Goal: Transaction & Acquisition: Purchase product/service

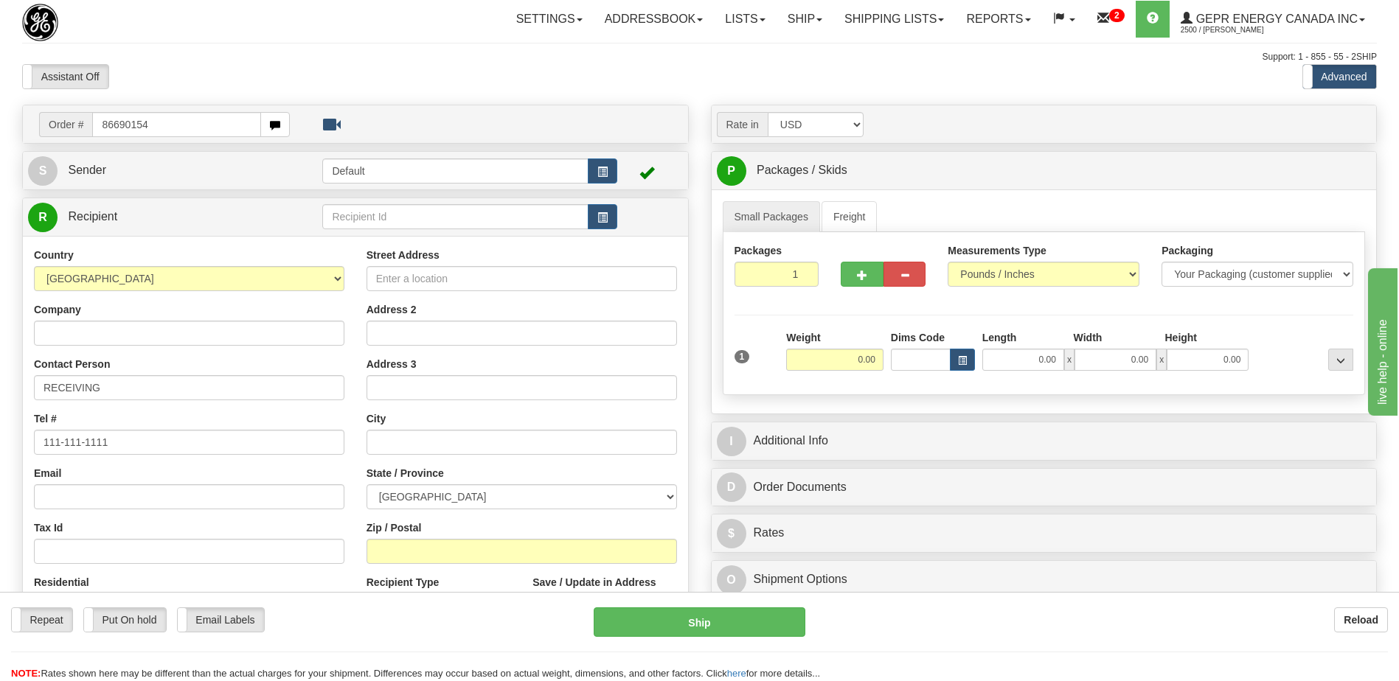
type input "86690154"
click at [170, 61] on body "Training Course Close Toggle navigation Settings Shipping Preferences New Recip…" at bounding box center [699, 340] width 1399 height 681
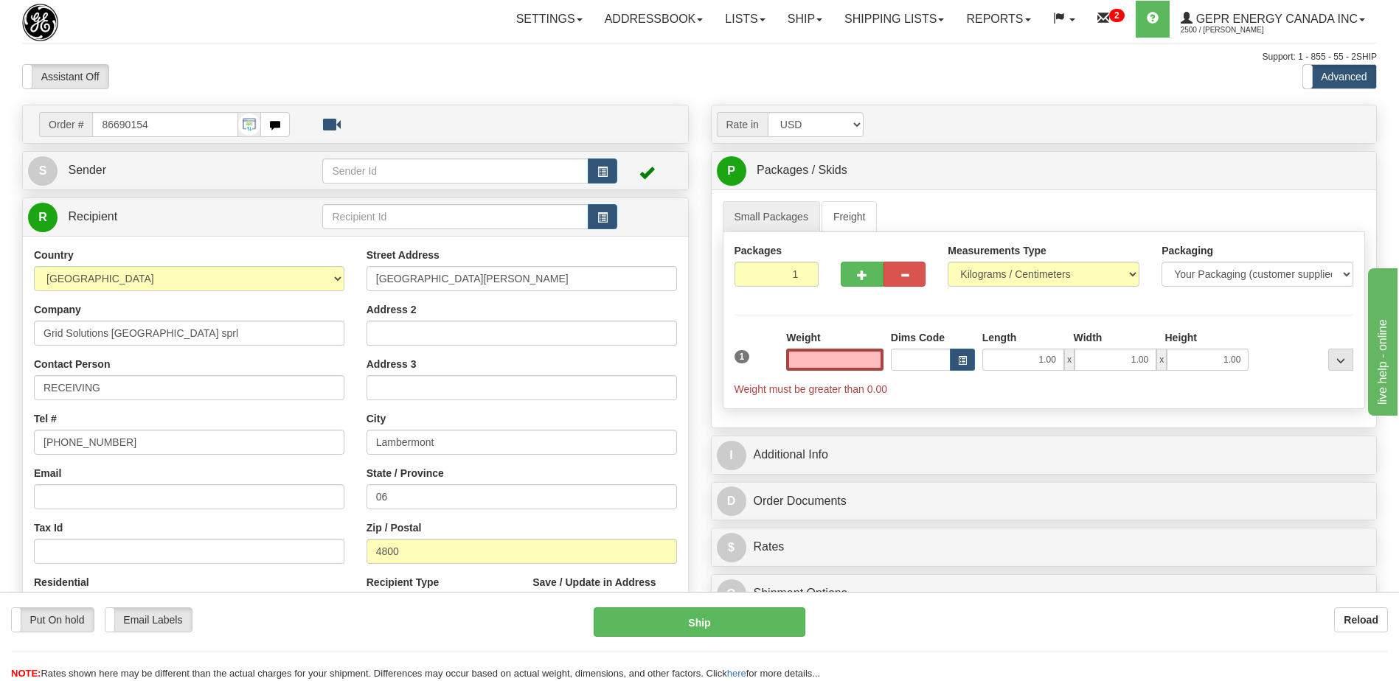
type input "0.00"
click at [605, 170] on span "button" at bounding box center [602, 172] width 10 height 10
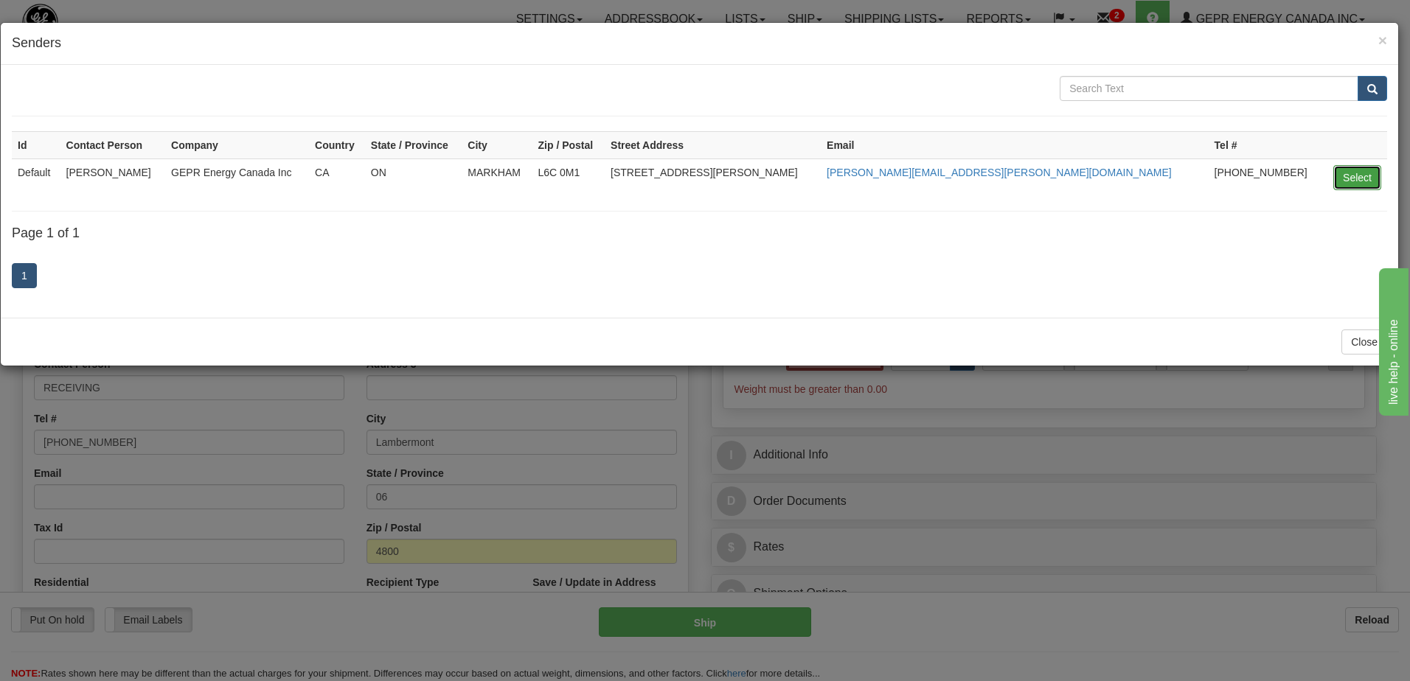
click at [1361, 170] on button "Select" at bounding box center [1357, 177] width 48 height 25
type input "Default"
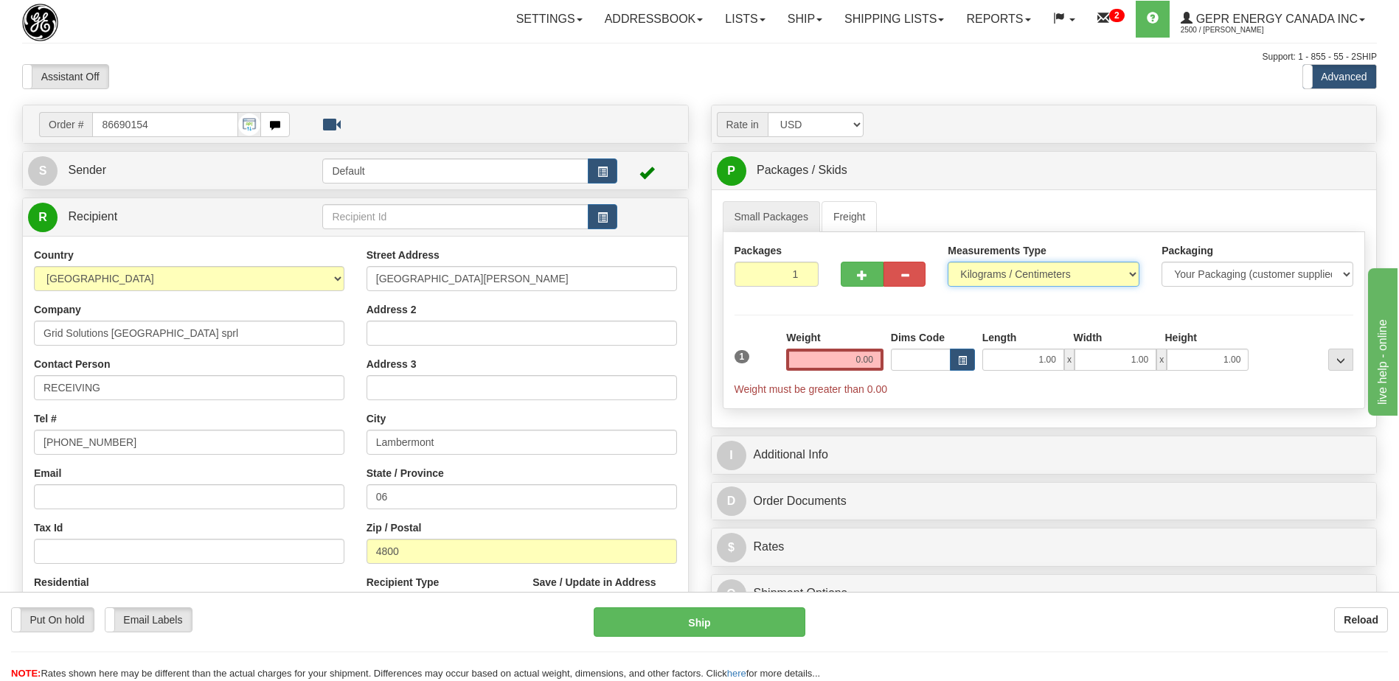
click at [1018, 269] on select "Pounds / Inches Kilograms / Centimeters" at bounding box center [1044, 274] width 192 height 25
select select "0"
click at [948, 262] on select "Pounds / Inches Kilograms / Centimeters" at bounding box center [1044, 274] width 192 height 25
drag, startPoint x: 419, startPoint y: 498, endPoint x: 277, endPoint y: 473, distance: 143.8
click at [291, 486] on div "Country [GEOGRAPHIC_DATA] [GEOGRAPHIC_DATA] [GEOGRAPHIC_DATA] [GEOGRAPHIC_DATA]…" at bounding box center [355, 446] width 665 height 397
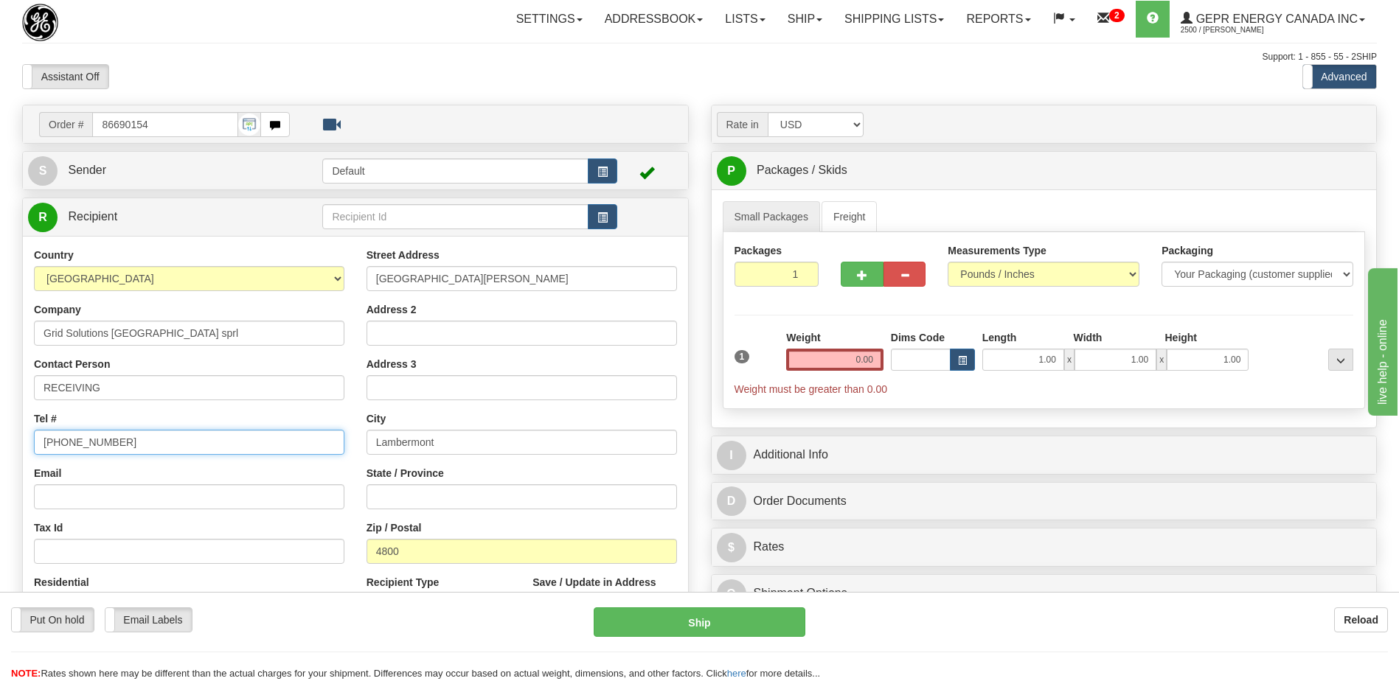
drag, startPoint x: 185, startPoint y: 440, endPoint x: 0, endPoint y: 451, distance: 185.4
click at [0, 445] on html "Training Course Close Toggle navigation Settings Shipping Preferences New Sende…" at bounding box center [699, 340] width 1399 height 681
paste input "+ 32 87 320 458"
type input "+ 32 87 320 458"
click at [324, 66] on div "Assistant On Assistant Off Do a return Do a return" at bounding box center [298, 76] width 574 height 25
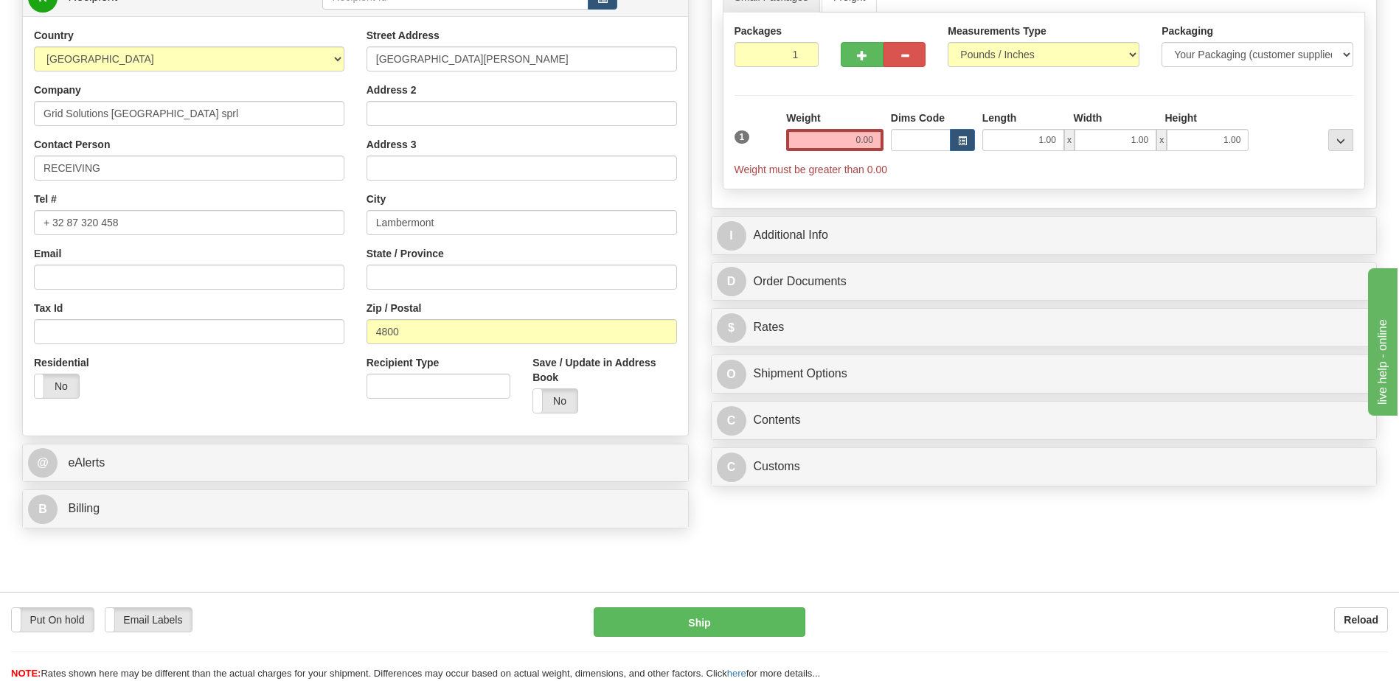
scroll to position [442, 0]
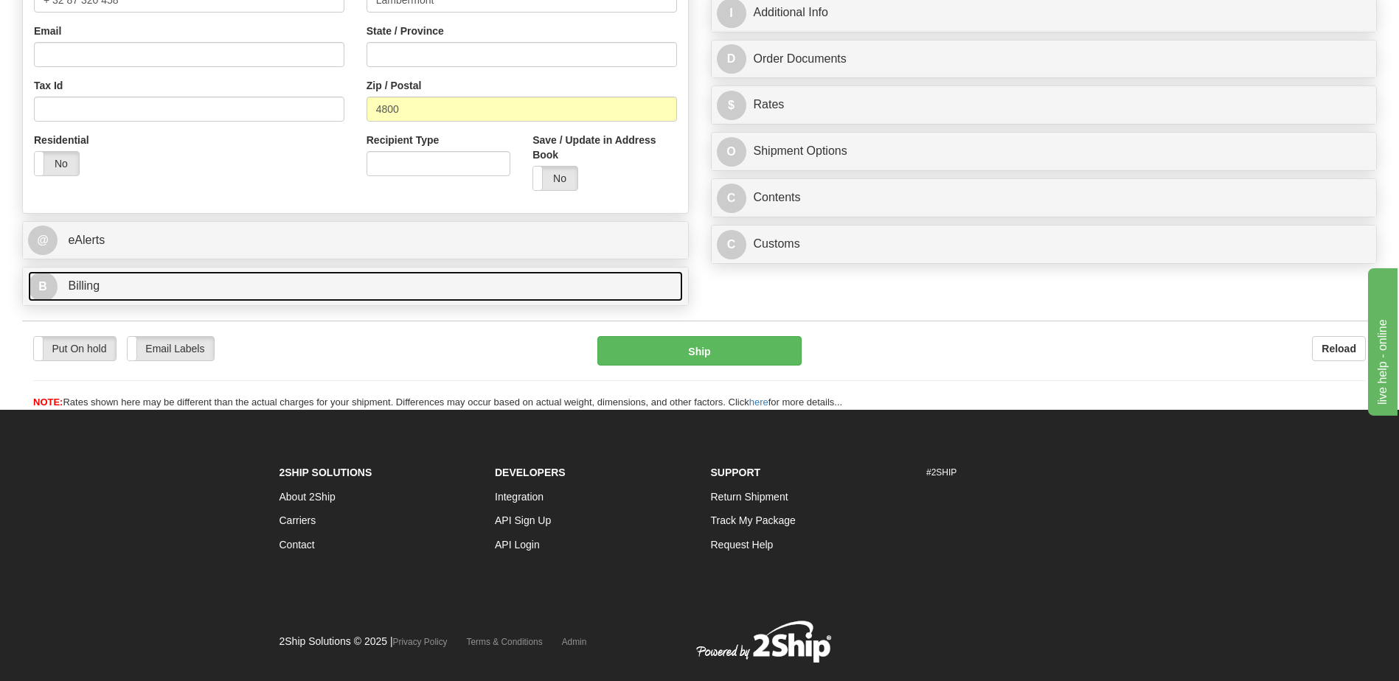
click at [178, 288] on link "B Billing" at bounding box center [355, 286] width 655 height 30
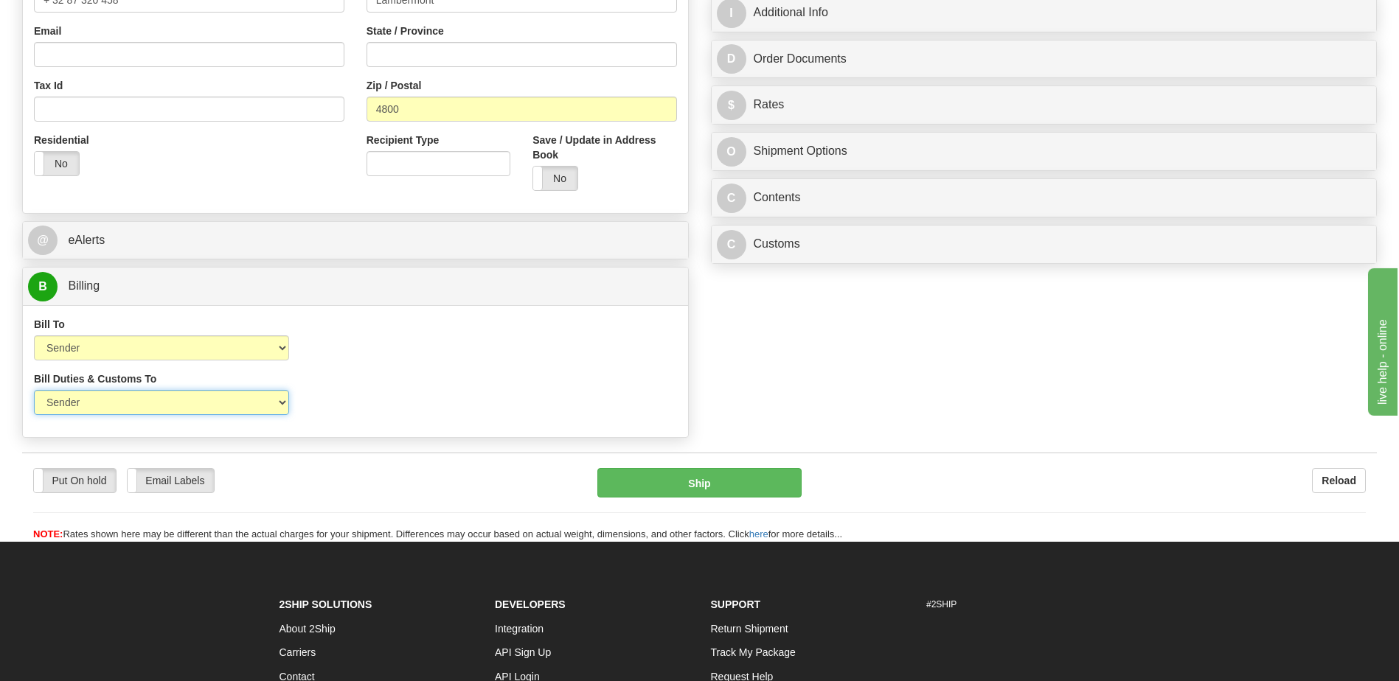
click at [227, 402] on select "Sender Recipient Third Party" at bounding box center [161, 402] width 255 height 25
select select "2"
click at [34, 390] on select "Sender Recipient Third Party" at bounding box center [161, 402] width 255 height 25
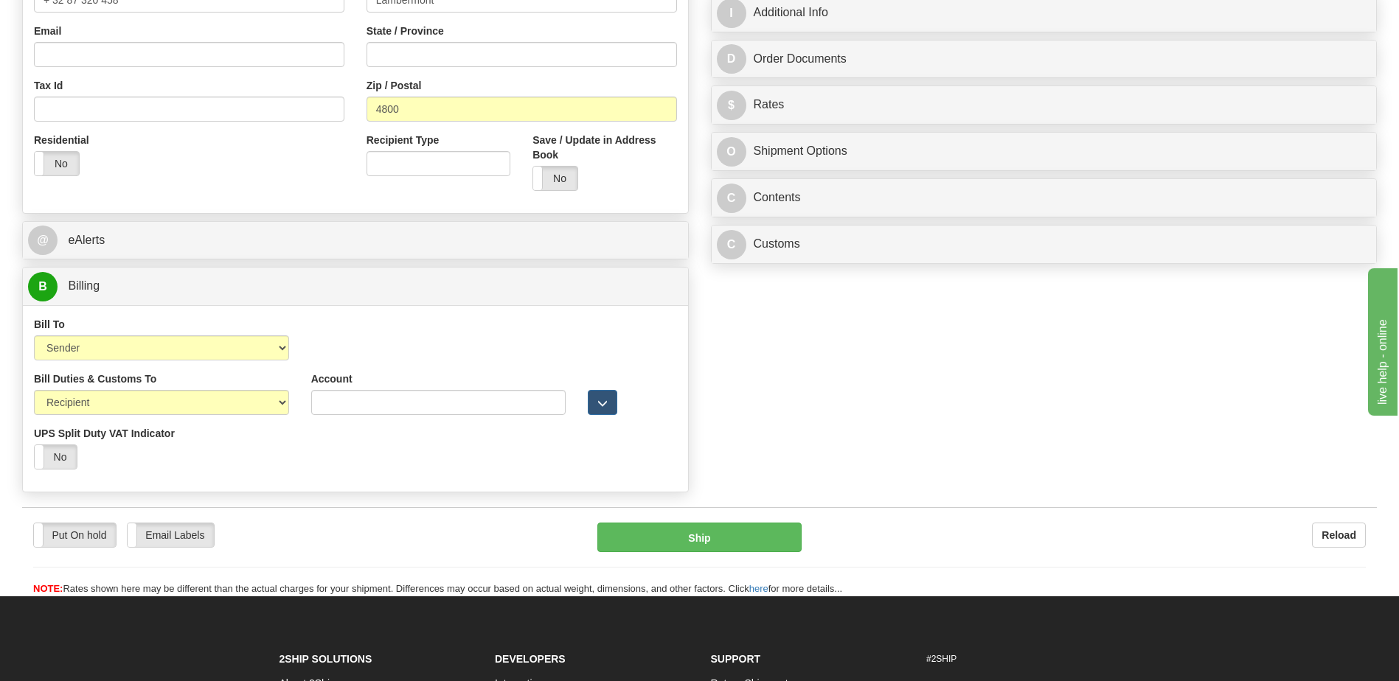
click at [453, 351] on div "Bill To Sender Recipient Third Party Collect Account 3rd Party Account List Ple…" at bounding box center [355, 344] width 665 height 55
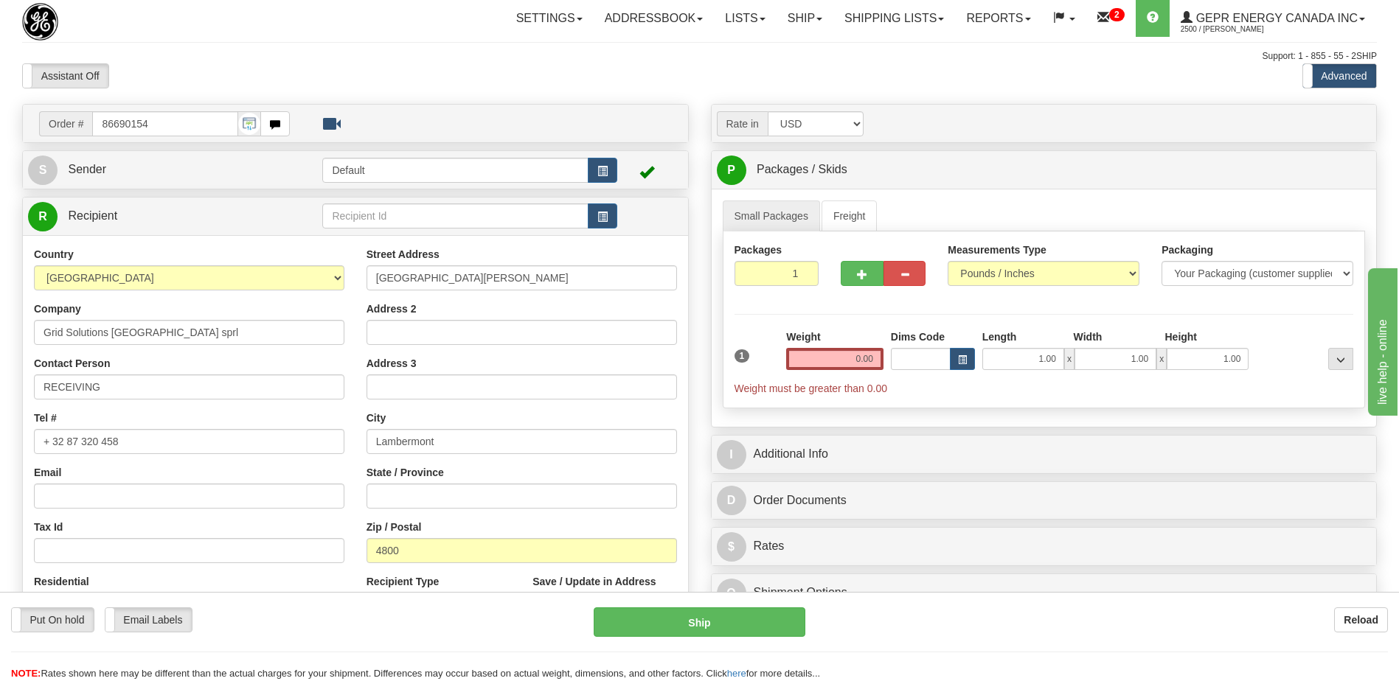
scroll to position [0, 0]
click at [472, 281] on input "[GEOGRAPHIC_DATA][PERSON_NAME]" at bounding box center [522, 278] width 310 height 25
type input "[STREET_ADDRESS][PERSON_NAME]"
click at [999, 275] on select "Pounds / Inches Kilograms / Centimeters" at bounding box center [1044, 274] width 192 height 25
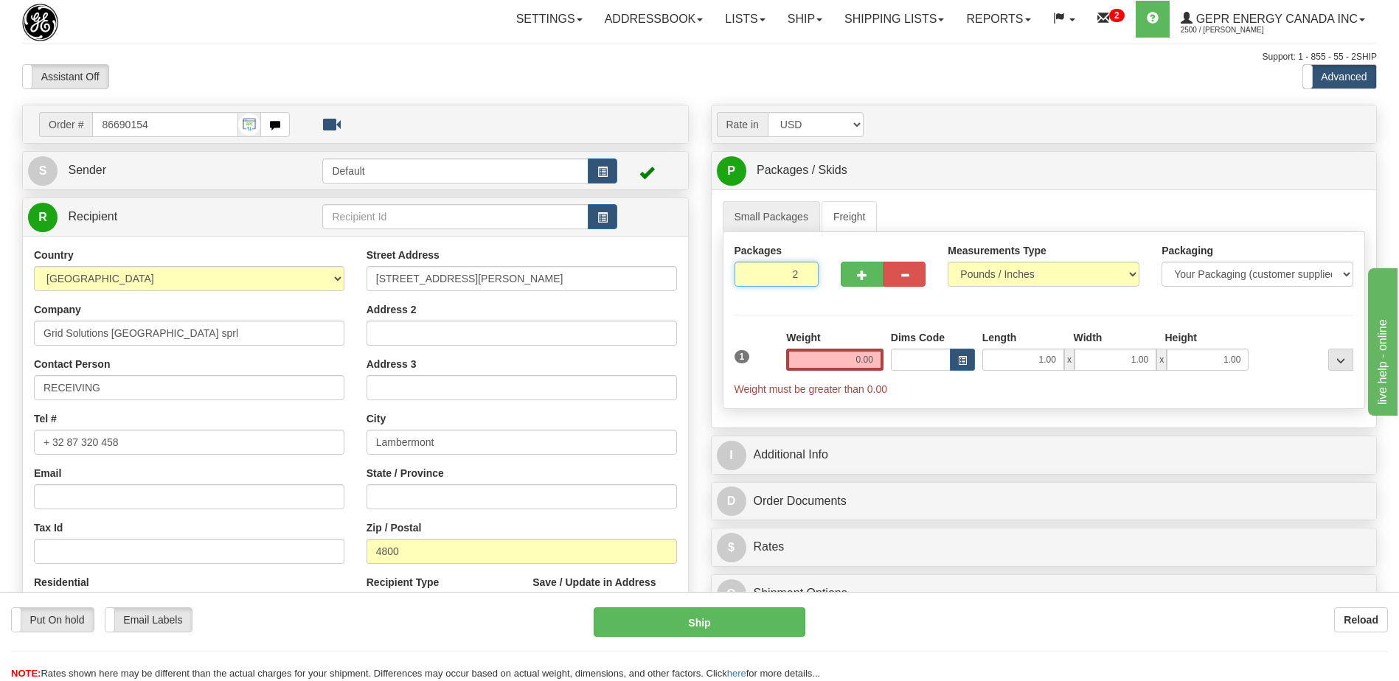
click at [805, 272] on input "2" at bounding box center [777, 274] width 85 height 25
click at [0, 0] on div at bounding box center [0, 0] width 0 height 0
type input "3"
click at [802, 271] on input "3" at bounding box center [777, 274] width 85 height 25
click at [851, 350] on input "0.00" at bounding box center [834, 360] width 97 height 22
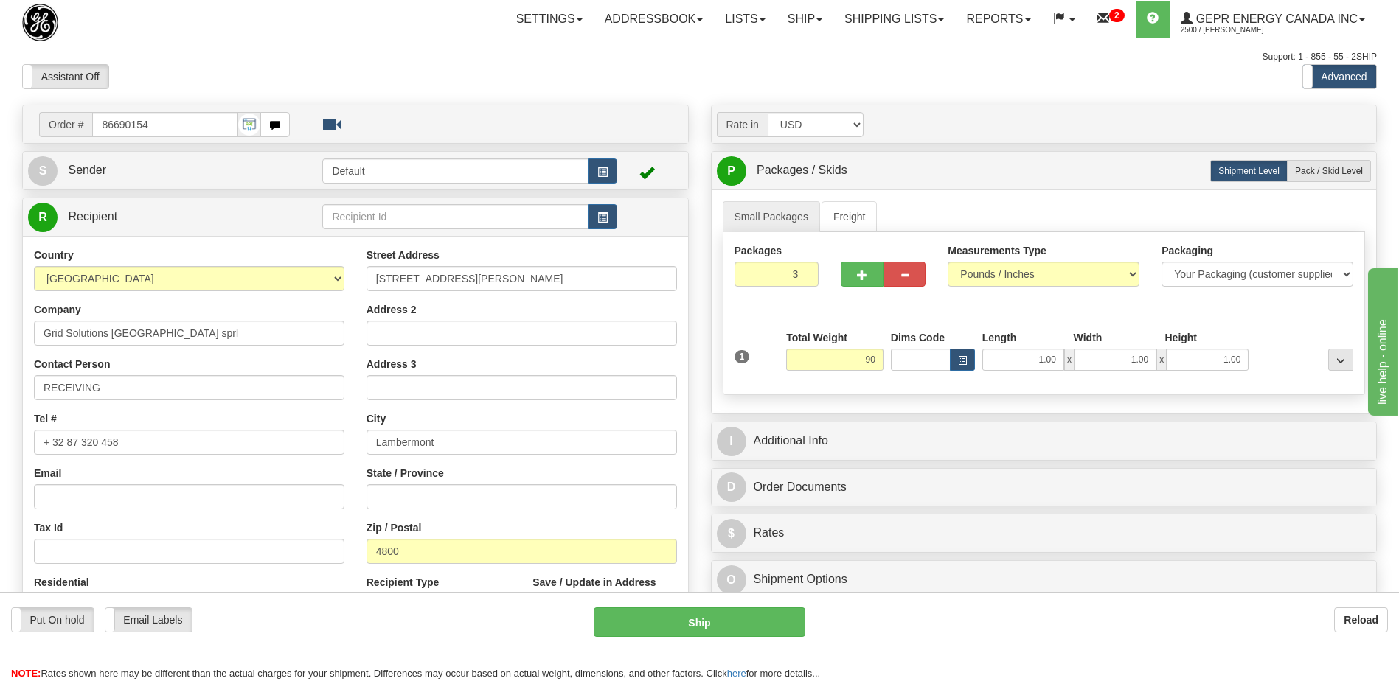
drag, startPoint x: 483, startPoint y: 78, endPoint x: 637, endPoint y: 281, distance: 254.7
click at [483, 78] on div "Assistant On Assistant Off Do a return Do a return" at bounding box center [298, 76] width 574 height 25
type input "90.00"
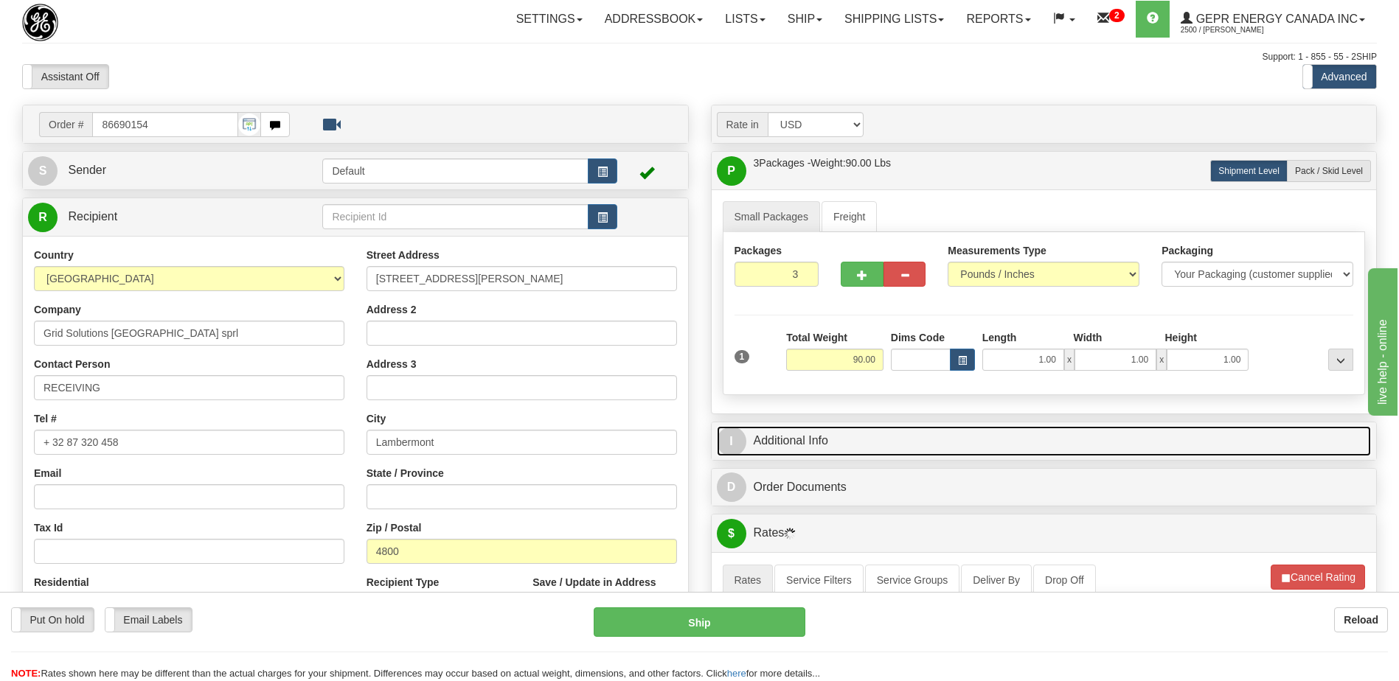
click at [855, 445] on link "I Additional Info" at bounding box center [1044, 441] width 655 height 30
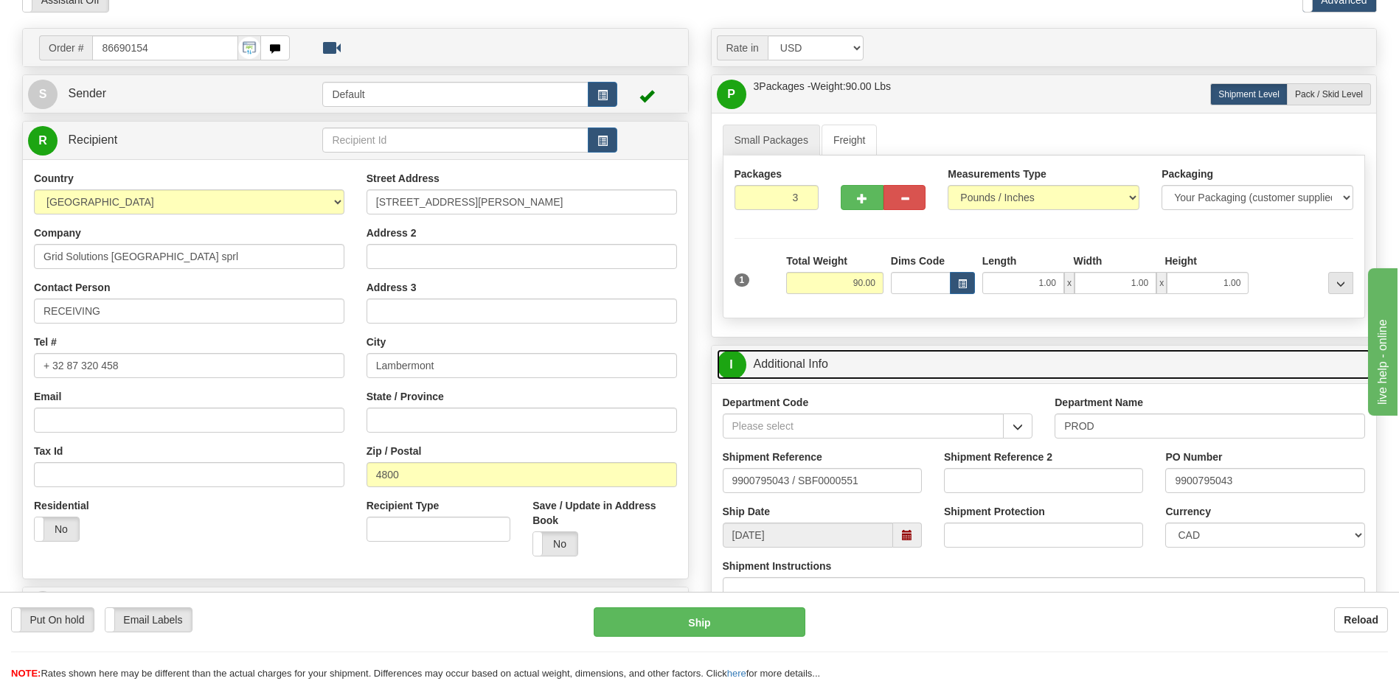
scroll to position [295, 0]
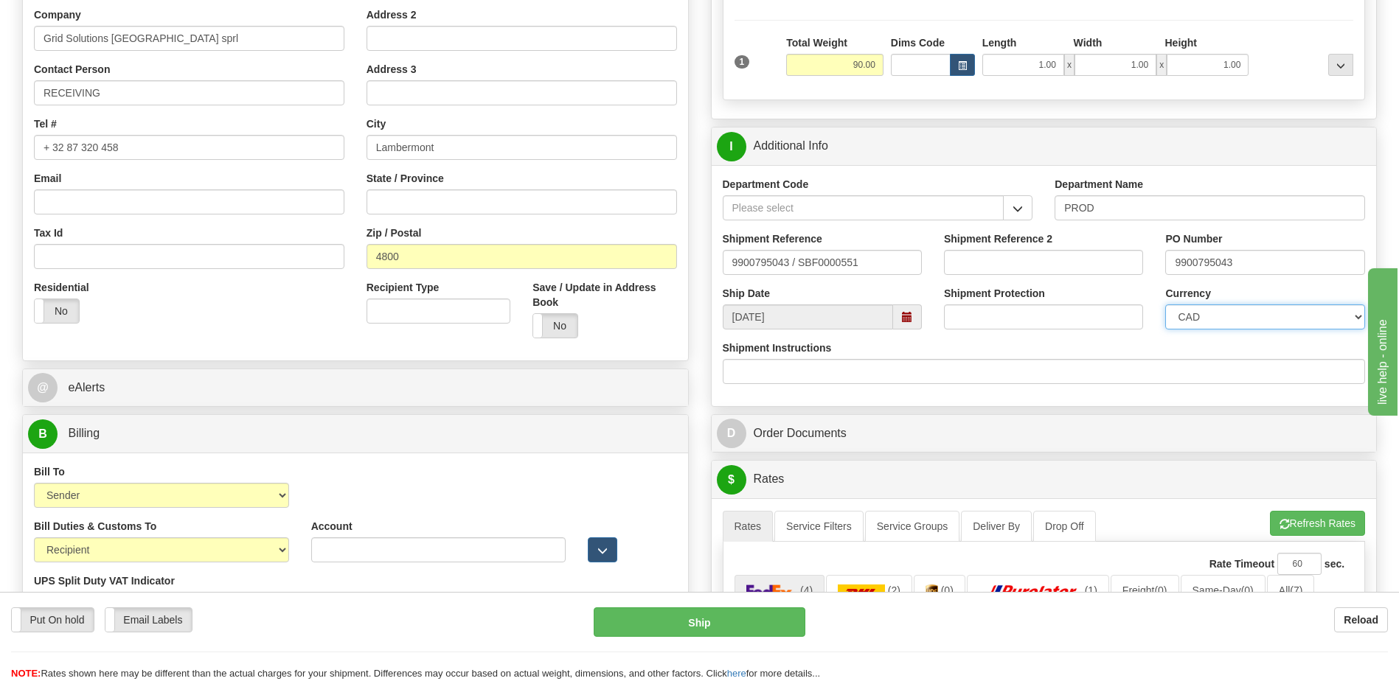
click at [1209, 321] on select "CAD USD EUR ZAR [PERSON_NAME] ARN AUD AUS AWG BBD BFR BGN BHD BMD BND BRC BRL C…" at bounding box center [1264, 317] width 199 height 25
drag, startPoint x: 878, startPoint y: 267, endPoint x: 527, endPoint y: 268, distance: 351.1
type input "5399004381"
drag, startPoint x: 1257, startPoint y: 265, endPoint x: 1069, endPoint y: 246, distance: 189.0
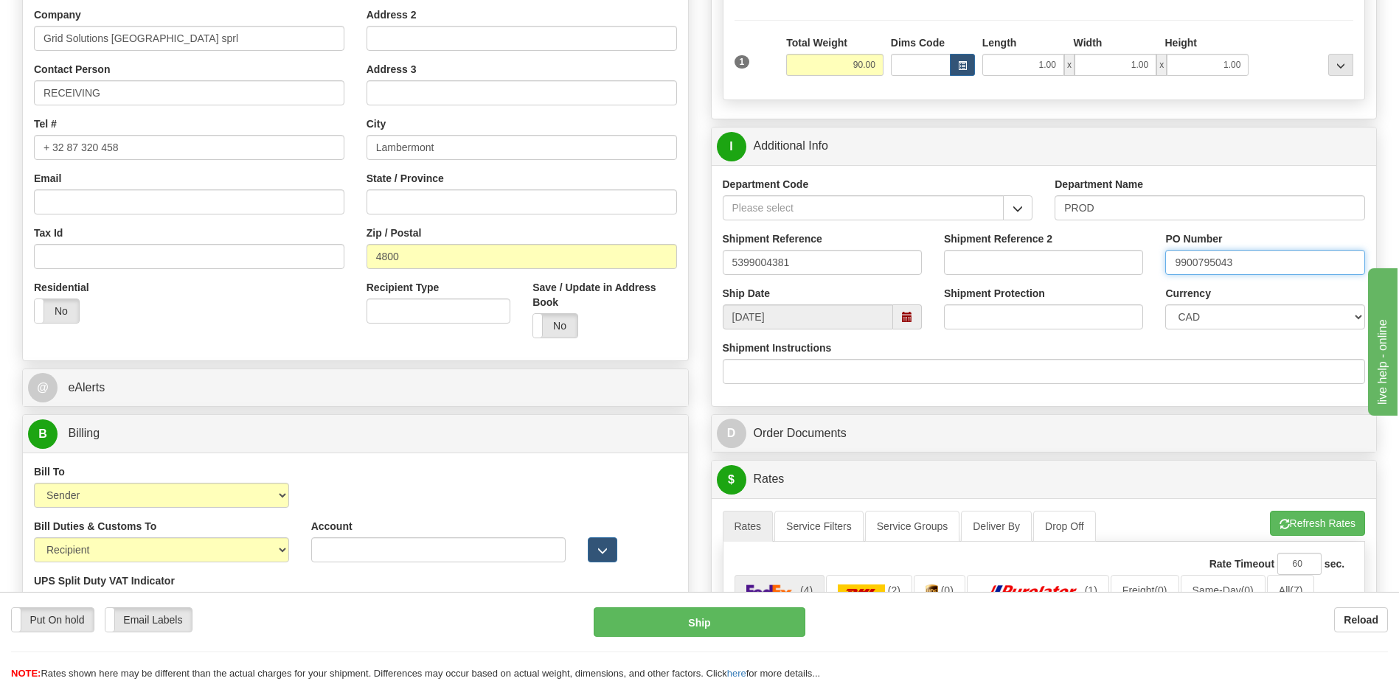
click at [1072, 246] on div "Shipment Reference 5399004381 Shipment Reference 2 PO Number 9900795043" at bounding box center [1044, 259] width 665 height 55
click at [1236, 263] on input "450137" at bounding box center [1264, 262] width 199 height 25
type input "4501379377"
click at [1230, 322] on select "CAD USD EUR ZAR [PERSON_NAME] ARN AUD AUS AWG BBD BFR BGN BHD BMD BND BRC BRL C…" at bounding box center [1264, 317] width 199 height 25
select select "1"
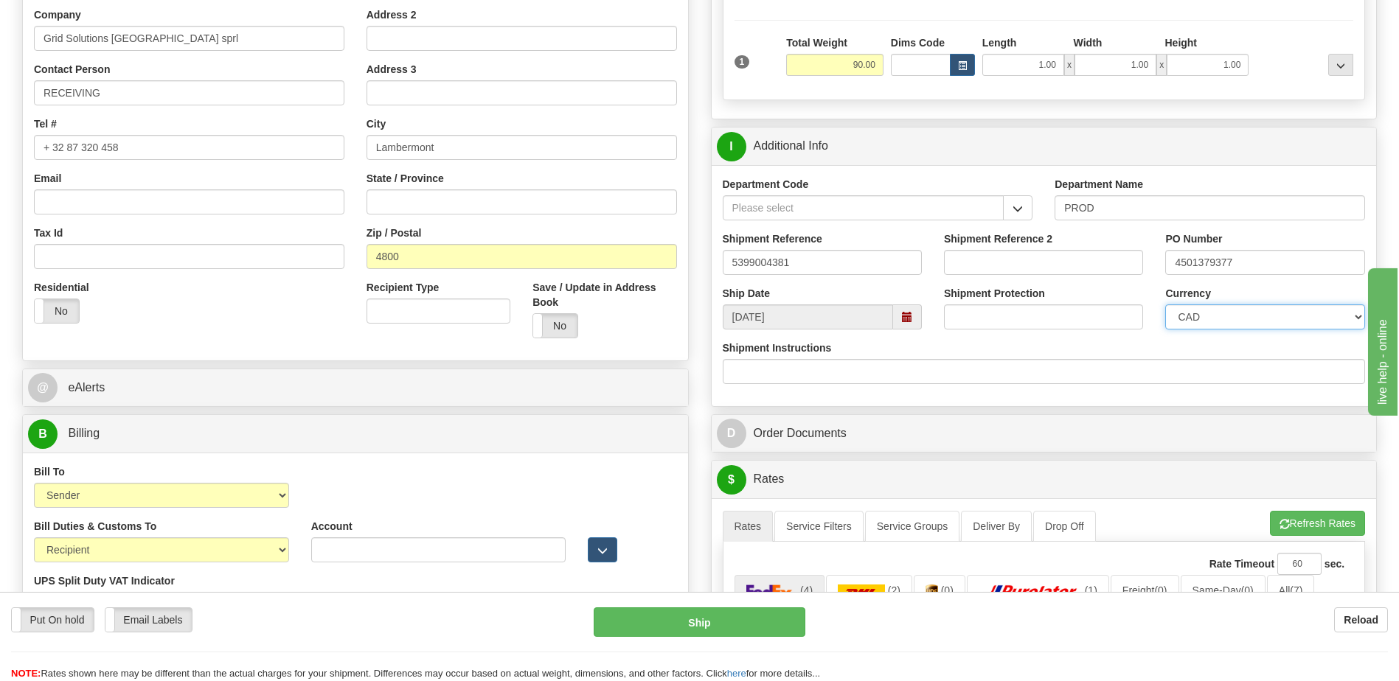
click at [1165, 305] on select "CAD USD EUR ZAR [PERSON_NAME] ARN AUD AUS AWG BBD BFR BGN BHD BMD BND BRC BRL C…" at bounding box center [1264, 317] width 199 height 25
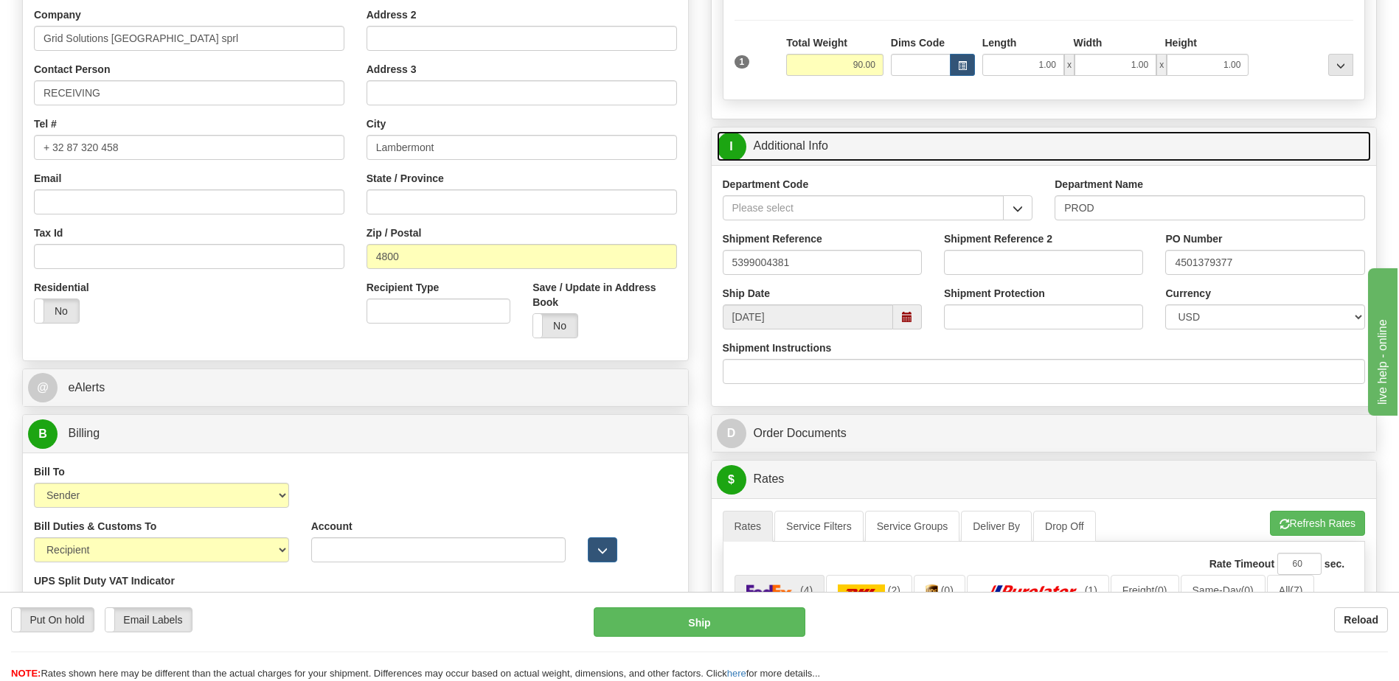
click at [839, 142] on link "I Additional Info" at bounding box center [1044, 146] width 655 height 30
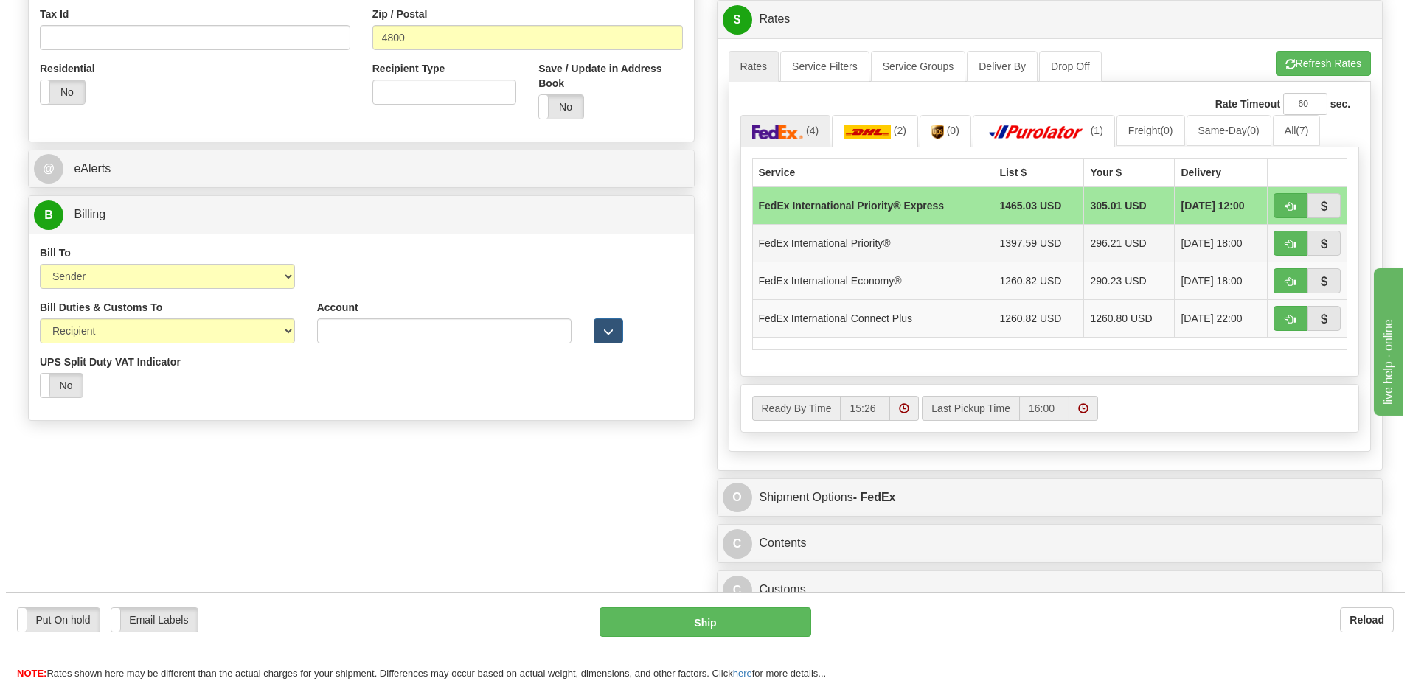
scroll to position [516, 0]
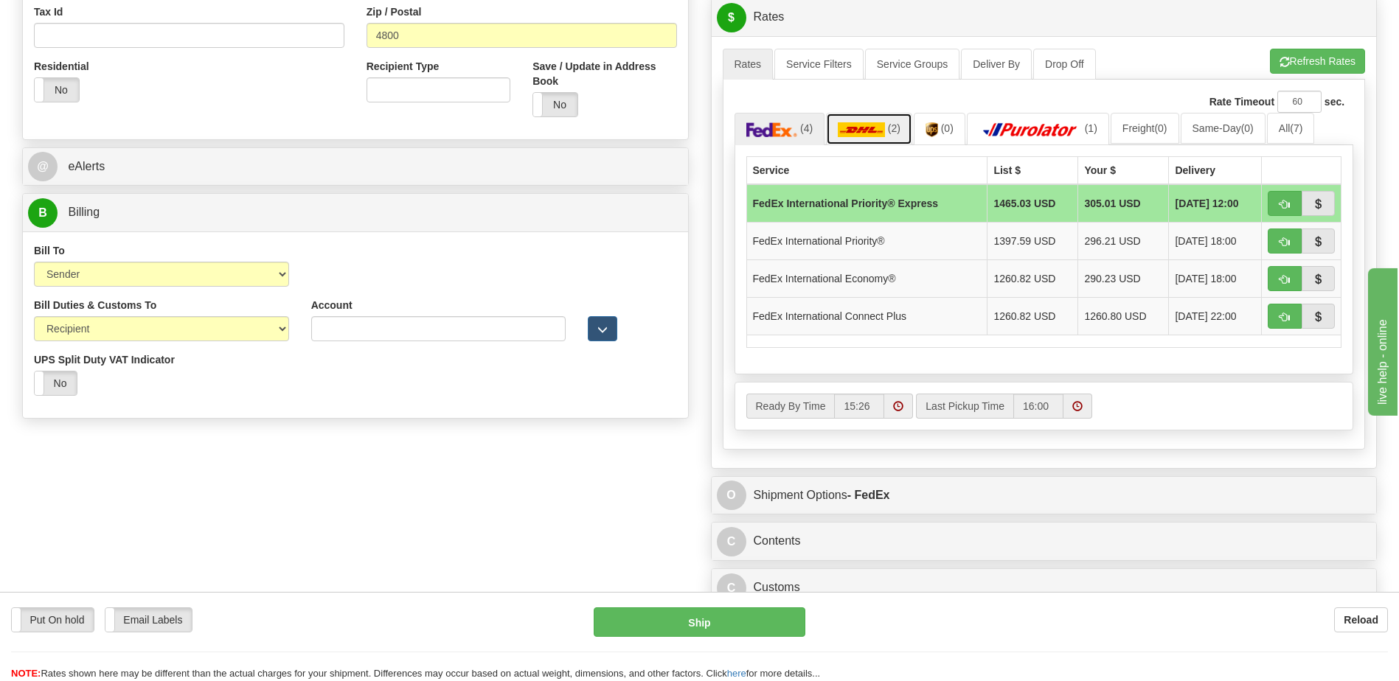
click at [880, 136] on img at bounding box center [861, 129] width 47 height 15
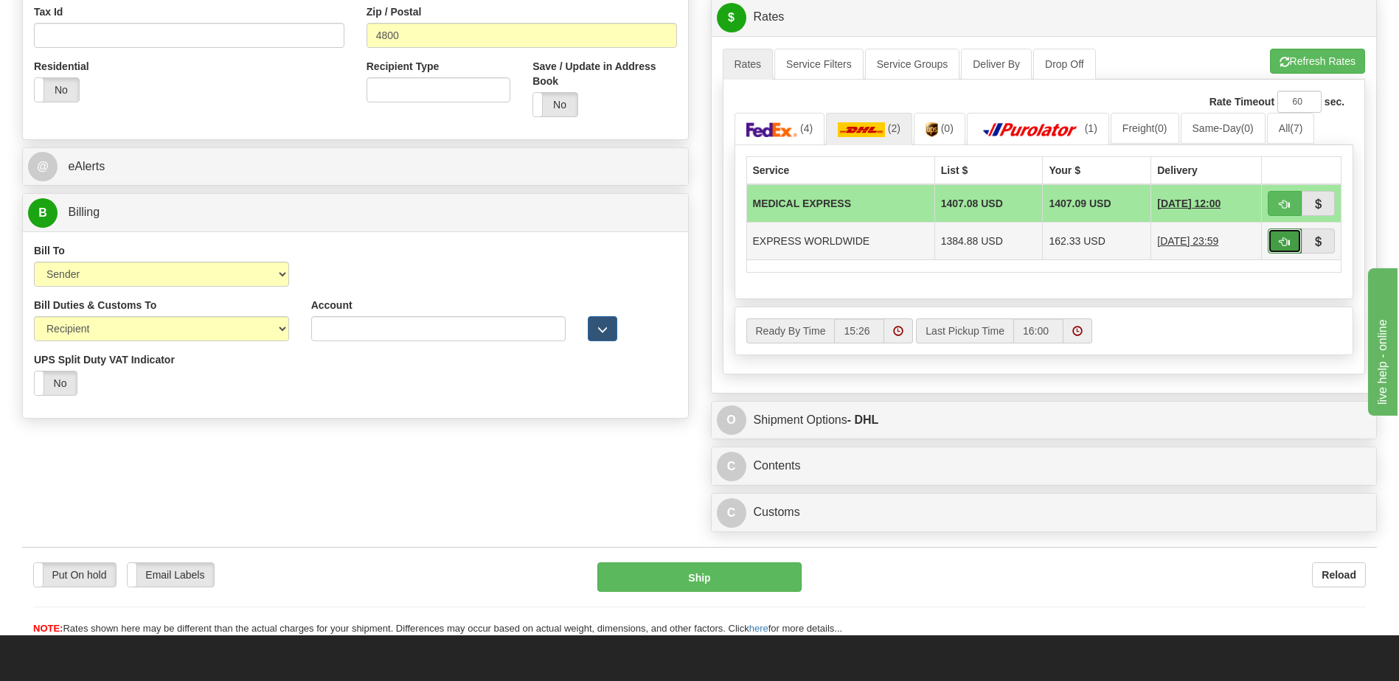
click at [1274, 246] on button "button" at bounding box center [1285, 241] width 34 height 25
type input "P"
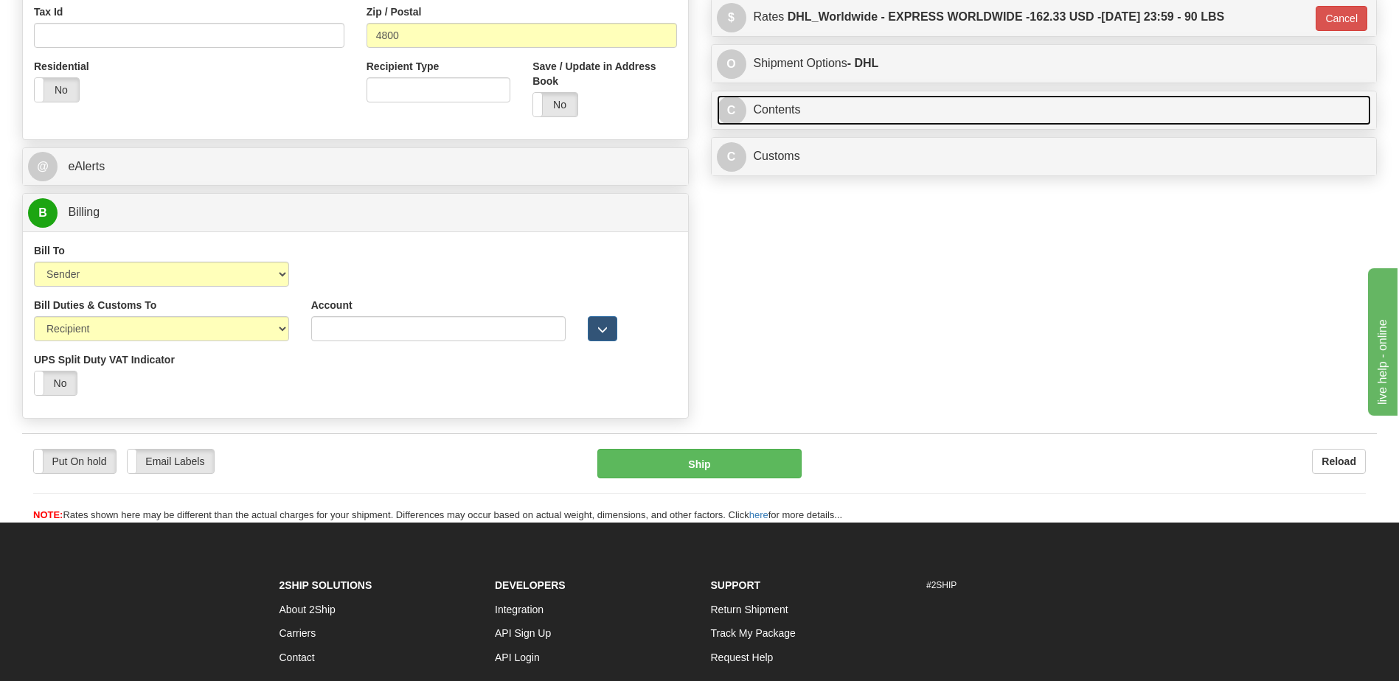
click at [867, 113] on link "C Contents" at bounding box center [1044, 110] width 655 height 30
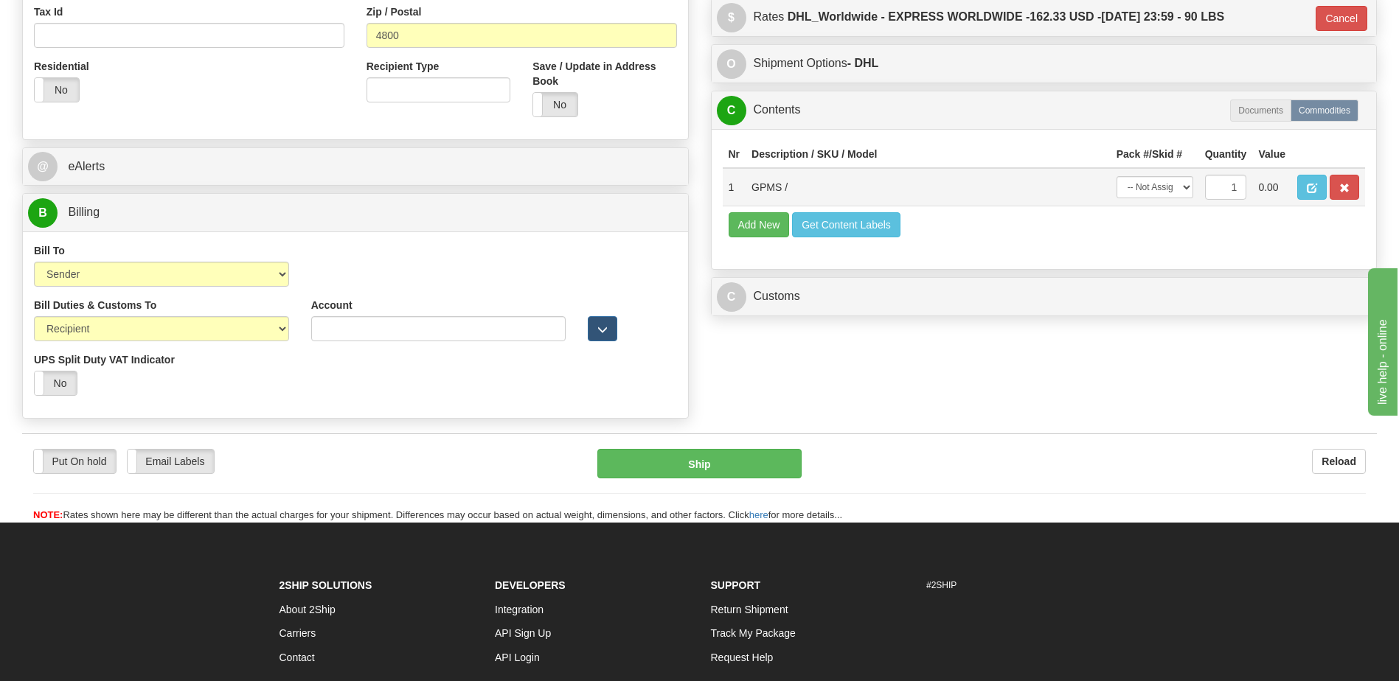
click at [1327, 191] on td at bounding box center [1328, 187] width 74 height 38
click at [1311, 191] on span "button" at bounding box center [1312, 189] width 10 height 10
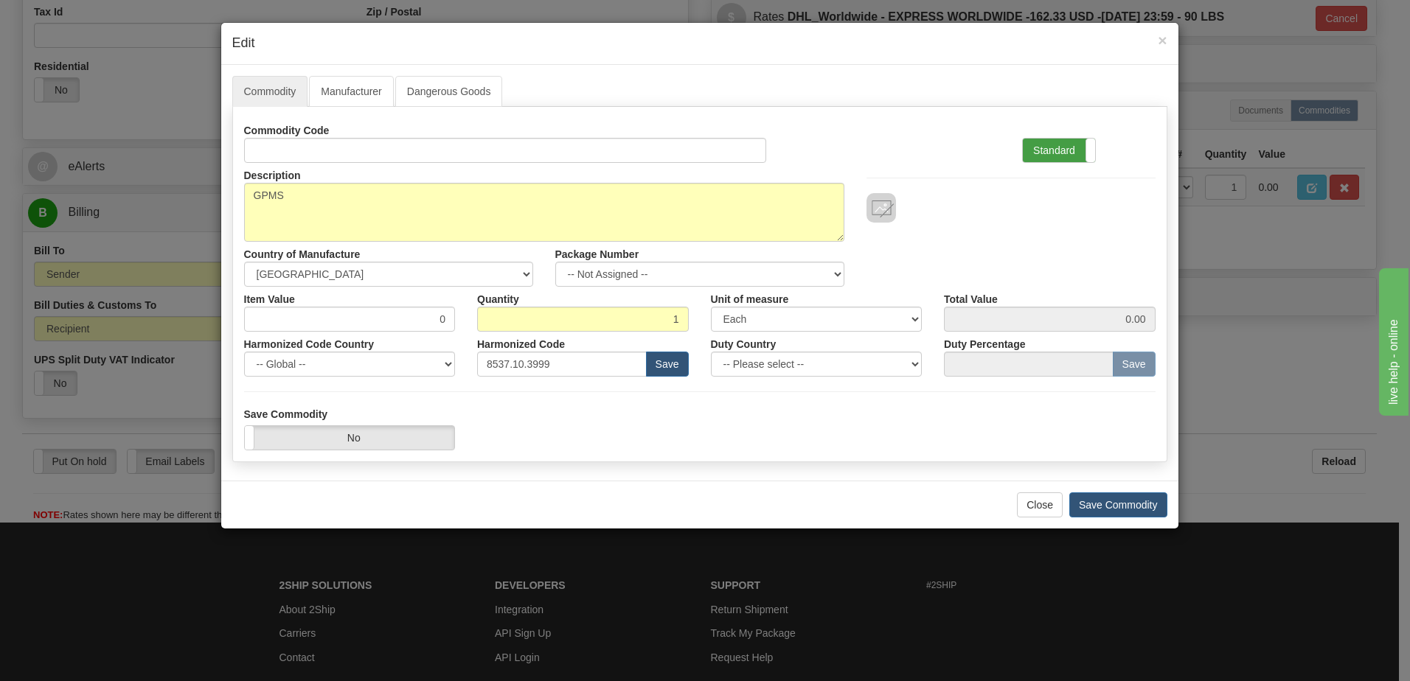
click at [1062, 162] on label "Standard" at bounding box center [1059, 151] width 72 height 24
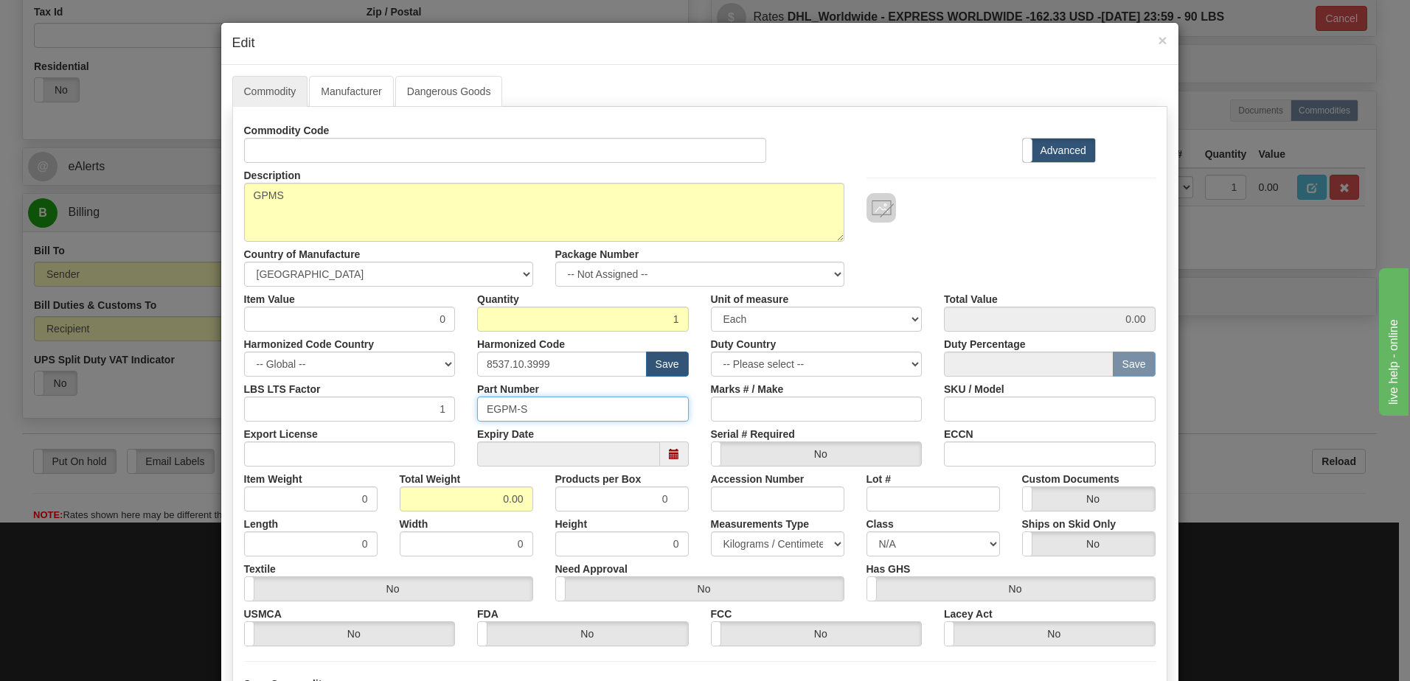
drag, startPoint x: 553, startPoint y: 413, endPoint x: 476, endPoint y: 413, distance: 77.4
click at [477, 413] on input "EGPM-S" at bounding box center [583, 409] width 212 height 25
click at [1044, 240] on div "Description GPMS Country of Manufacture -- Unknown -- [GEOGRAPHIC_DATA] [GEOGRA…" at bounding box center [700, 225] width 934 height 124
drag, startPoint x: 477, startPoint y: 501, endPoint x: 636, endPoint y: 501, distance: 159.3
click at [636, 501] on div "Item Weight 0 Total Weight 0.00 Products per Box 0 Accession Number Lot # Custo…" at bounding box center [700, 489] width 934 height 45
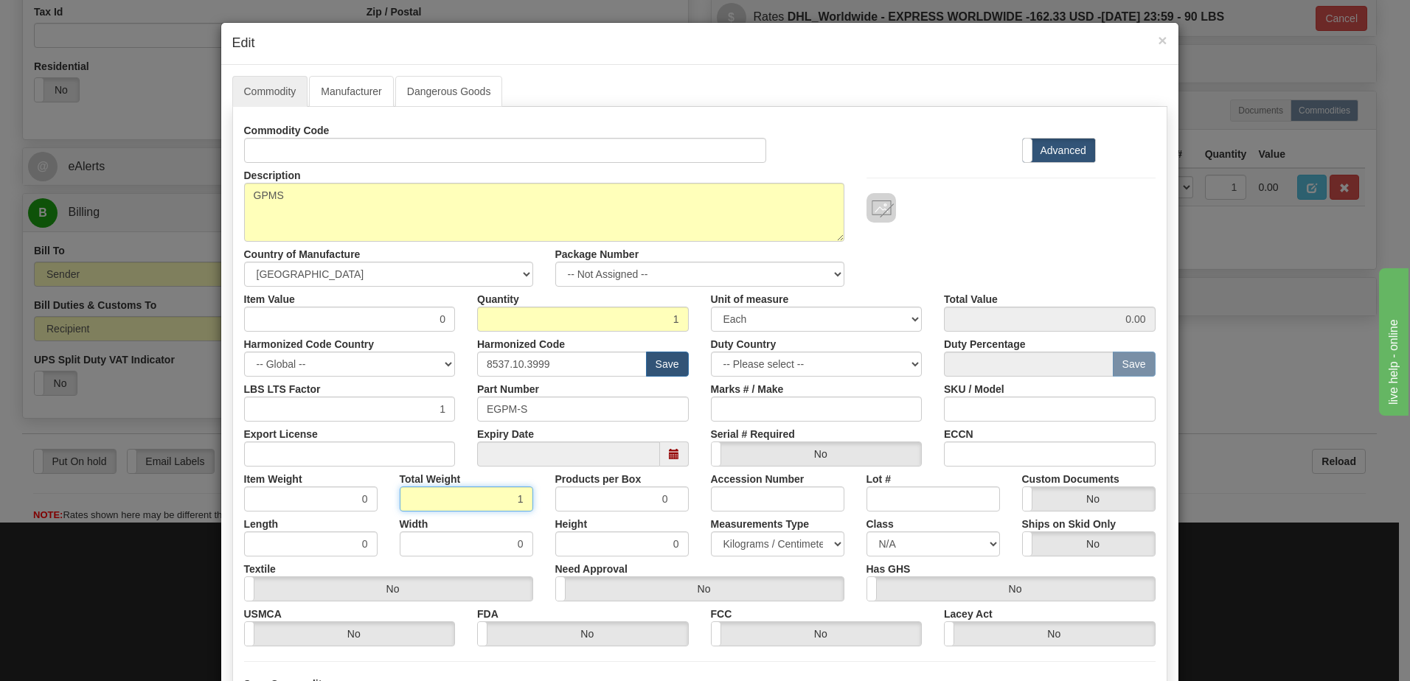
type input "1"
type input "1.0000"
click at [260, 504] on input "1.0000" at bounding box center [310, 499] width 133 height 25
drag, startPoint x: 336, startPoint y: 324, endPoint x: 586, endPoint y: 321, distance: 250.0
click at [586, 321] on div "Item Value 0 Quantity 1 Unit of measure 3 Thousand Square Inches Adjustments 56…" at bounding box center [700, 309] width 934 height 45
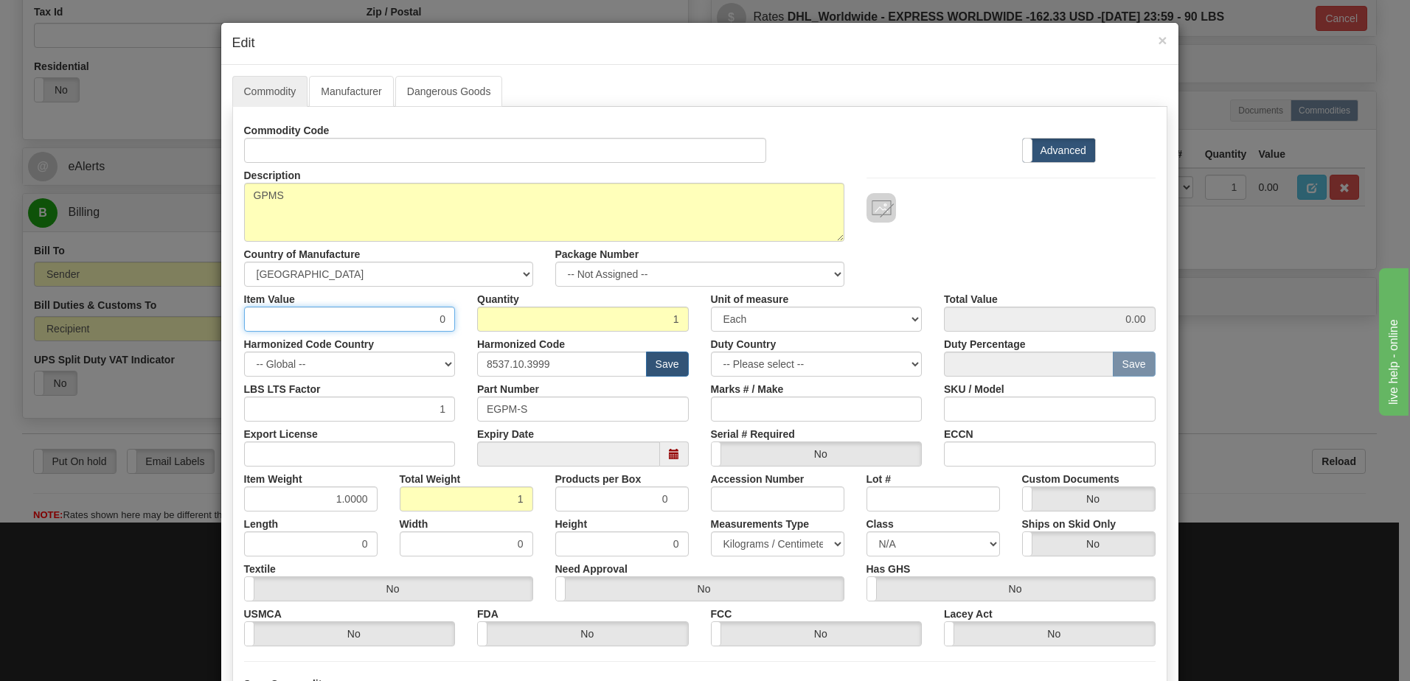
drag, startPoint x: 384, startPoint y: 310, endPoint x: 372, endPoint y: 318, distance: 14.3
click at [384, 310] on input "0" at bounding box center [350, 319] width 212 height 25
drag, startPoint x: 411, startPoint y: 321, endPoint x: 454, endPoint y: 318, distance: 42.9
click at [454, 318] on div "Item Value 0" at bounding box center [350, 309] width 234 height 45
type input "5878.25"
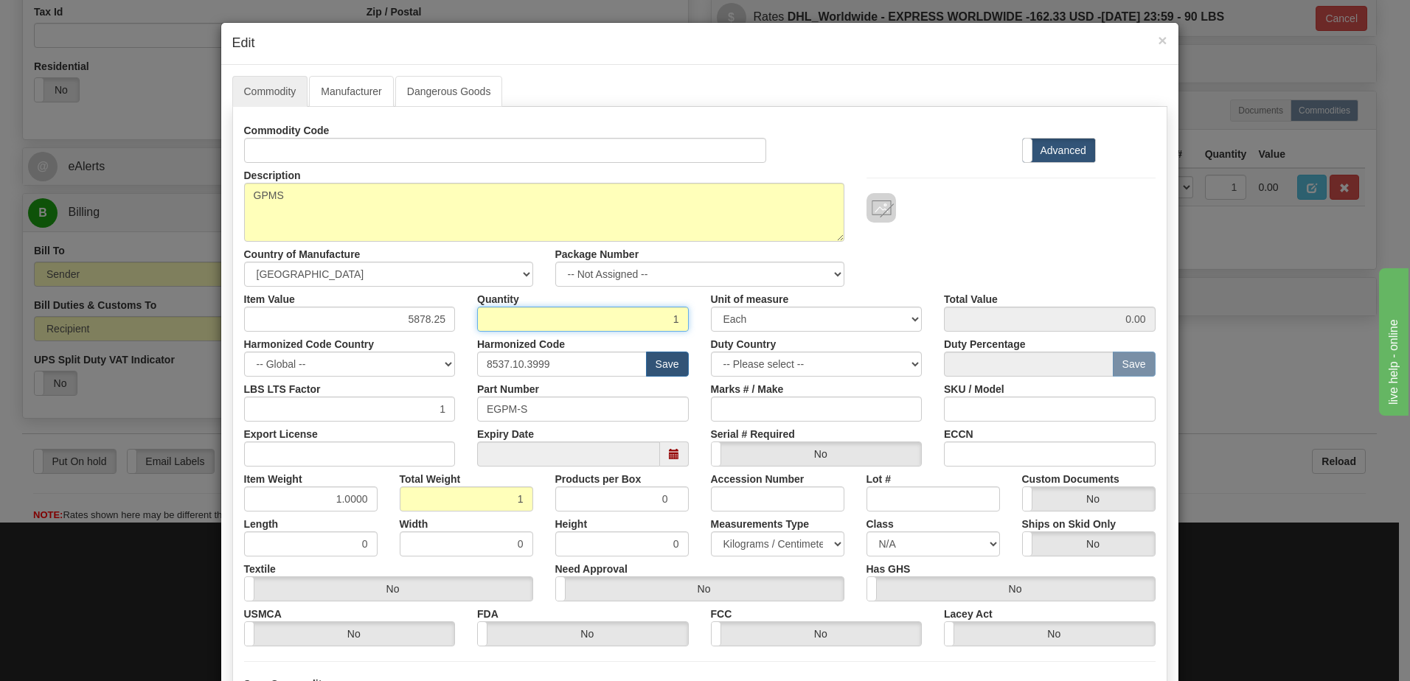
type input "5878.25"
click at [518, 327] on input "1" at bounding box center [583, 319] width 212 height 25
click at [931, 228] on div "Description GPMS Country of Manufacture -- Unknown -- [GEOGRAPHIC_DATA] [GEOGRA…" at bounding box center [700, 225] width 934 height 124
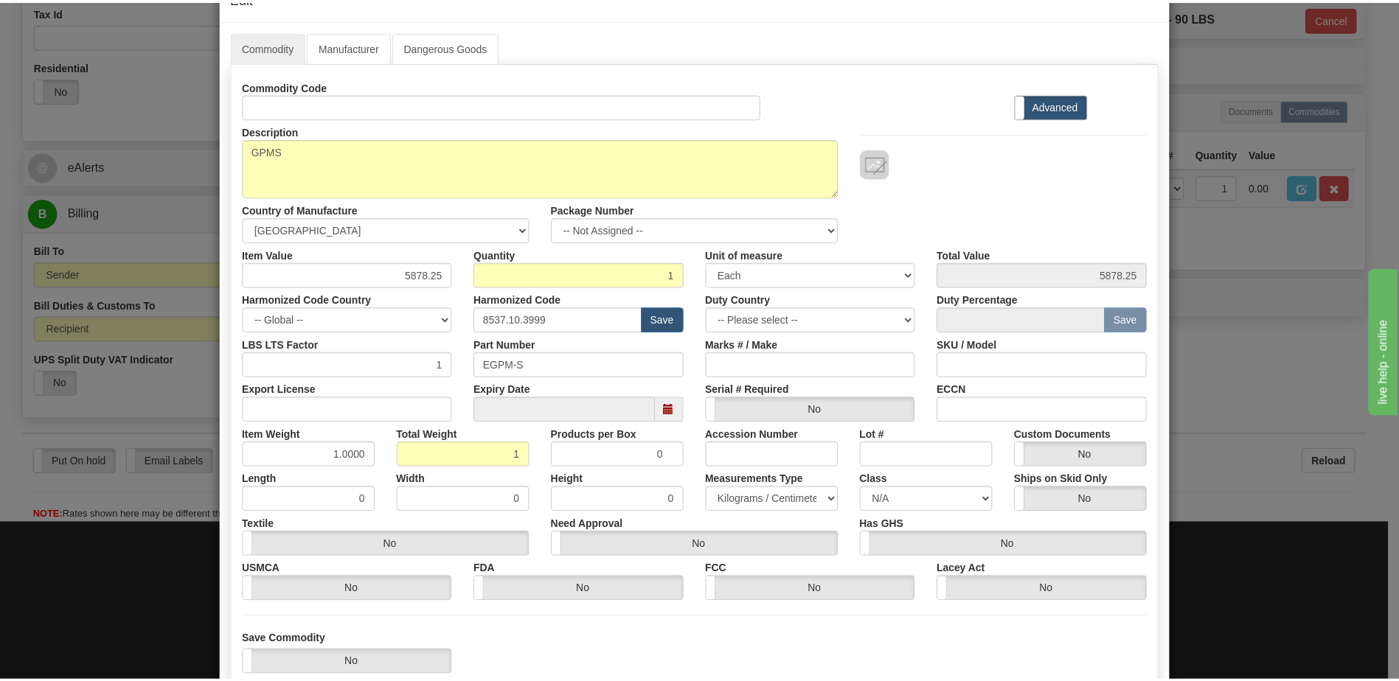
scroll to position [140, 0]
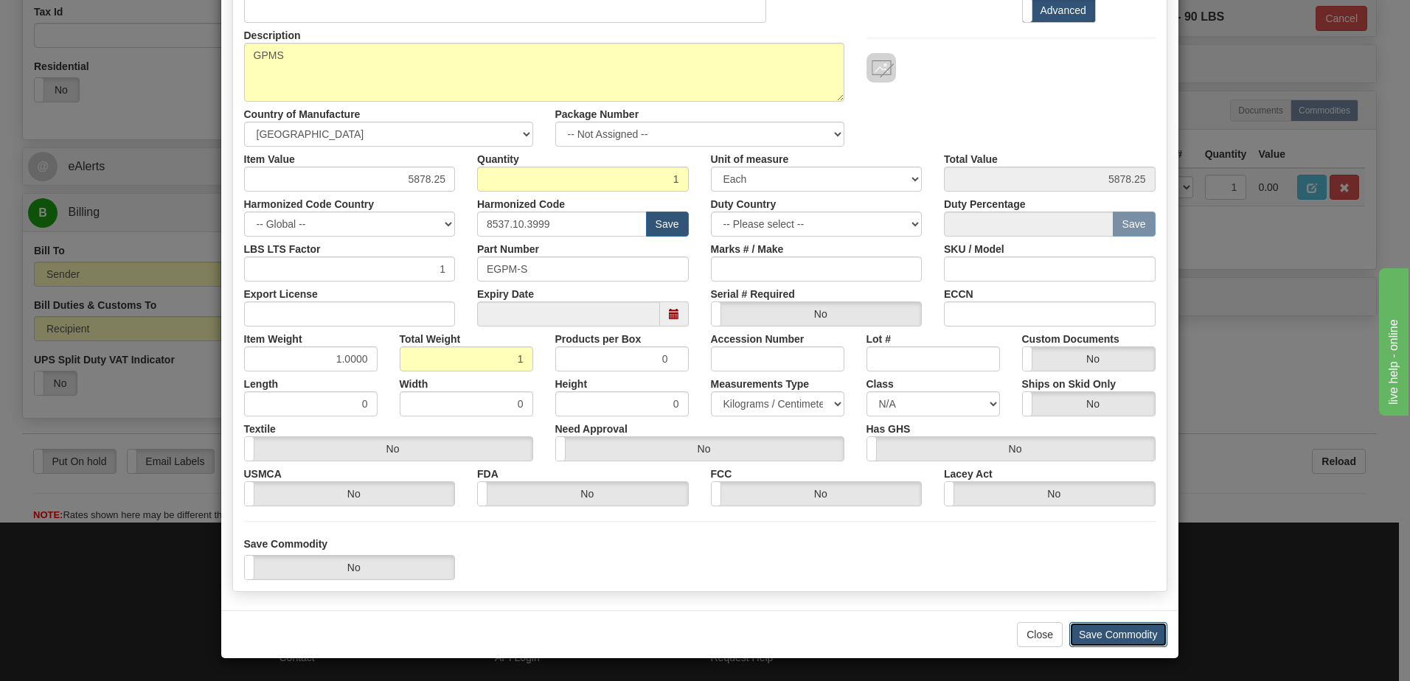
click at [1150, 637] on button "Save Commodity" at bounding box center [1118, 634] width 98 height 25
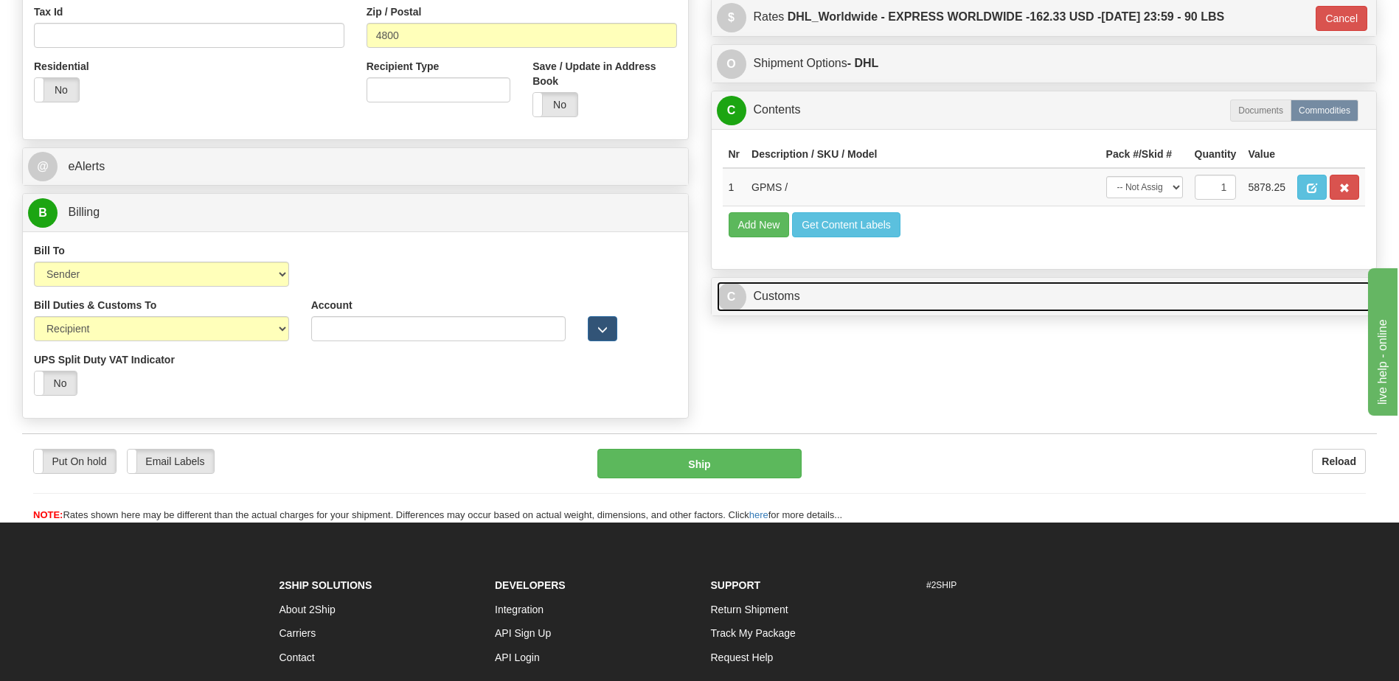
drag, startPoint x: 795, startPoint y: 303, endPoint x: 797, endPoint y: 250, distance: 53.1
click at [795, 303] on link "C Customs" at bounding box center [1044, 297] width 655 height 30
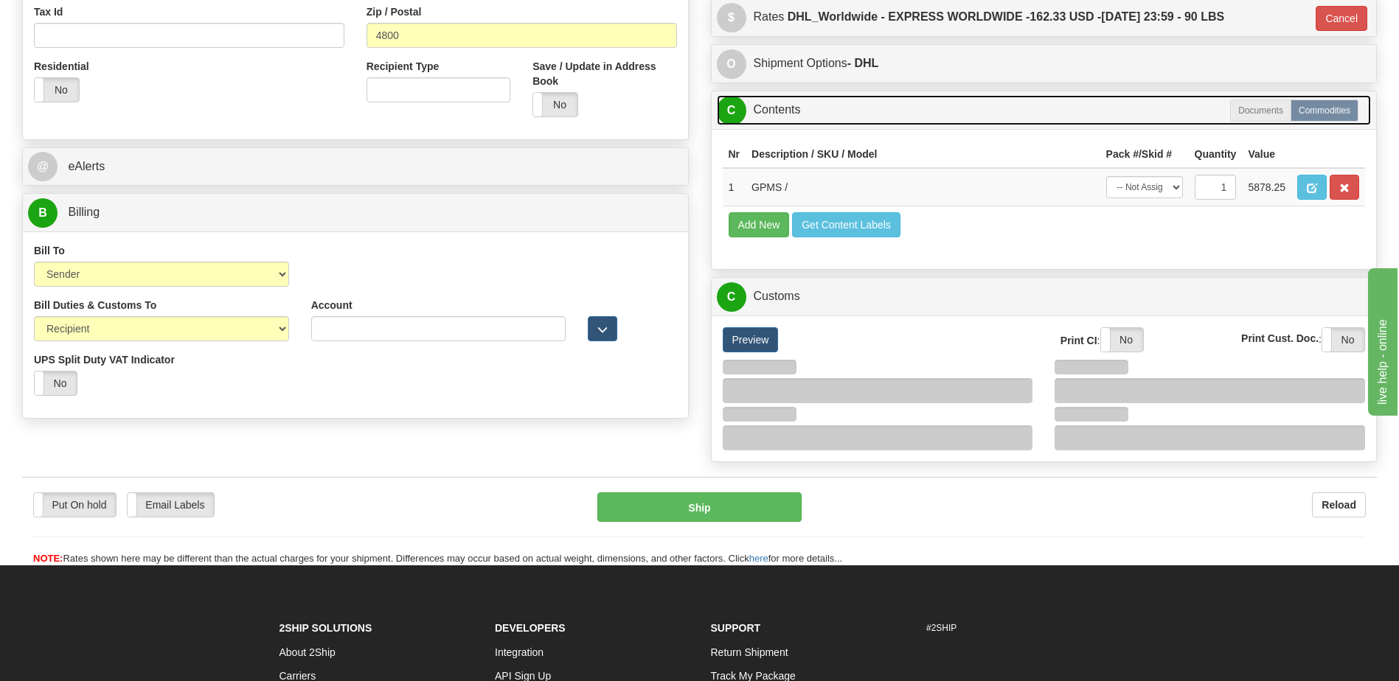
click at [788, 114] on link "C Contents" at bounding box center [1044, 110] width 655 height 30
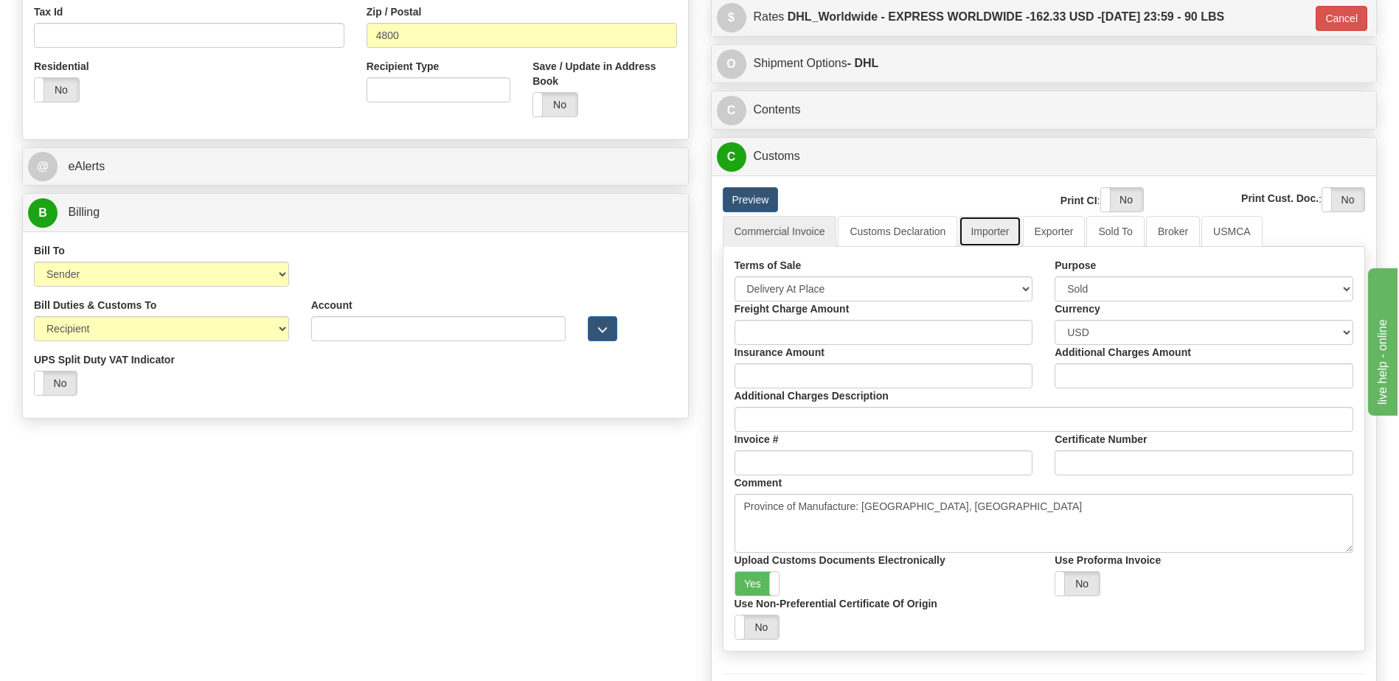
click at [988, 240] on link "Importer" at bounding box center [990, 231] width 62 height 31
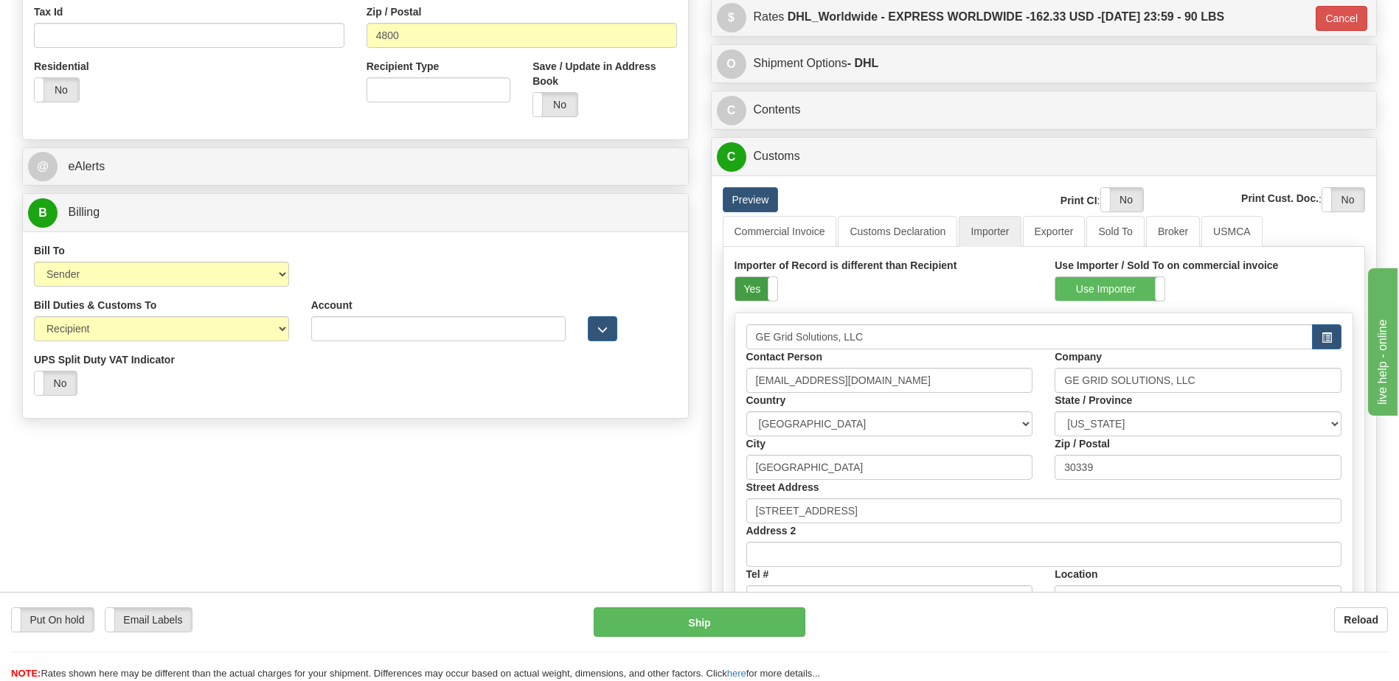
click at [752, 289] on label "Yes" at bounding box center [756, 289] width 42 height 24
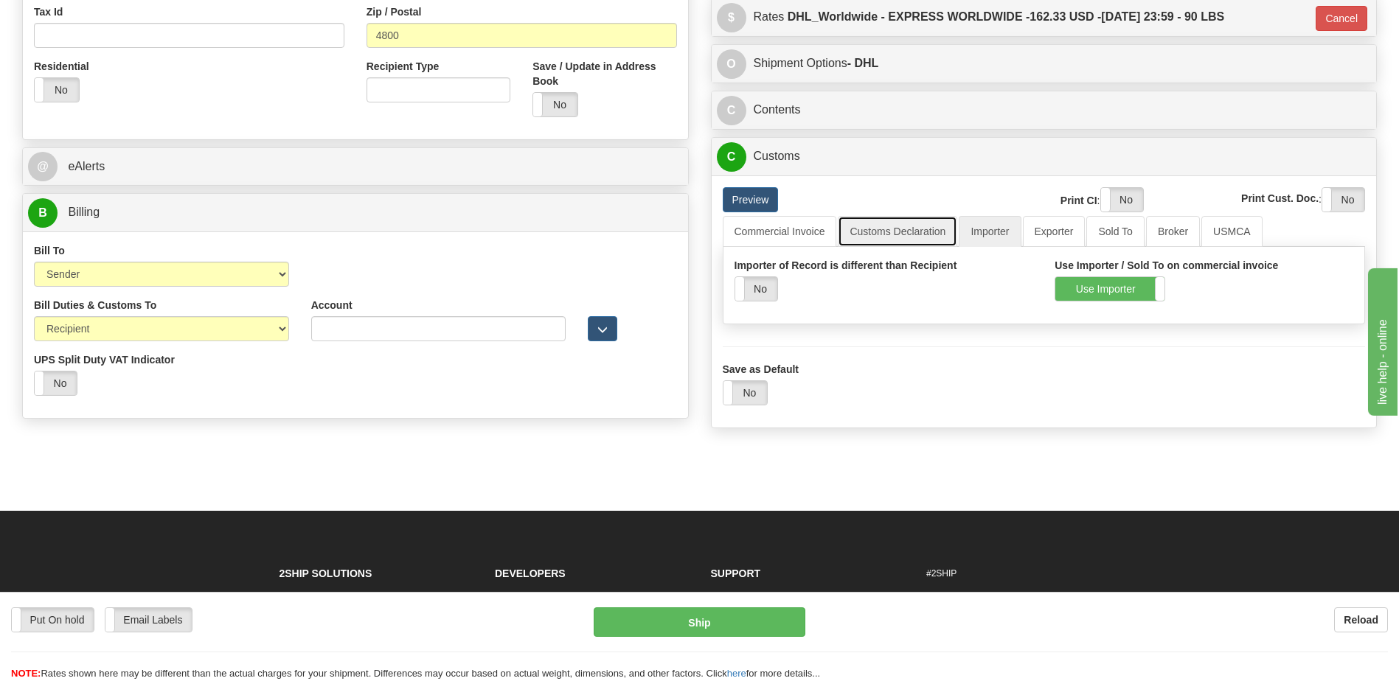
click at [868, 226] on link "Customs Declaration" at bounding box center [897, 231] width 119 height 31
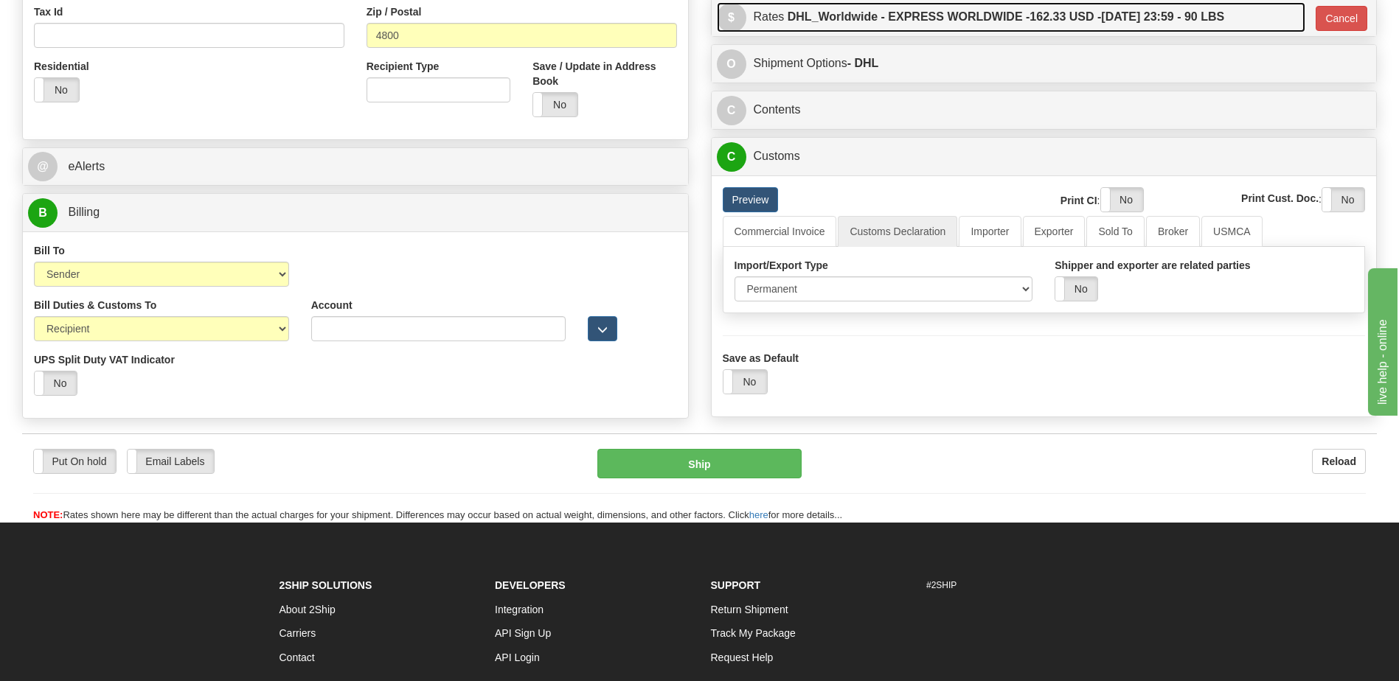
click at [926, 21] on label "DHL_Worldwide - EXPRESS WORLDWIDE - 162.33 USD - [DATE] 23:59 - 90 LBS" at bounding box center [1006, 16] width 437 height 29
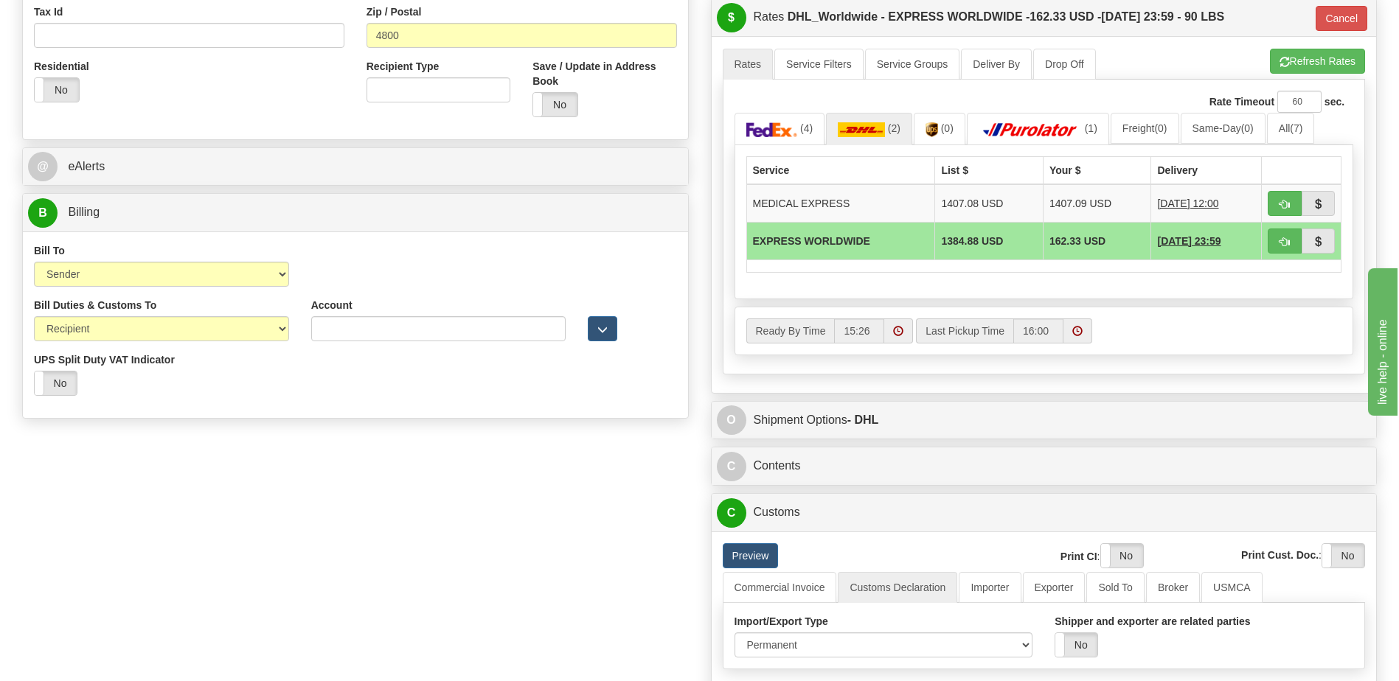
click at [1319, 74] on ul "Rates Service Filters Service Groups Deliver By Drop Off Pickup Refresh Rates C…" at bounding box center [1044, 64] width 643 height 31
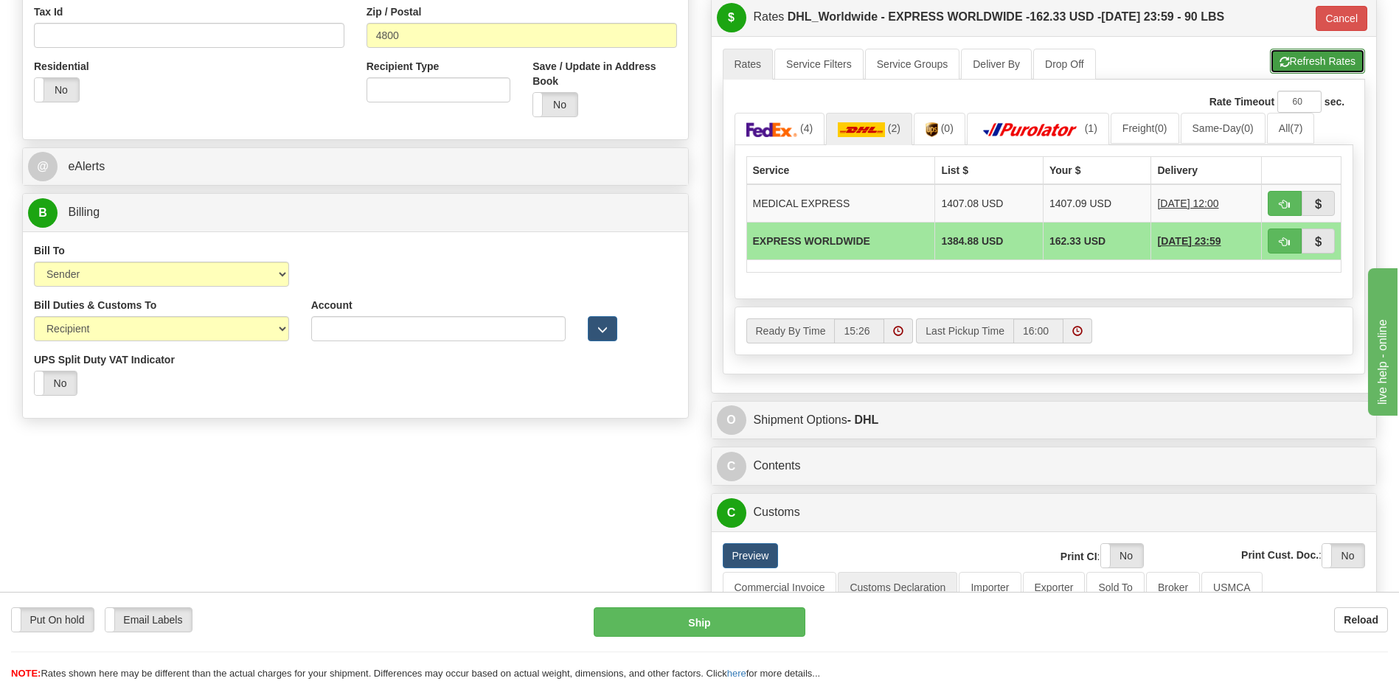
click at [1297, 67] on button "Refresh Rates" at bounding box center [1317, 61] width 95 height 25
type input "P"
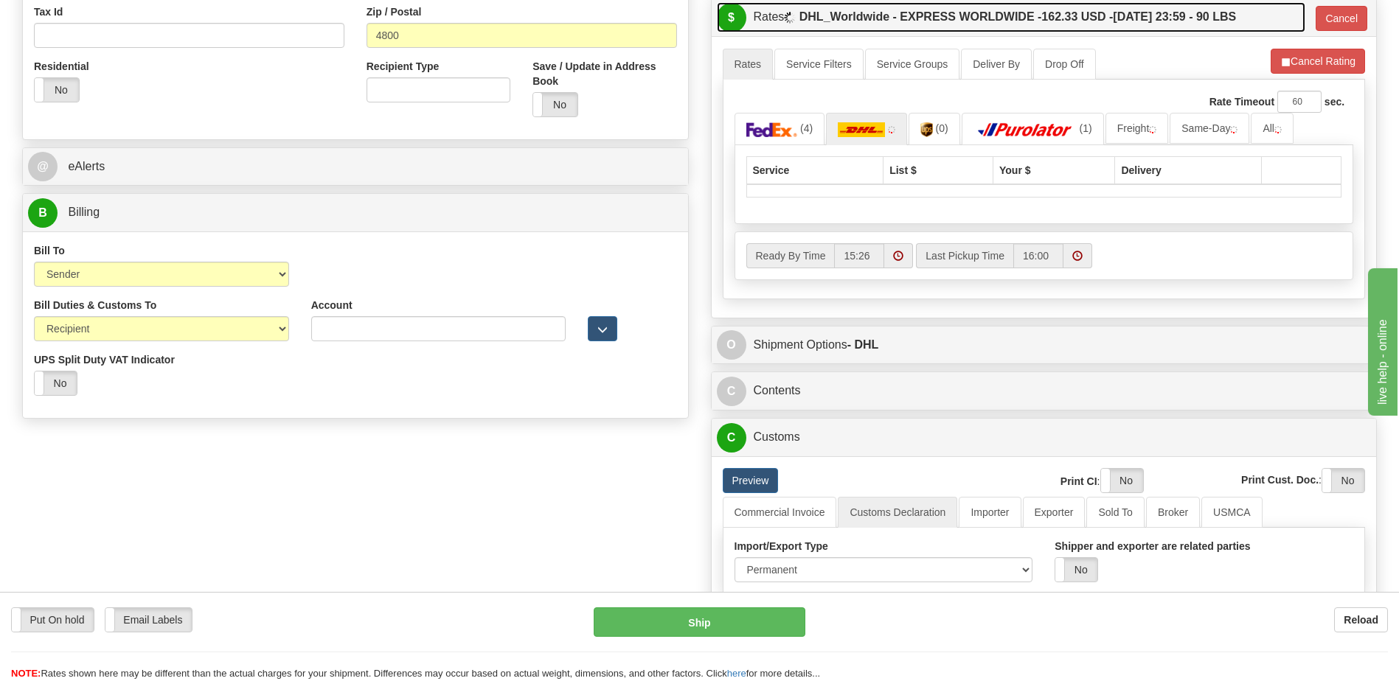
click at [1100, 25] on label "DHL_Worldwide - EXPRESS WORLDWIDE - 162.33 USD - [DATE] 23:59 - 90 LBS" at bounding box center [1017, 16] width 437 height 29
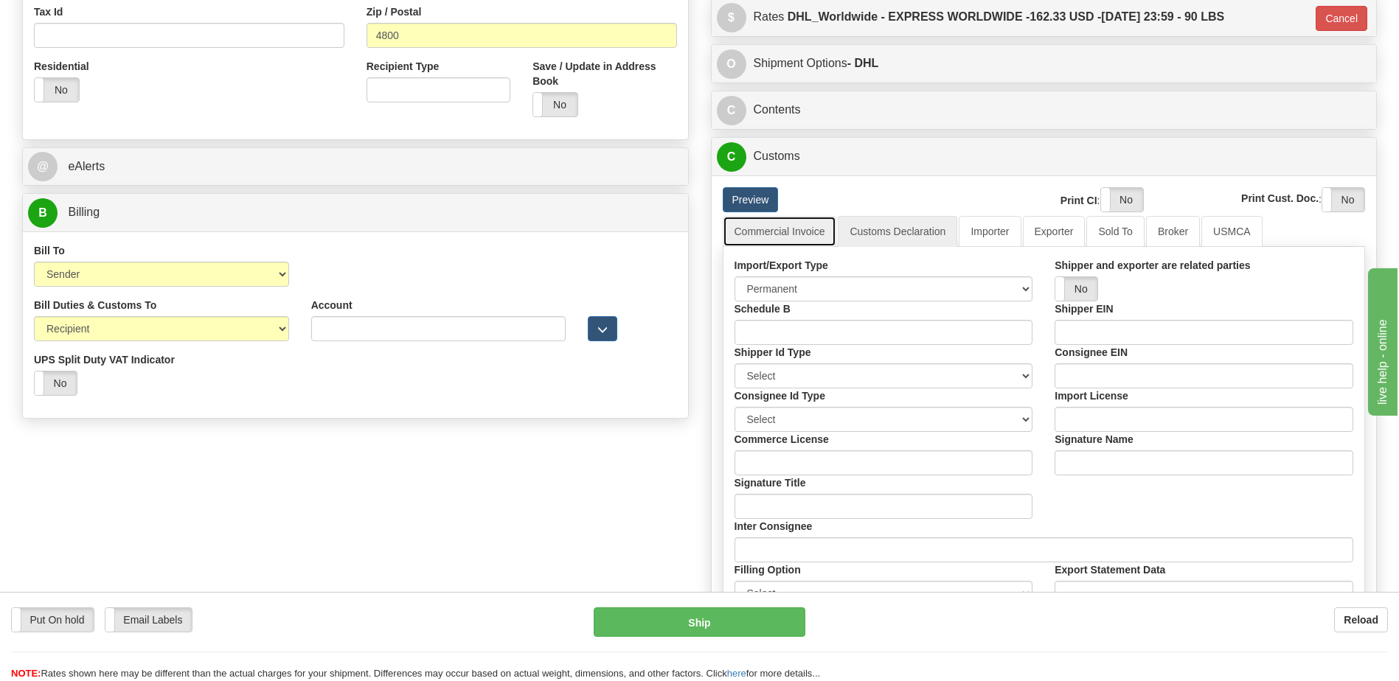
click at [766, 237] on link "Commercial Invoice" at bounding box center [780, 231] width 114 height 31
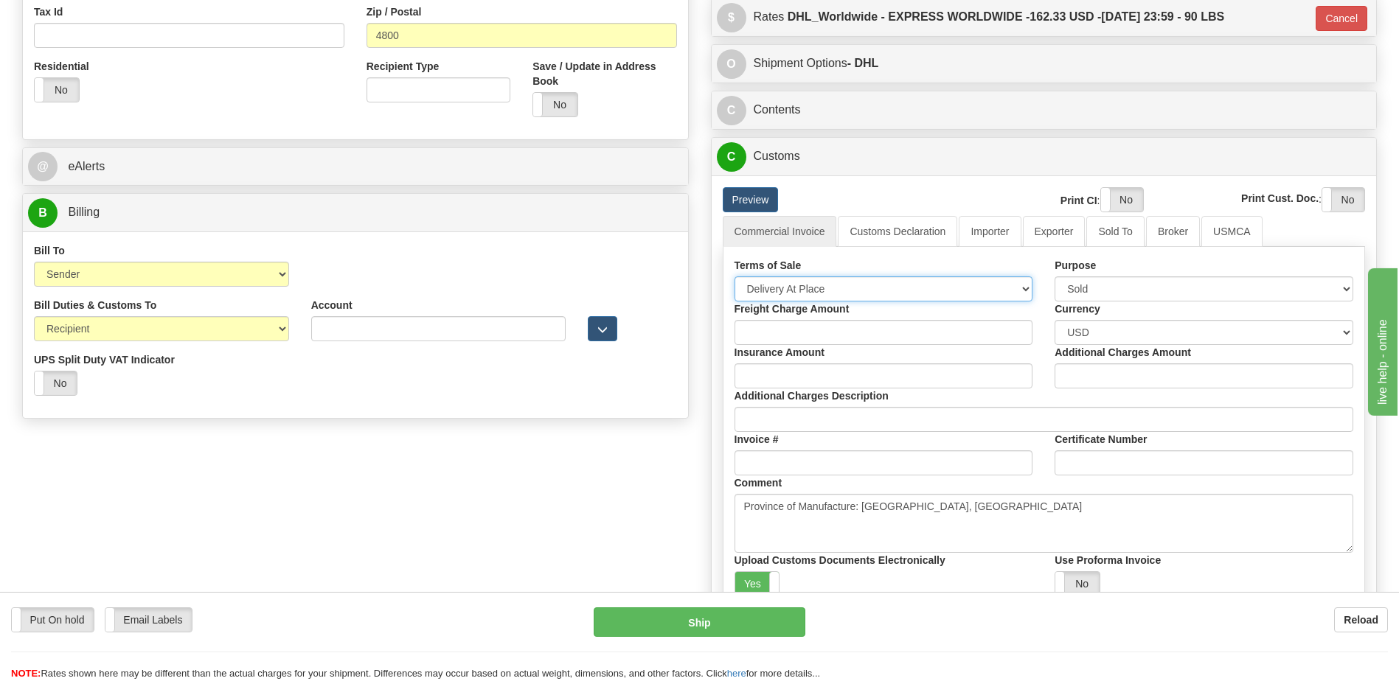
click at [772, 287] on select "Free Carrier Free On Board Ex Works Delivered Duty Unpaid Delivered Duty Paid C…" at bounding box center [884, 289] width 299 height 25
select select "7"
click at [735, 277] on select "Free Carrier Free On Board Ex Works Delivered Duty Unpaid Delivered Duty Paid C…" at bounding box center [884, 289] width 299 height 25
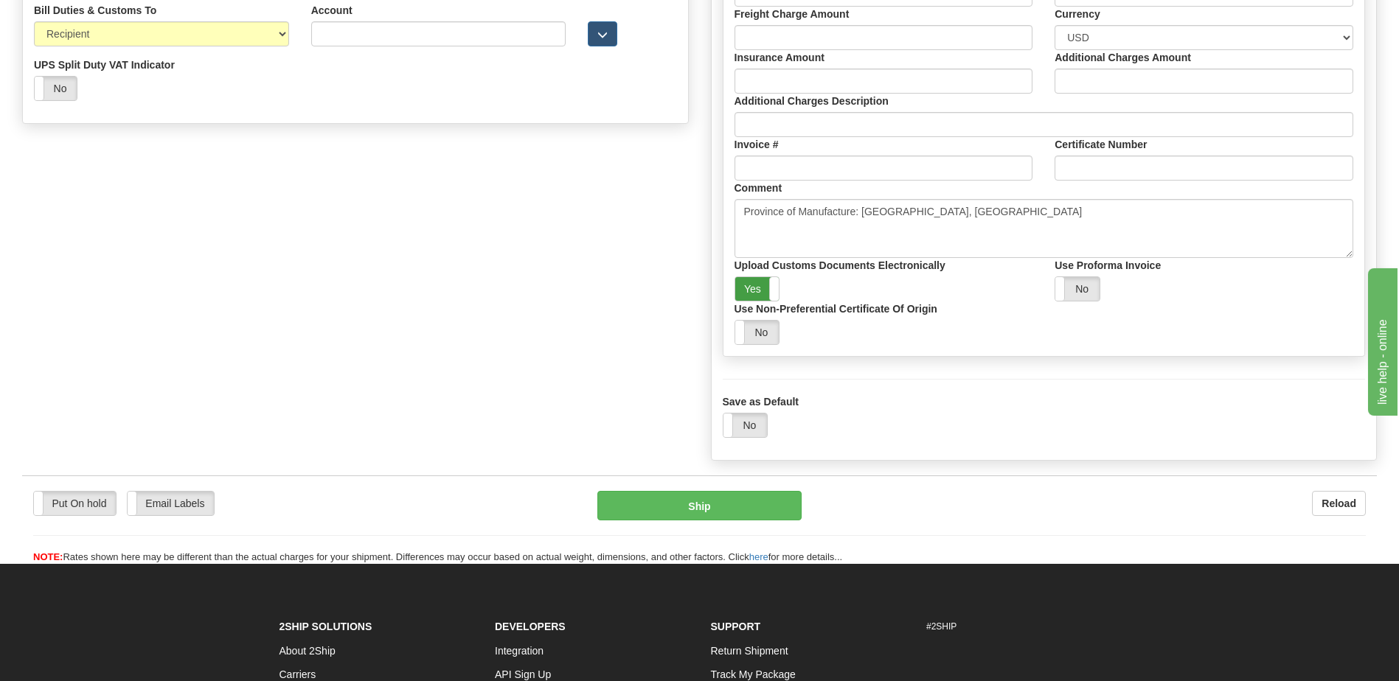
click at [755, 289] on label "Yes" at bounding box center [757, 289] width 44 height 24
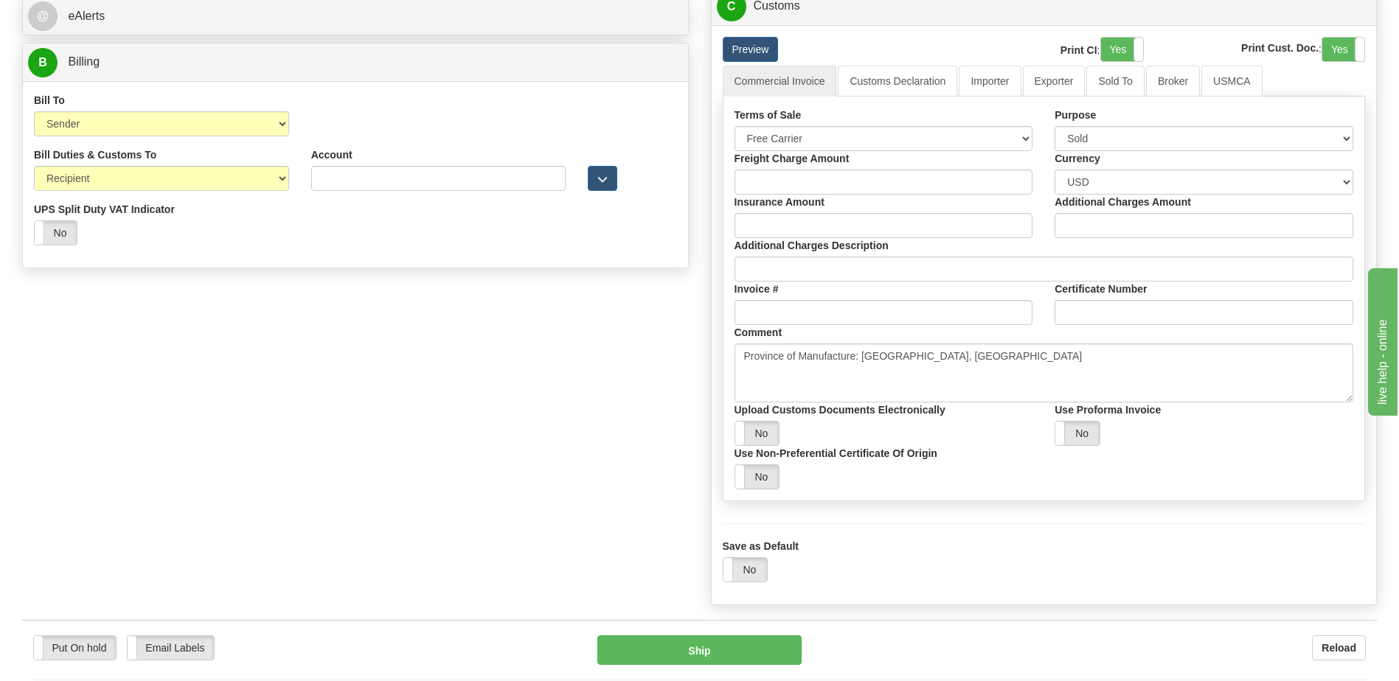
scroll to position [442, 0]
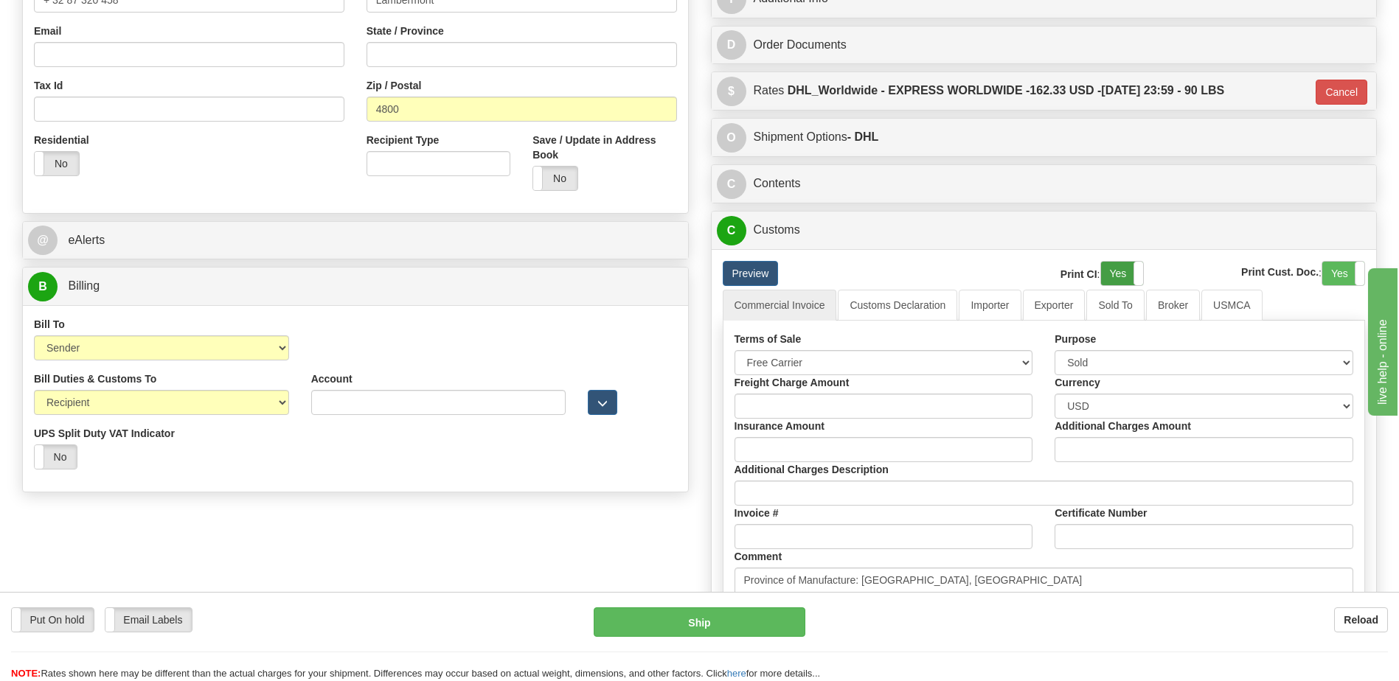
click at [1113, 272] on label "Yes" at bounding box center [1122, 274] width 42 height 24
click at [1344, 277] on label "Yes" at bounding box center [1343, 274] width 42 height 24
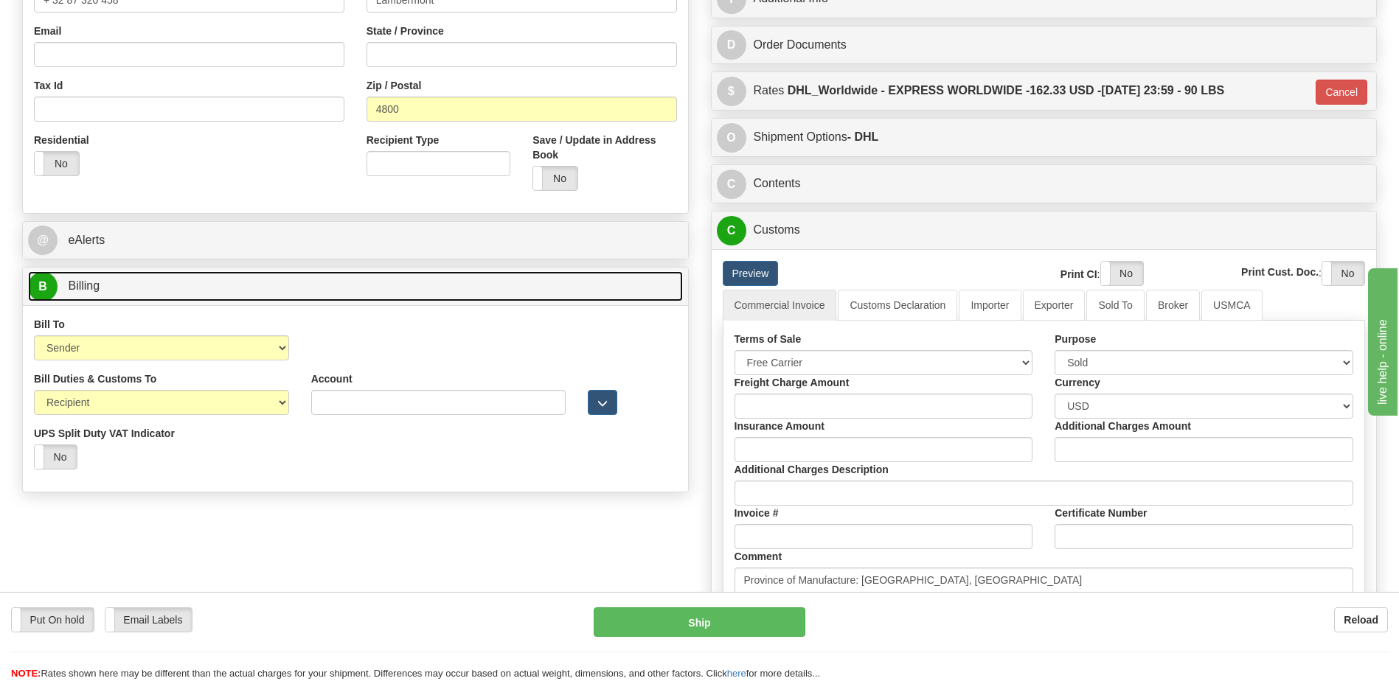
click at [131, 293] on link "B Billing" at bounding box center [355, 286] width 655 height 30
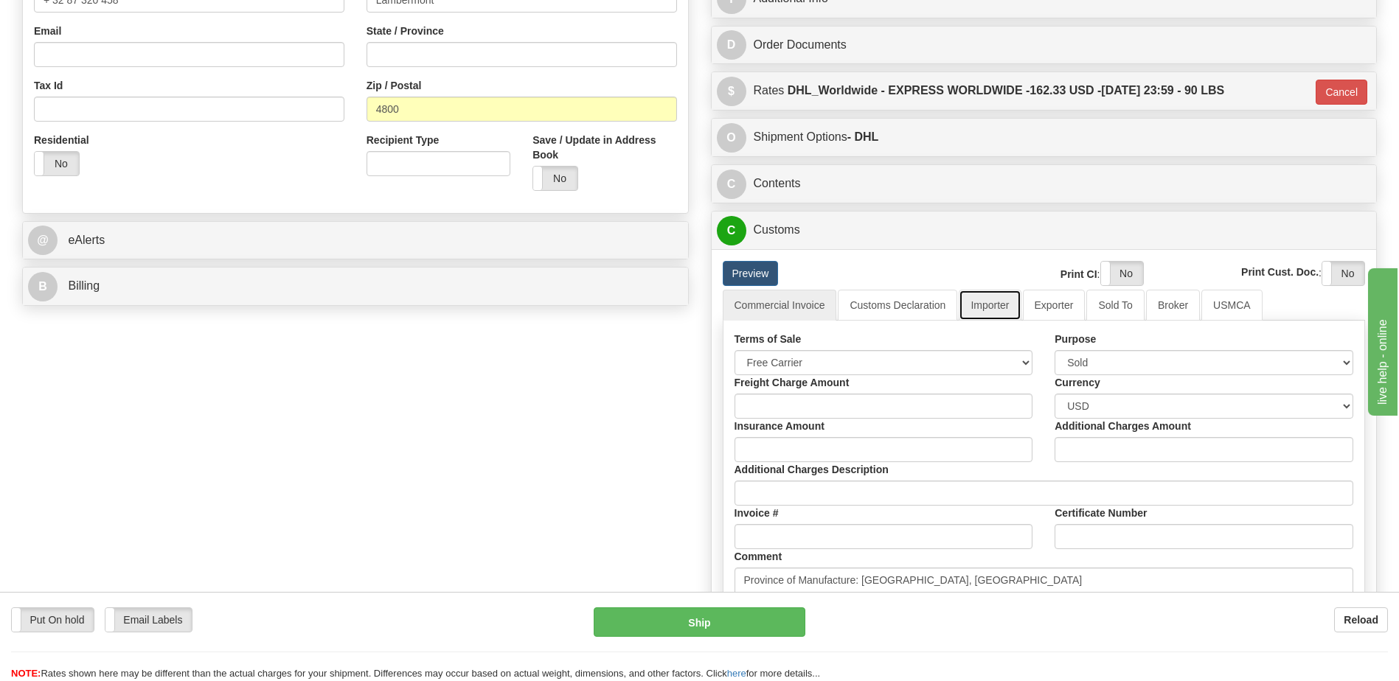
click at [998, 310] on link "Importer" at bounding box center [990, 305] width 62 height 31
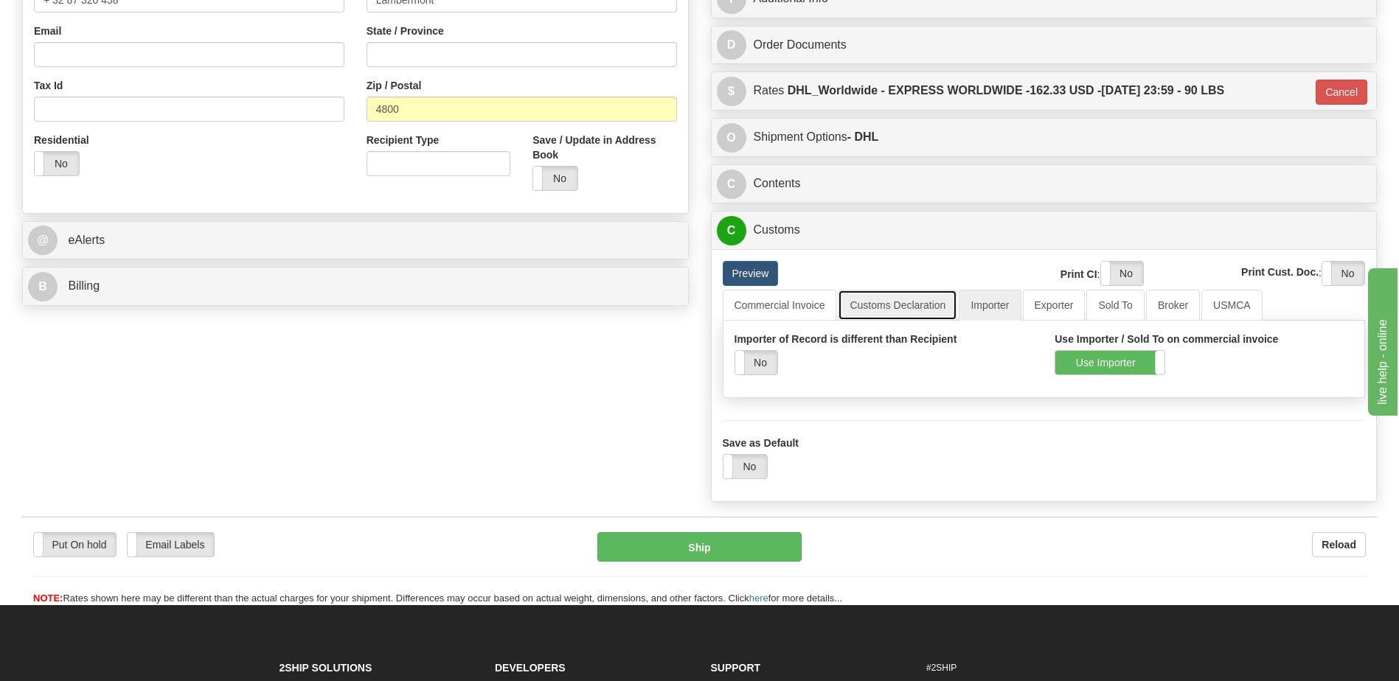
click at [918, 307] on link "Customs Declaration" at bounding box center [897, 305] width 119 height 31
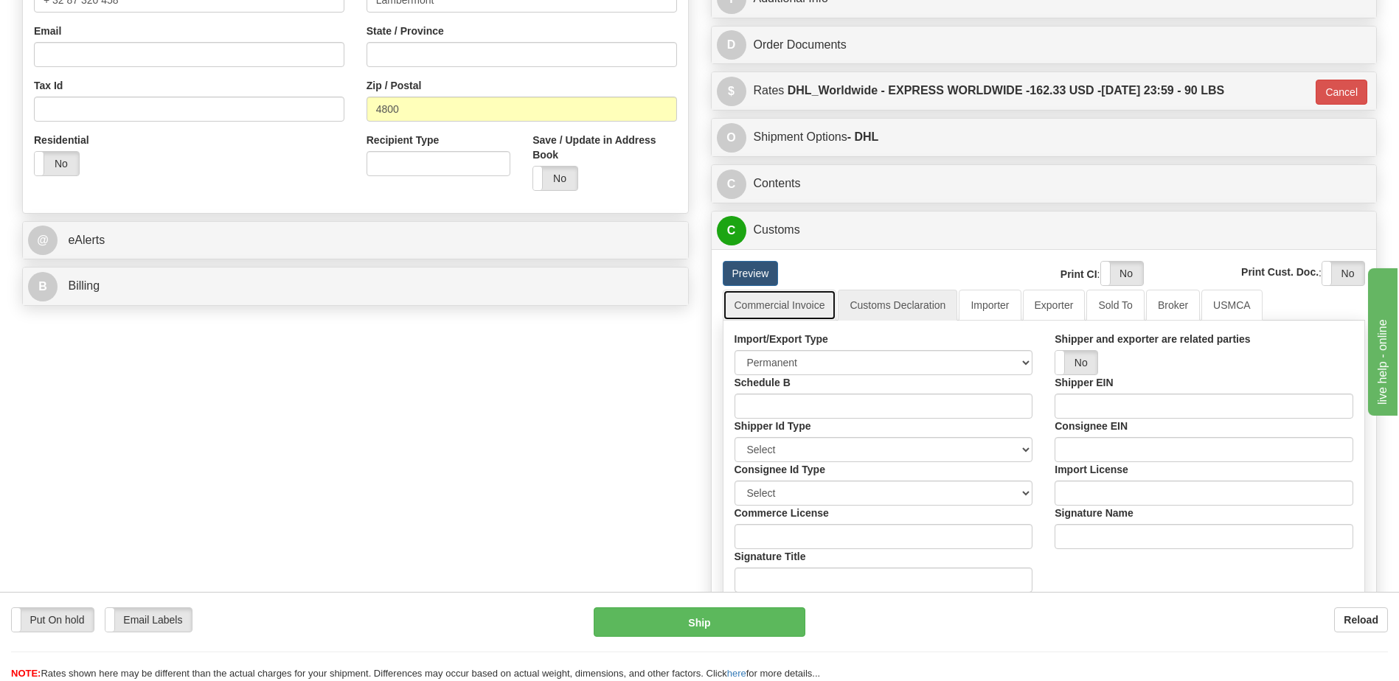
click at [778, 314] on link "Commercial Invoice" at bounding box center [780, 305] width 114 height 31
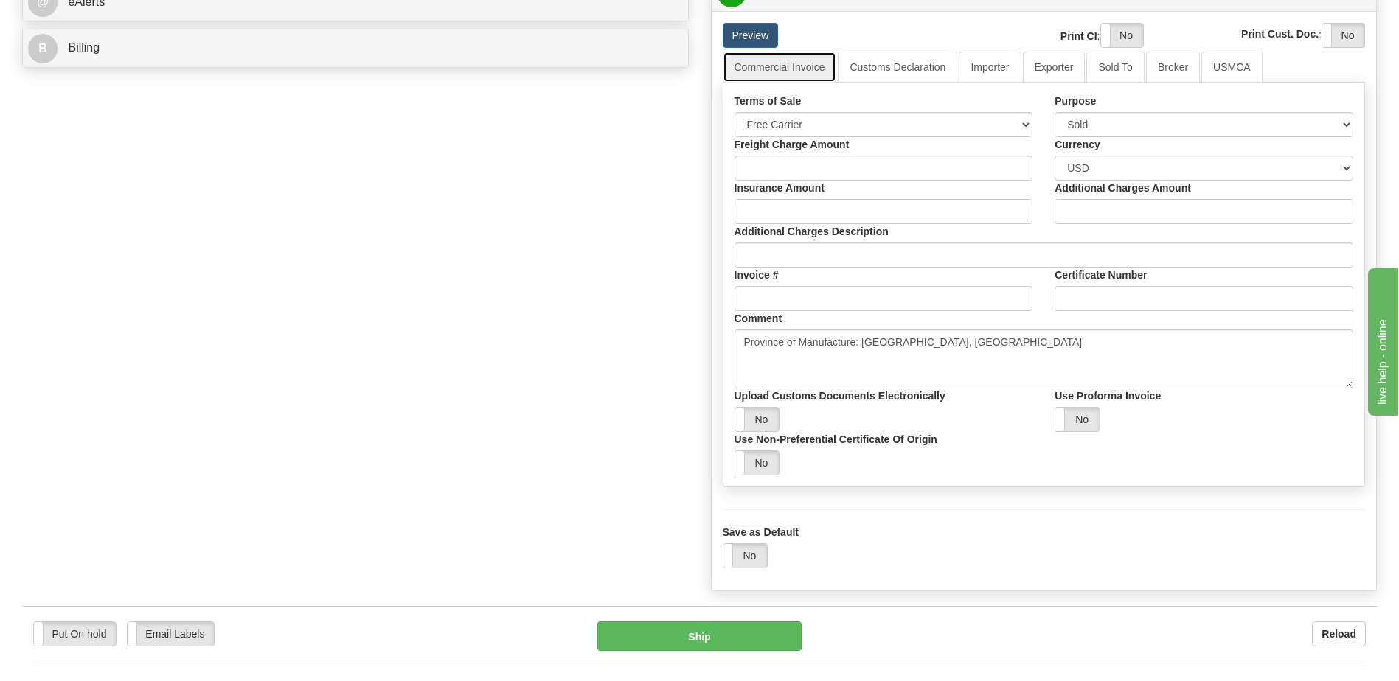
scroll to position [664, 0]
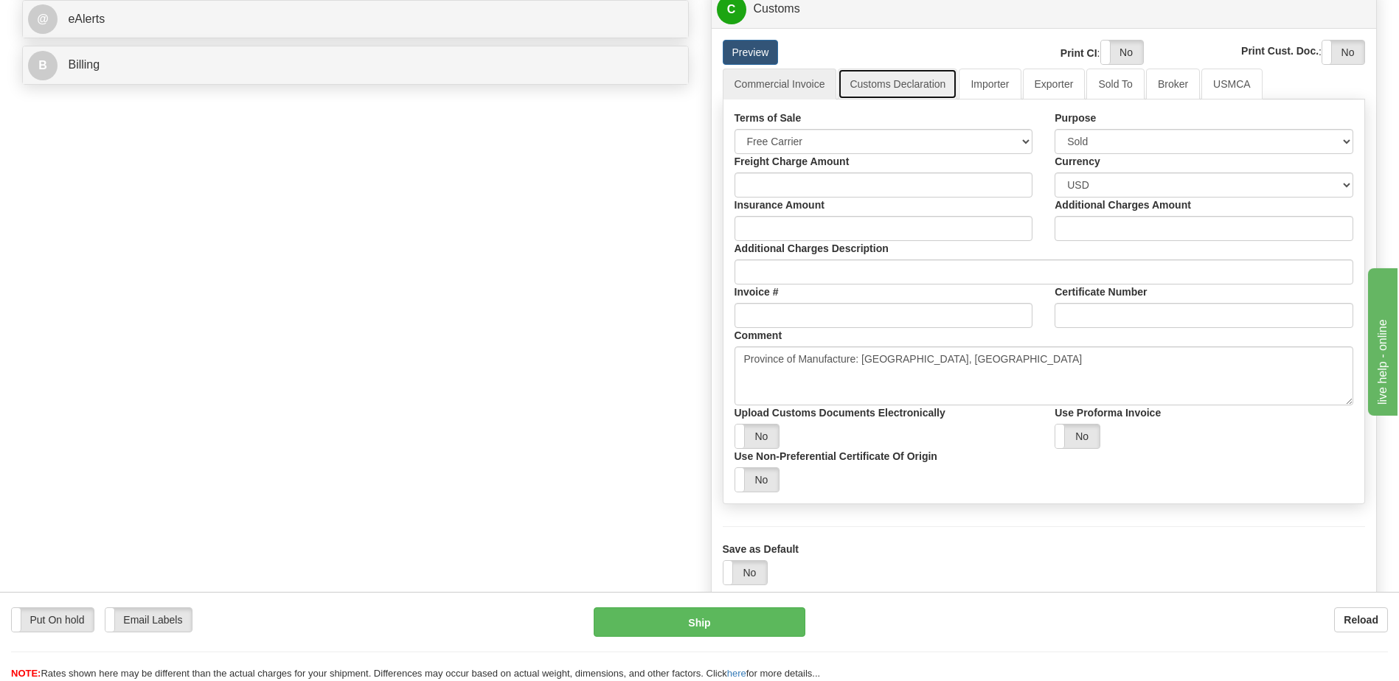
click at [900, 86] on link "Customs Declaration" at bounding box center [897, 84] width 119 height 31
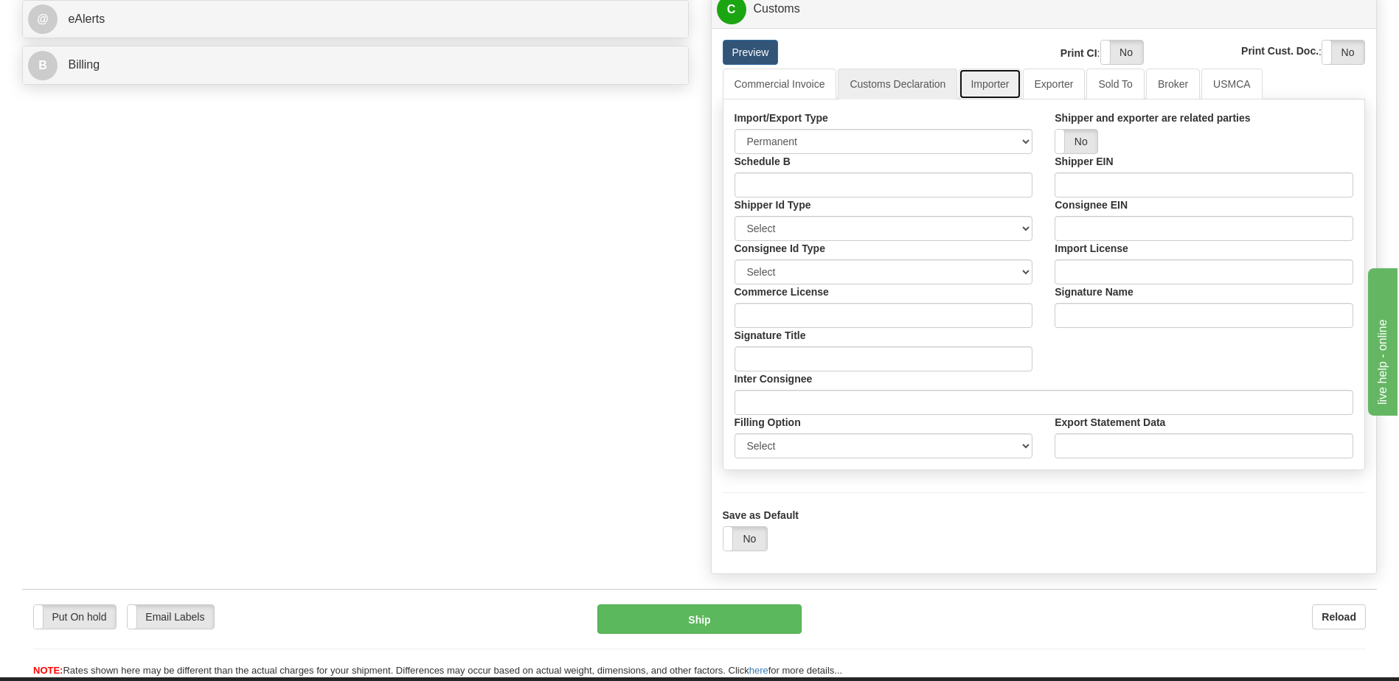
click at [1006, 85] on link "Importer" at bounding box center [990, 84] width 62 height 31
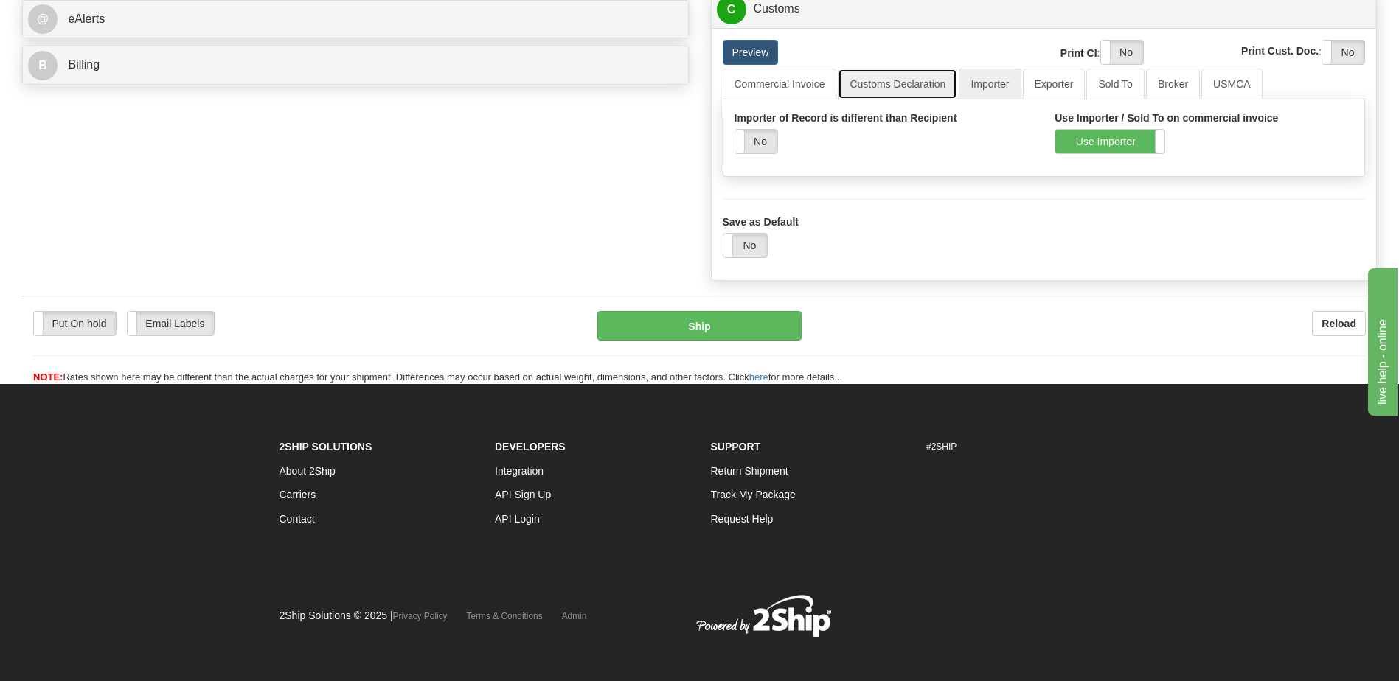
click at [903, 86] on link "Customs Declaration" at bounding box center [897, 84] width 119 height 31
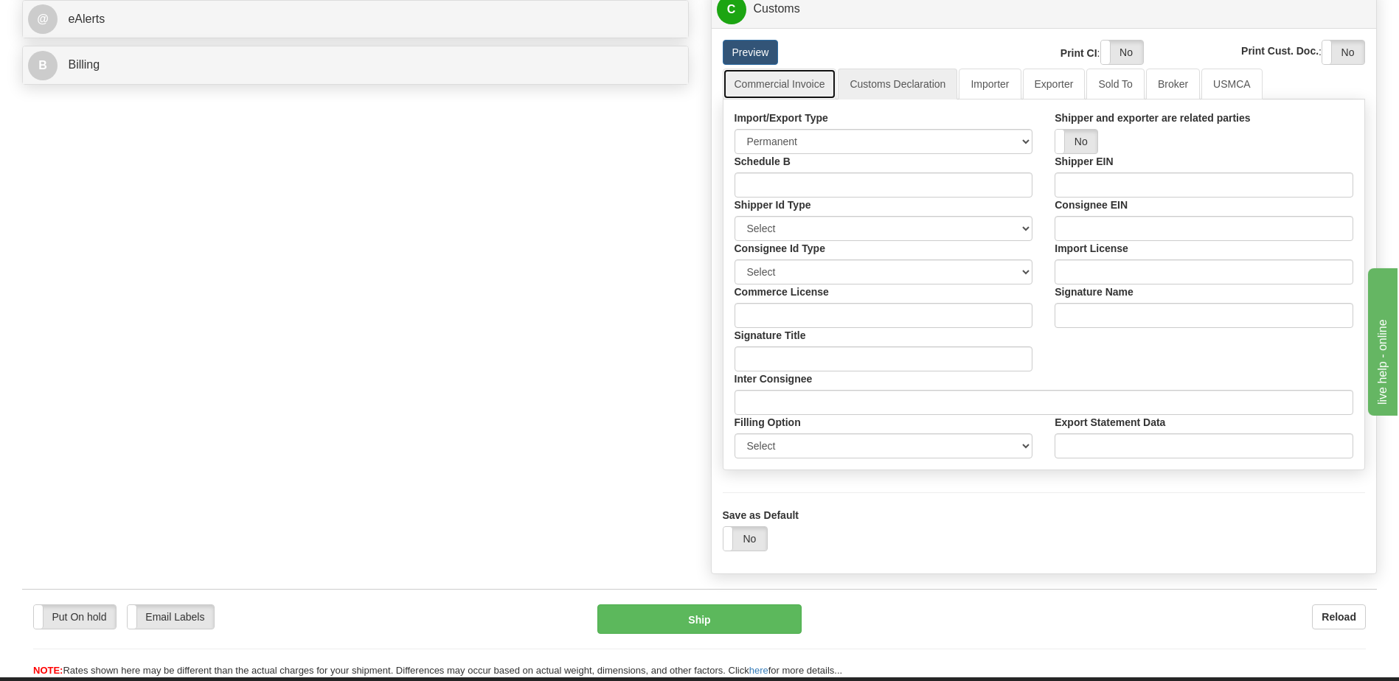
click at [808, 86] on link "Commercial Invoice" at bounding box center [780, 84] width 114 height 31
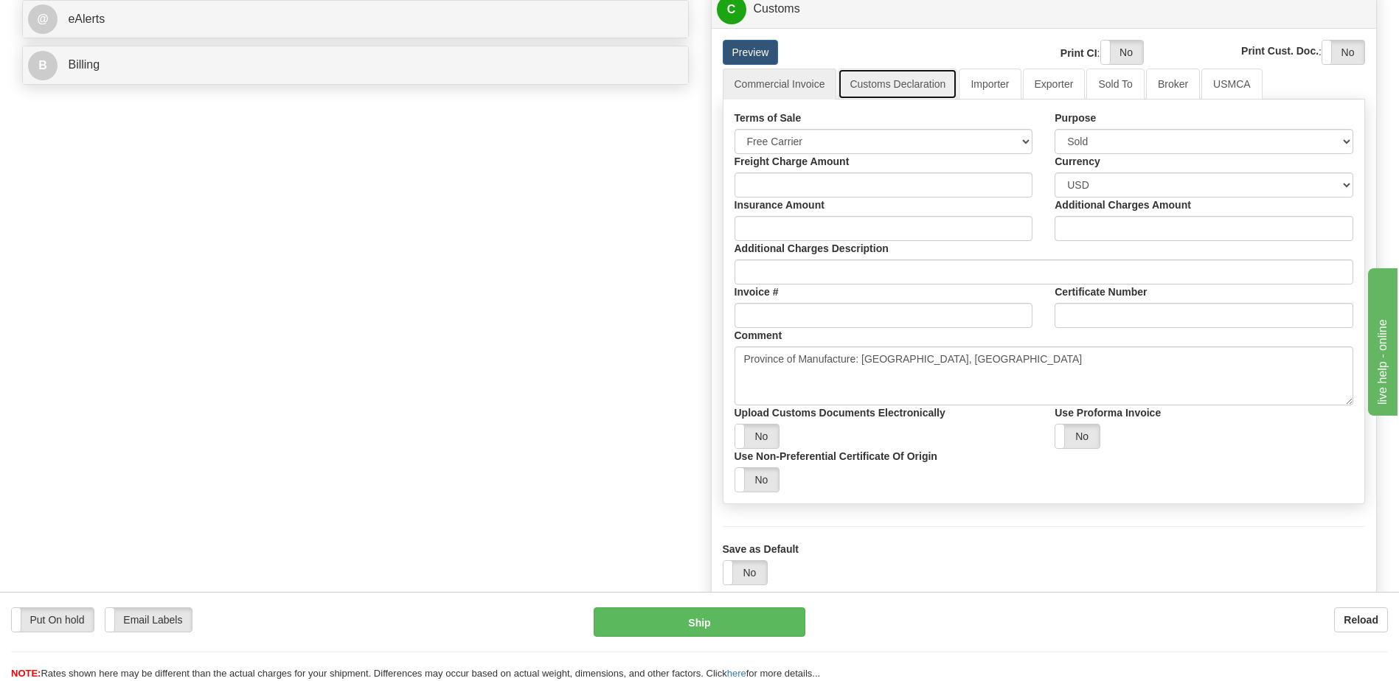
click at [922, 78] on link "Customs Declaration" at bounding box center [897, 84] width 119 height 31
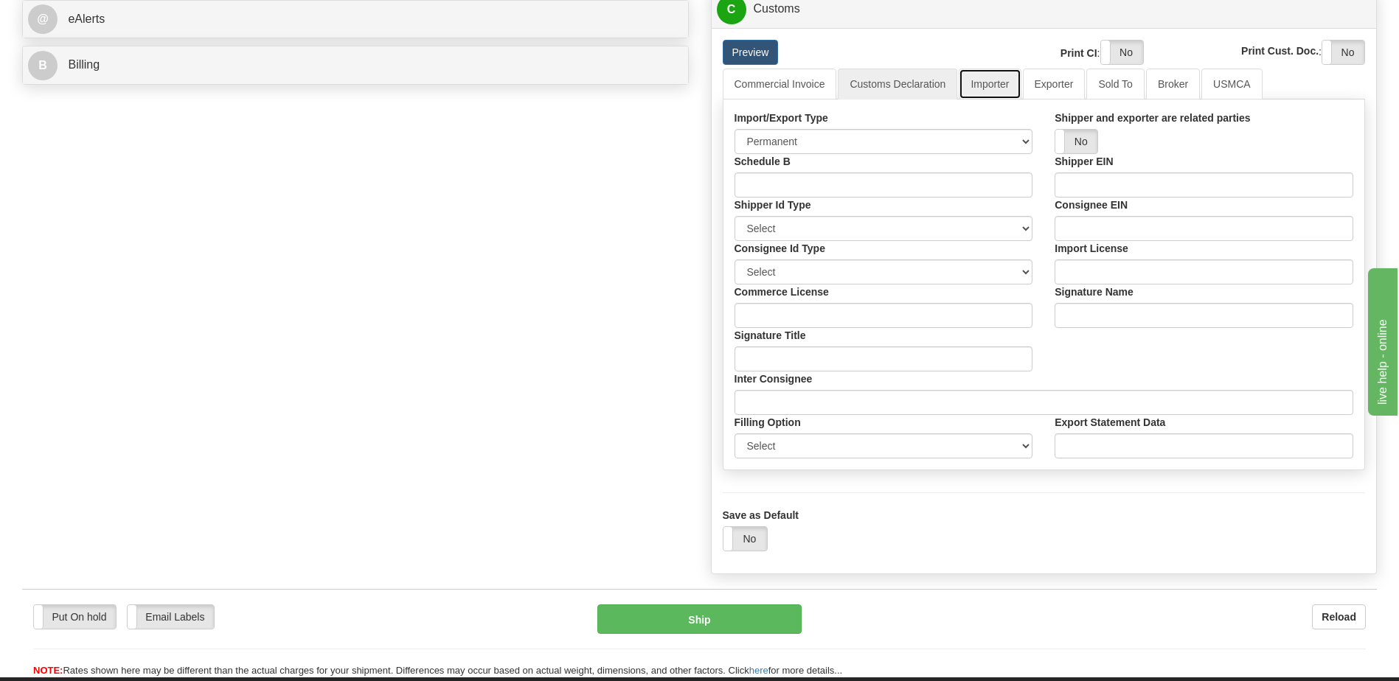
click at [986, 77] on link "Importer" at bounding box center [990, 84] width 62 height 31
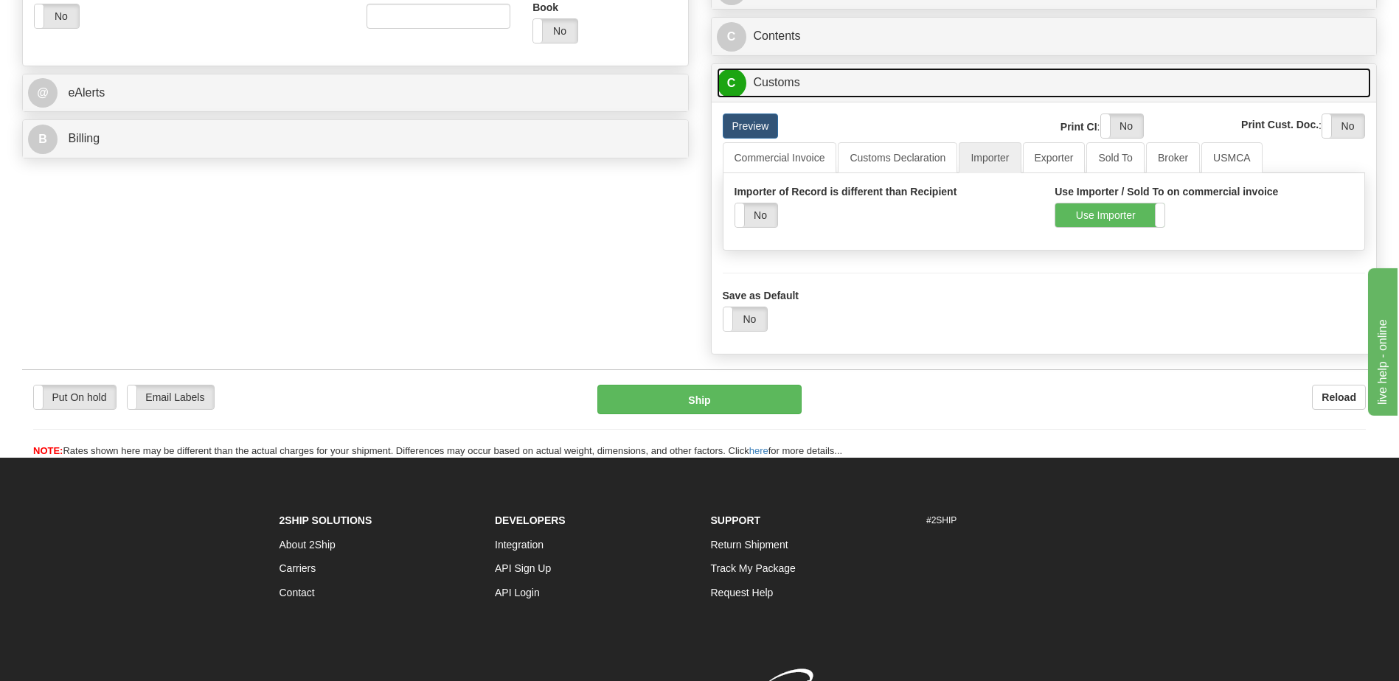
click at [811, 80] on link "C Customs" at bounding box center [1044, 83] width 655 height 30
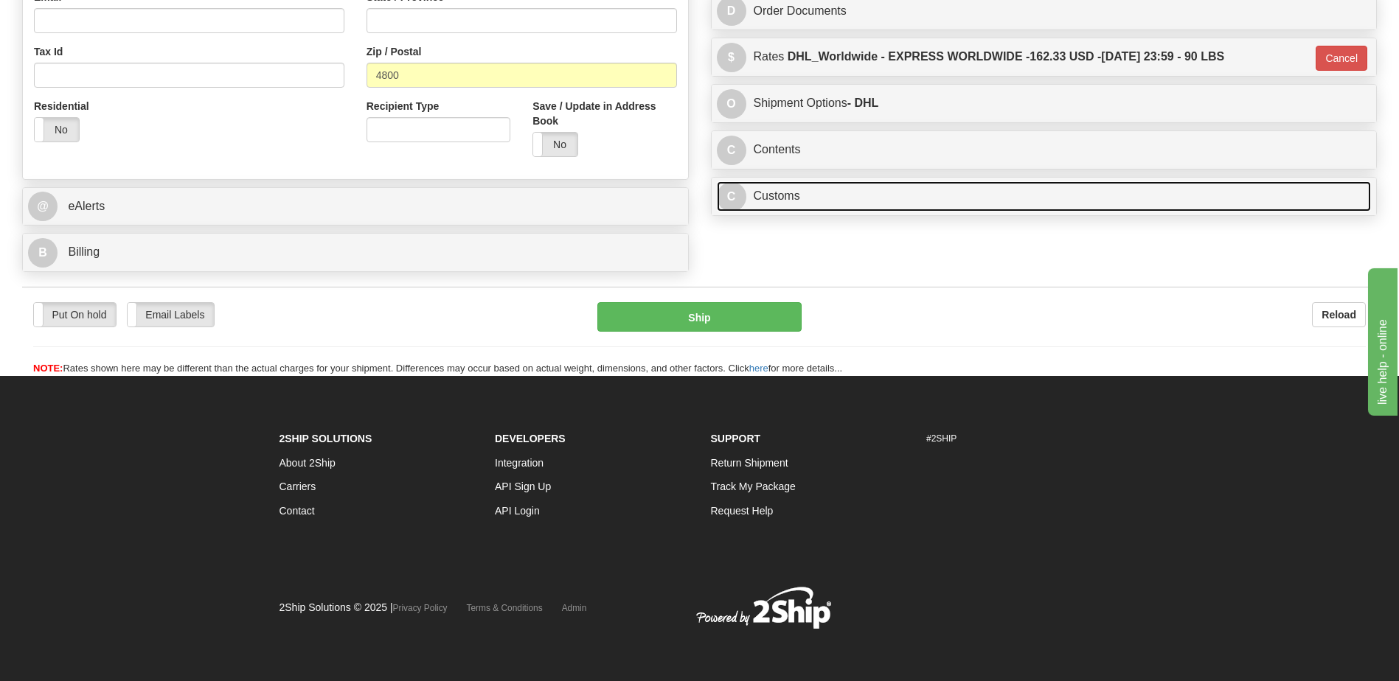
scroll to position [477, 0]
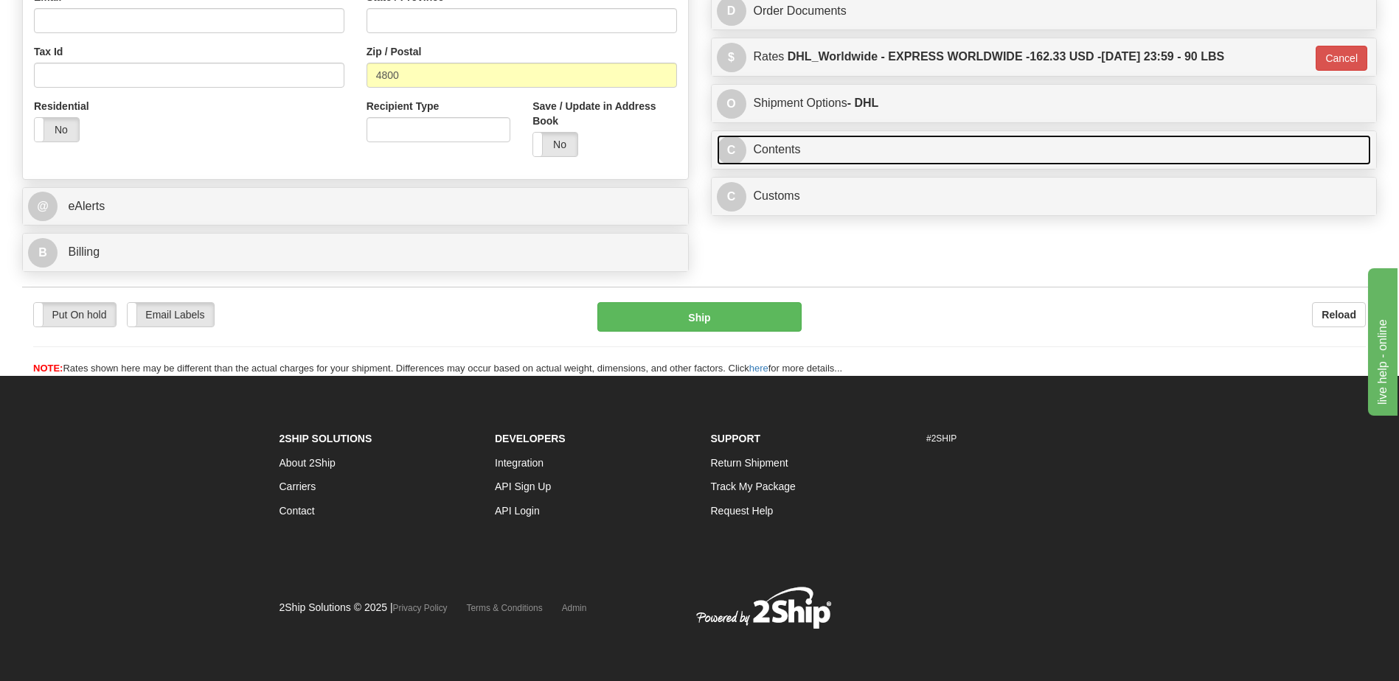
click at [848, 148] on link "C Contents" at bounding box center [1044, 150] width 655 height 30
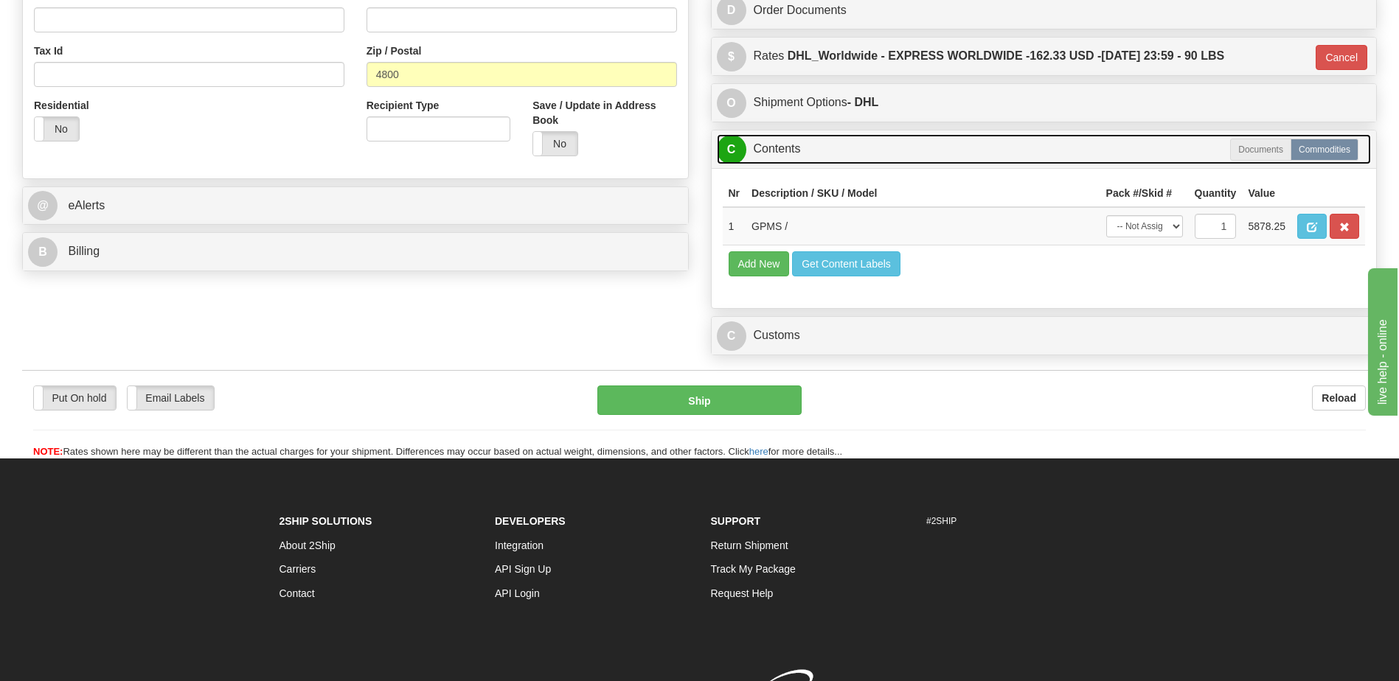
click at [848, 148] on link "C Contents" at bounding box center [1044, 149] width 655 height 30
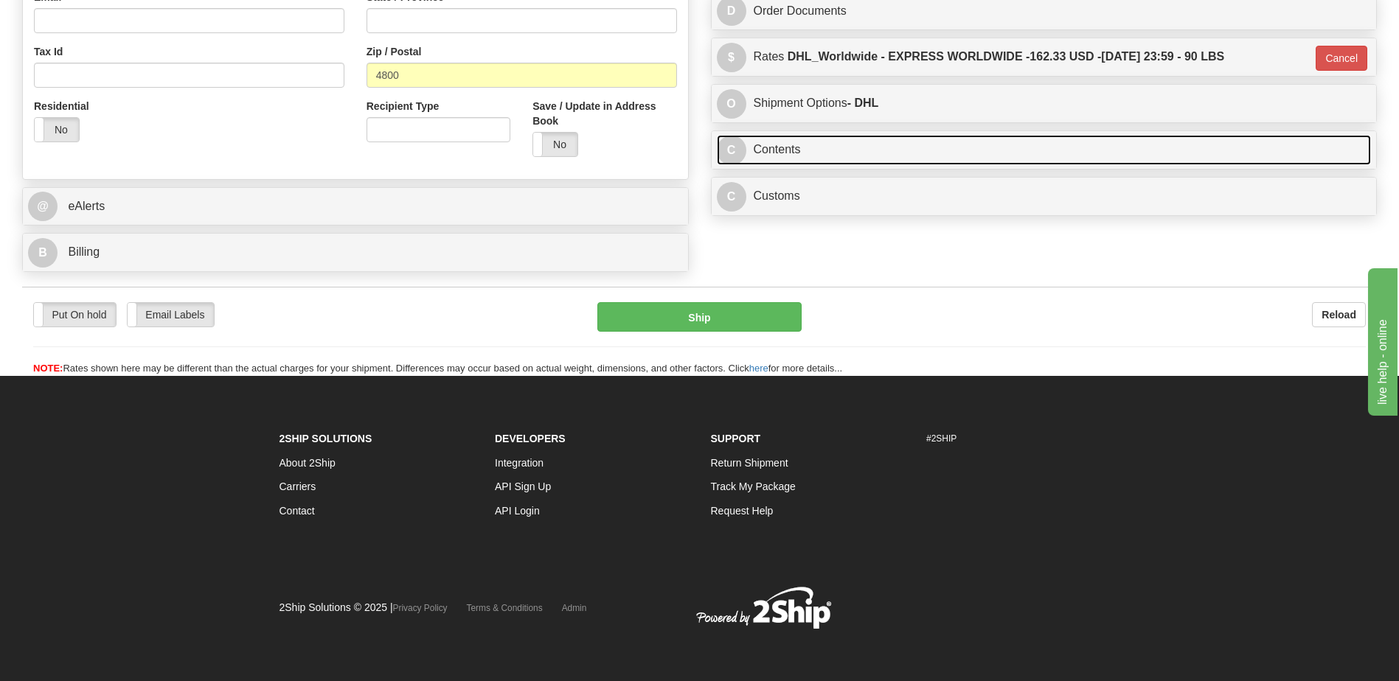
click at [835, 137] on link "C Contents" at bounding box center [1044, 150] width 655 height 30
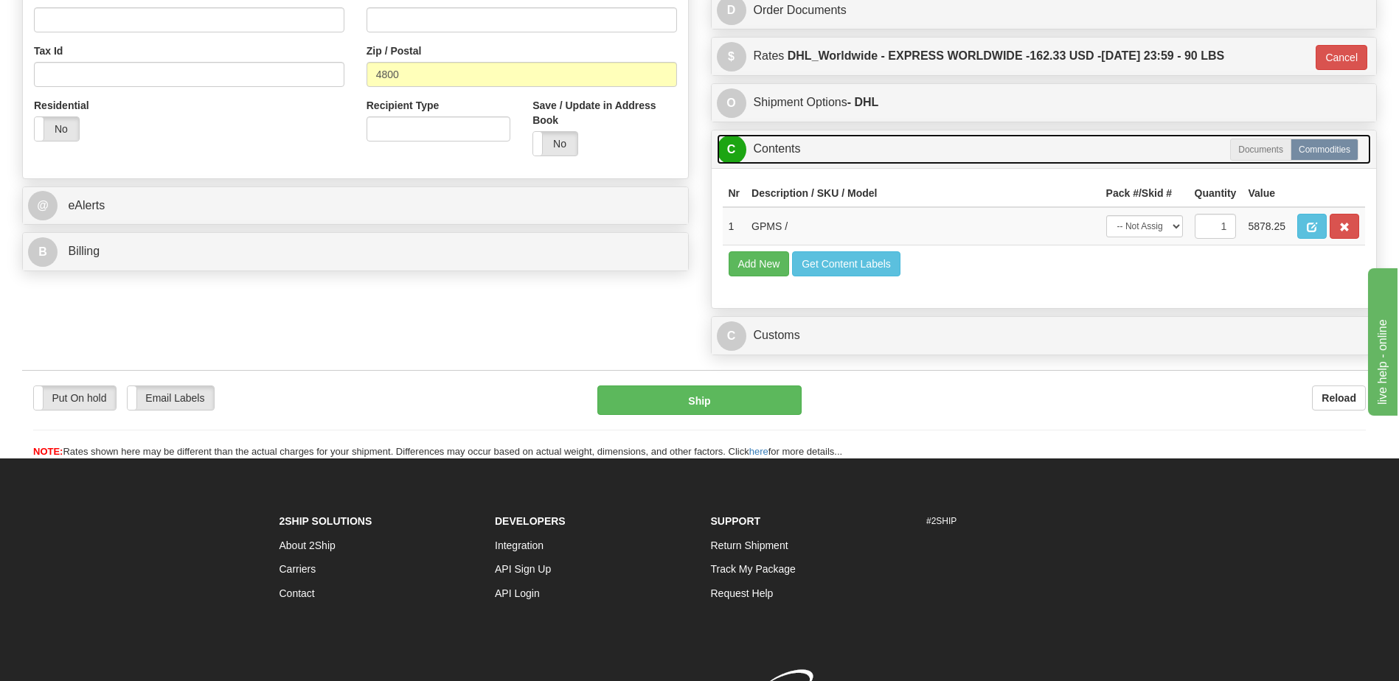
click at [835, 137] on link "C Contents" at bounding box center [1044, 149] width 655 height 30
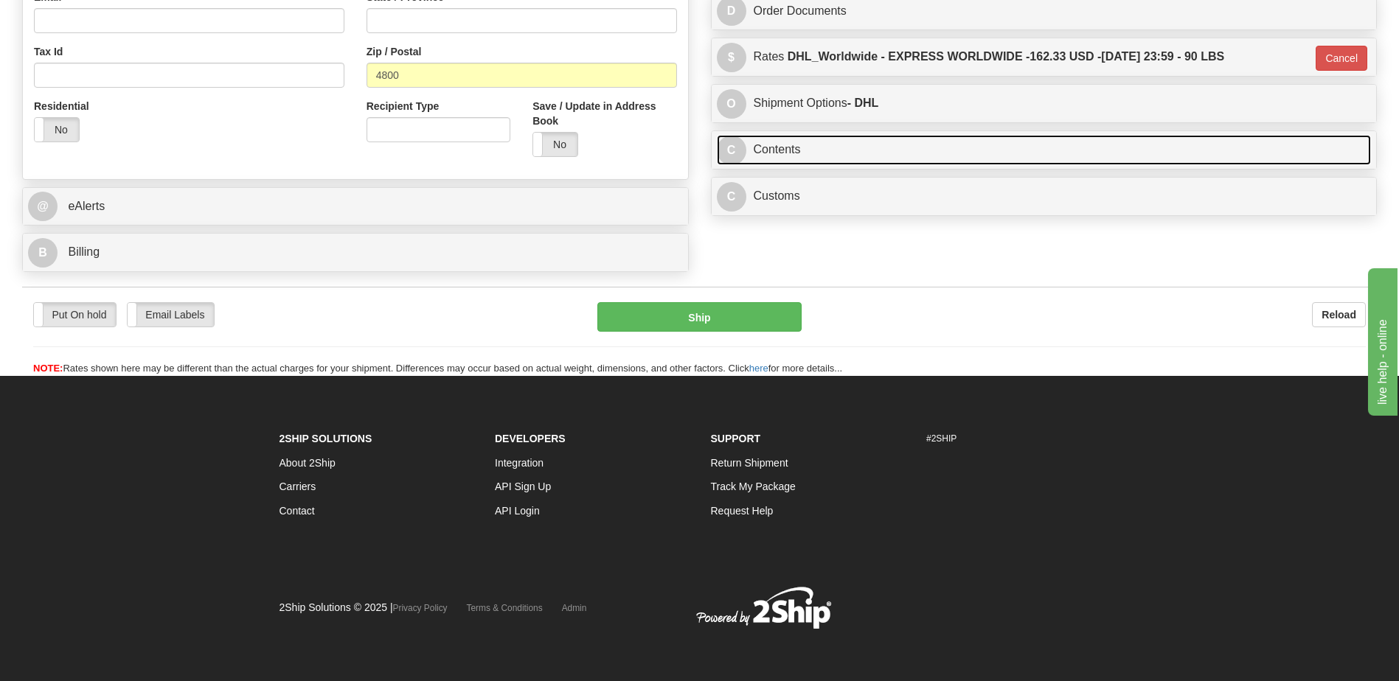
scroll to position [330, 0]
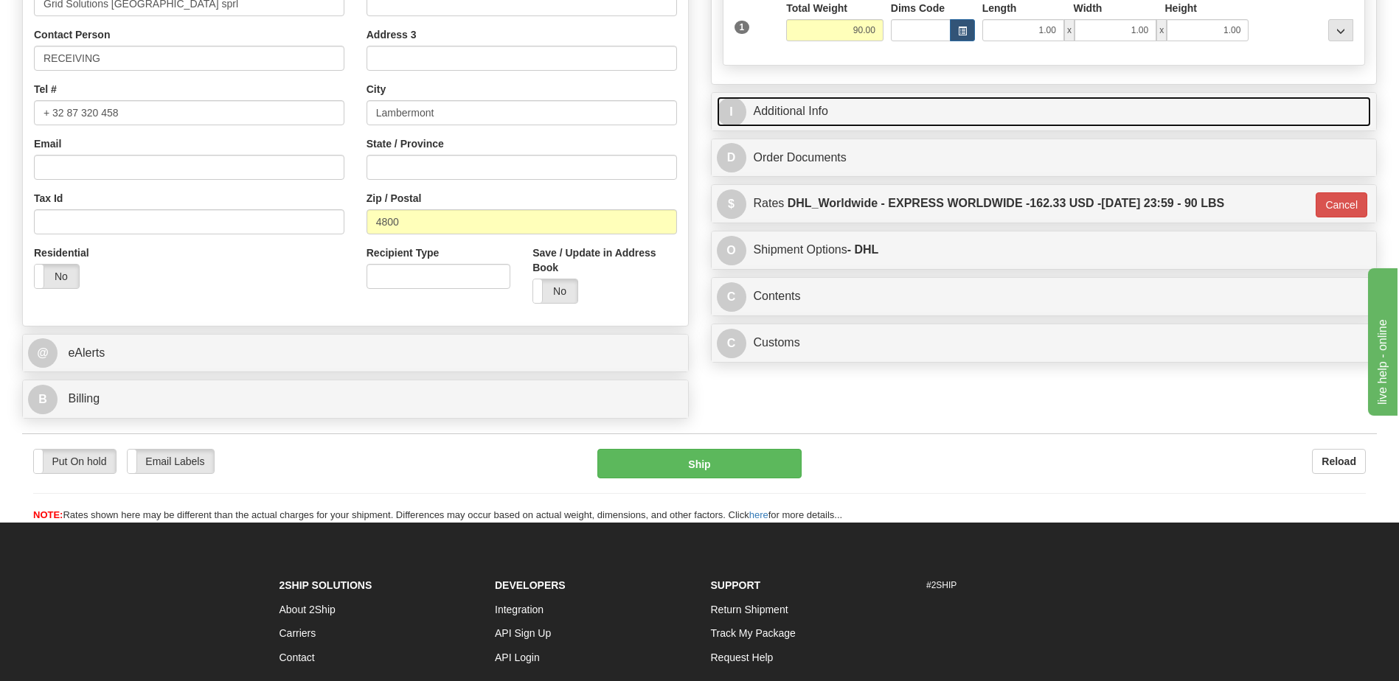
click at [830, 114] on link "I Additional Info" at bounding box center [1044, 112] width 655 height 30
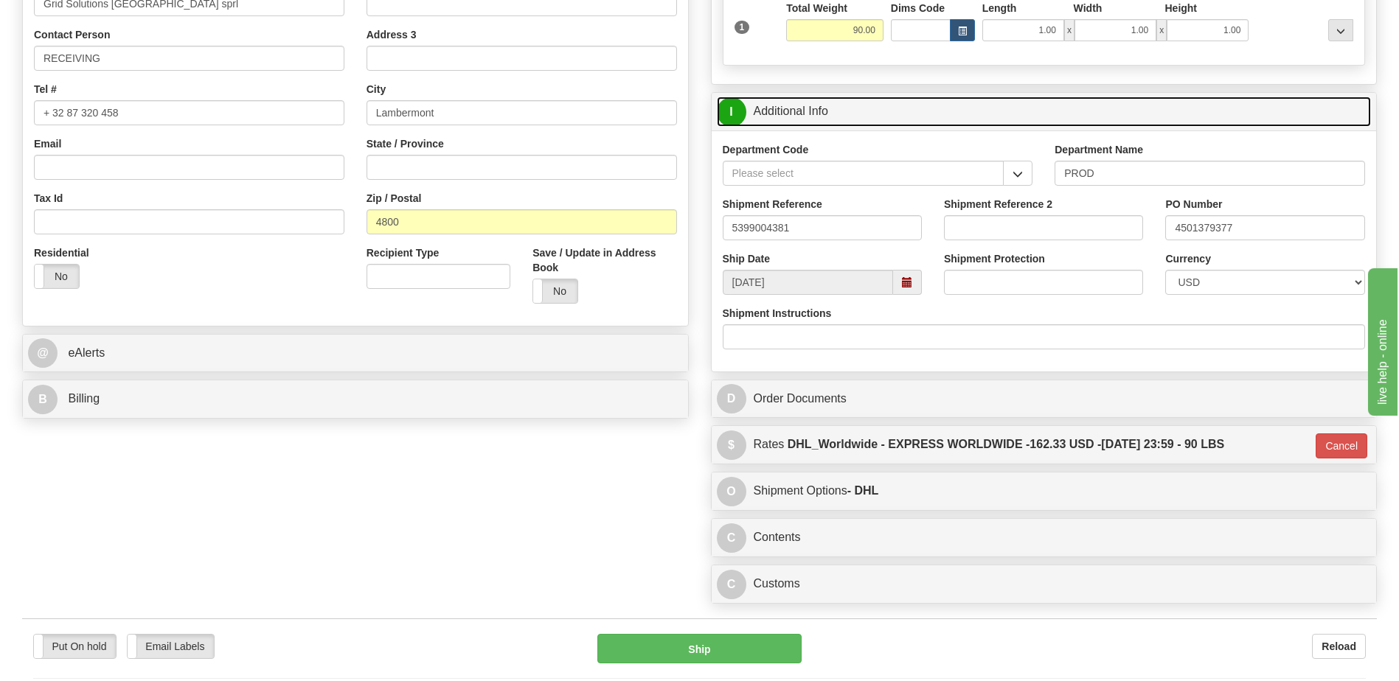
click at [830, 114] on link "I Additional Info" at bounding box center [1044, 112] width 655 height 30
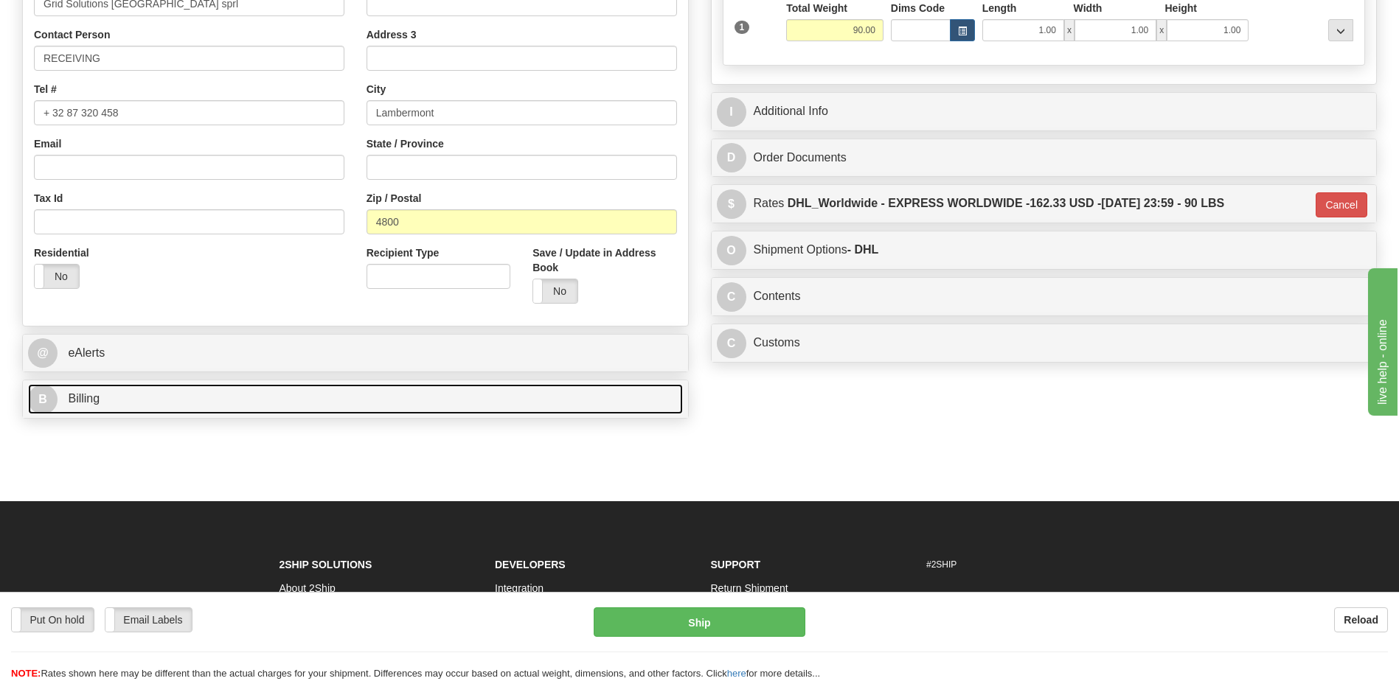
click at [233, 393] on link "B Billing" at bounding box center [355, 399] width 655 height 30
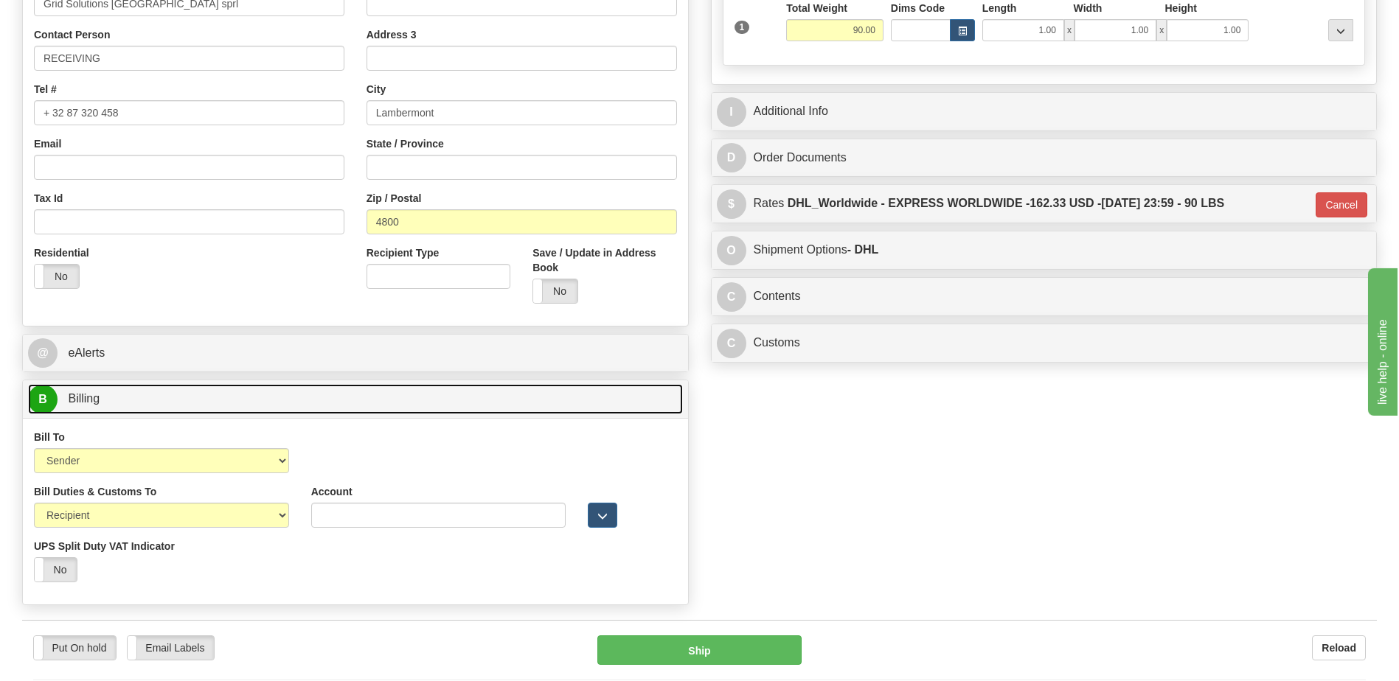
click at [233, 393] on link "B Billing" at bounding box center [355, 399] width 655 height 30
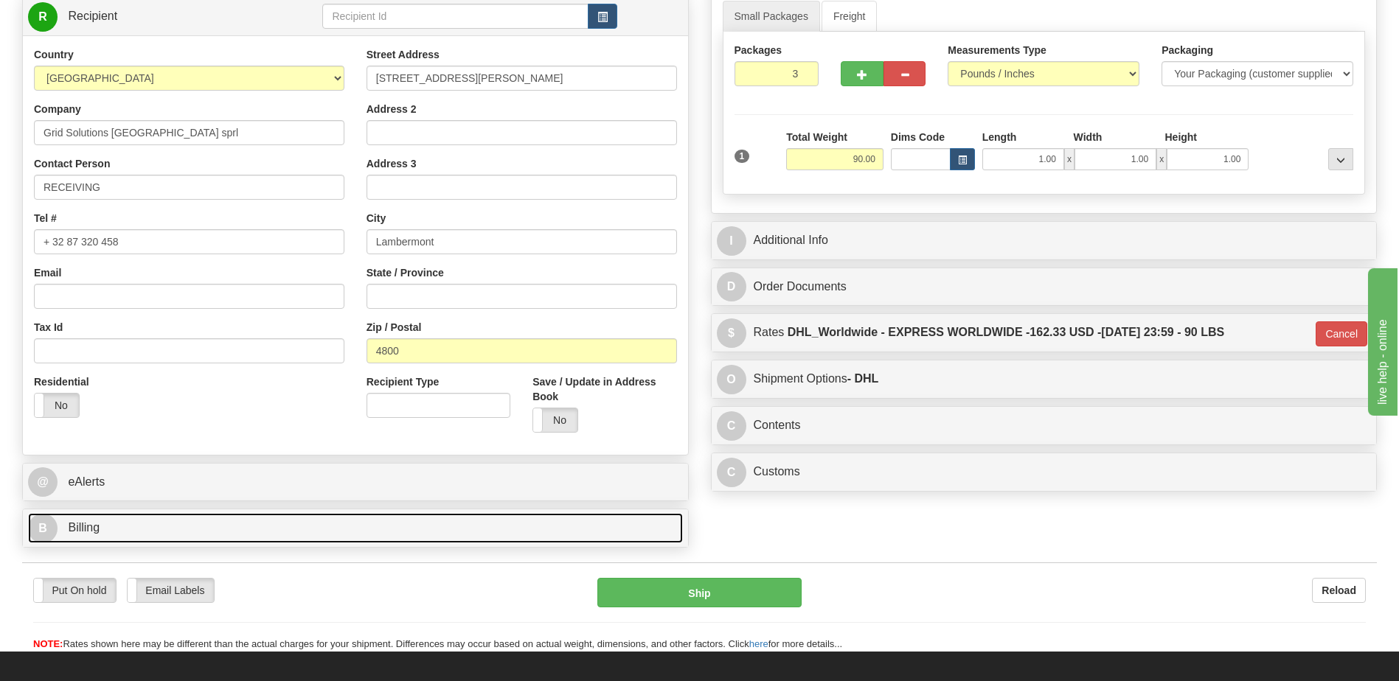
scroll to position [35, 0]
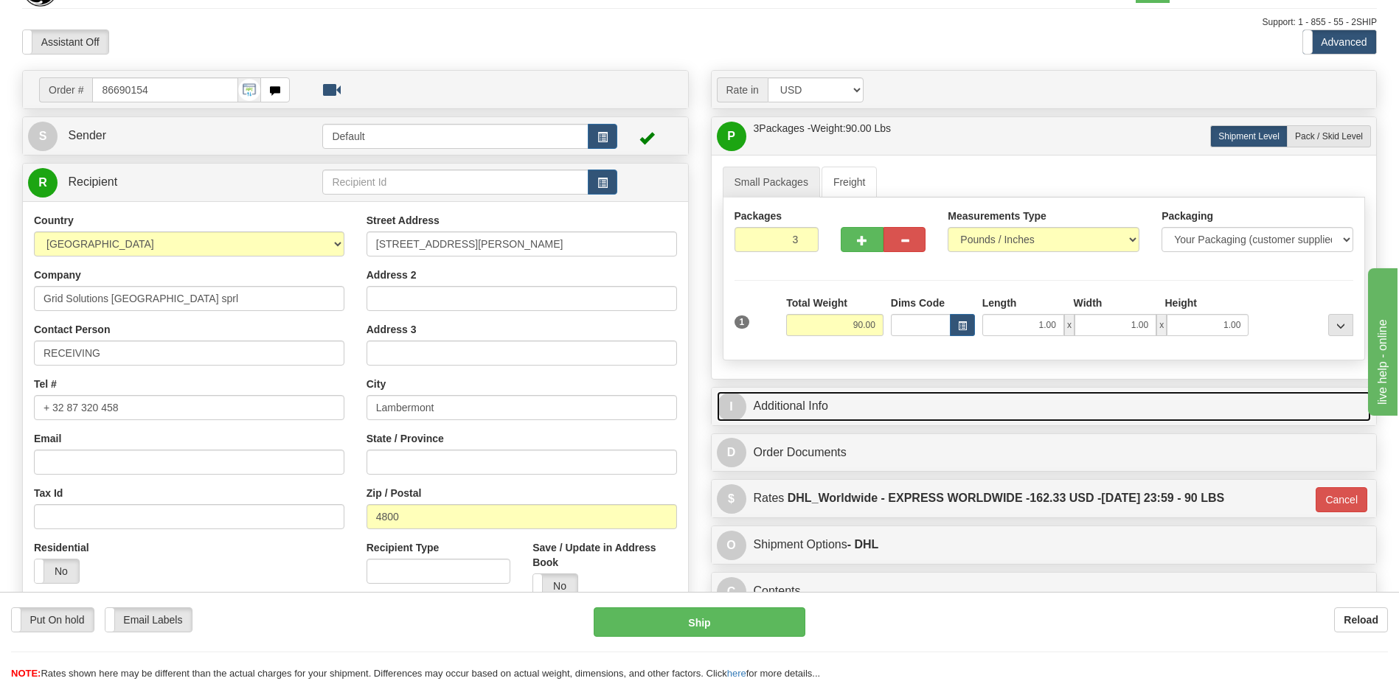
click at [853, 408] on link "I Additional Info" at bounding box center [1044, 407] width 655 height 30
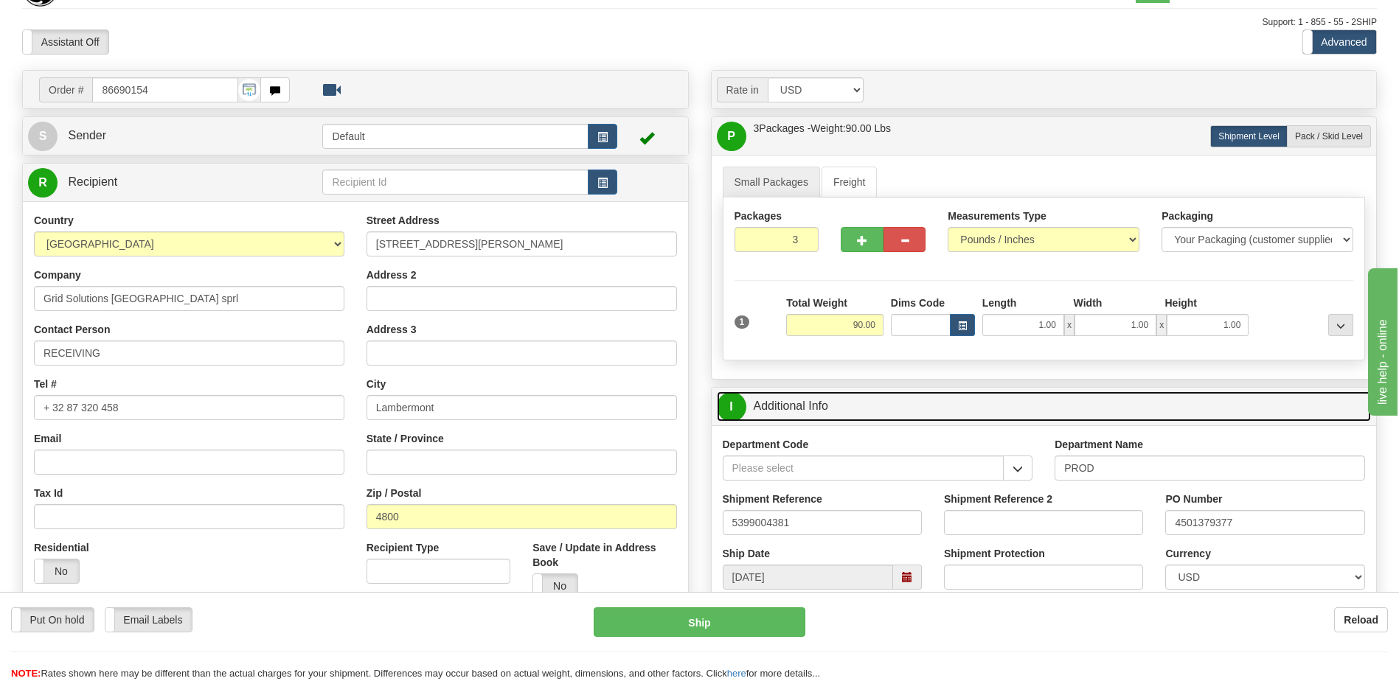
click at [853, 408] on link "I Additional Info" at bounding box center [1044, 407] width 655 height 30
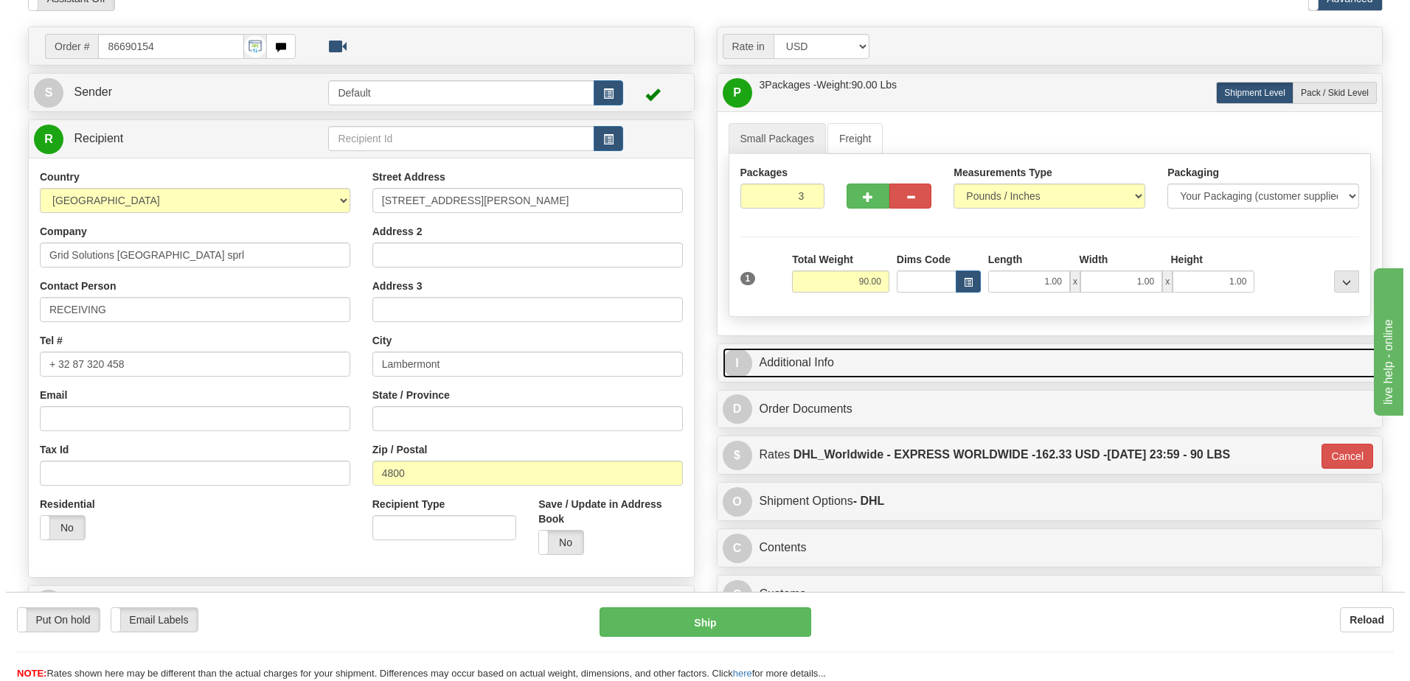
scroll to position [221, 0]
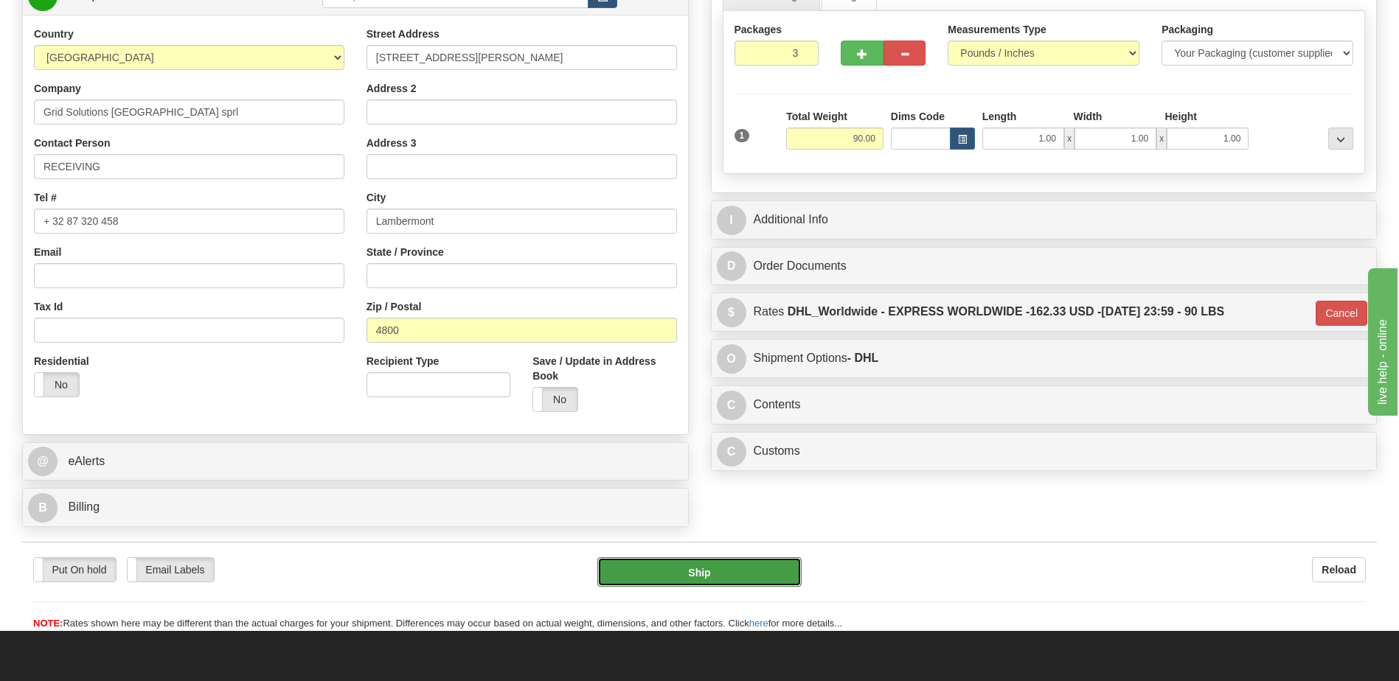
click at [698, 572] on button "Ship" at bounding box center [699, 572] width 204 height 29
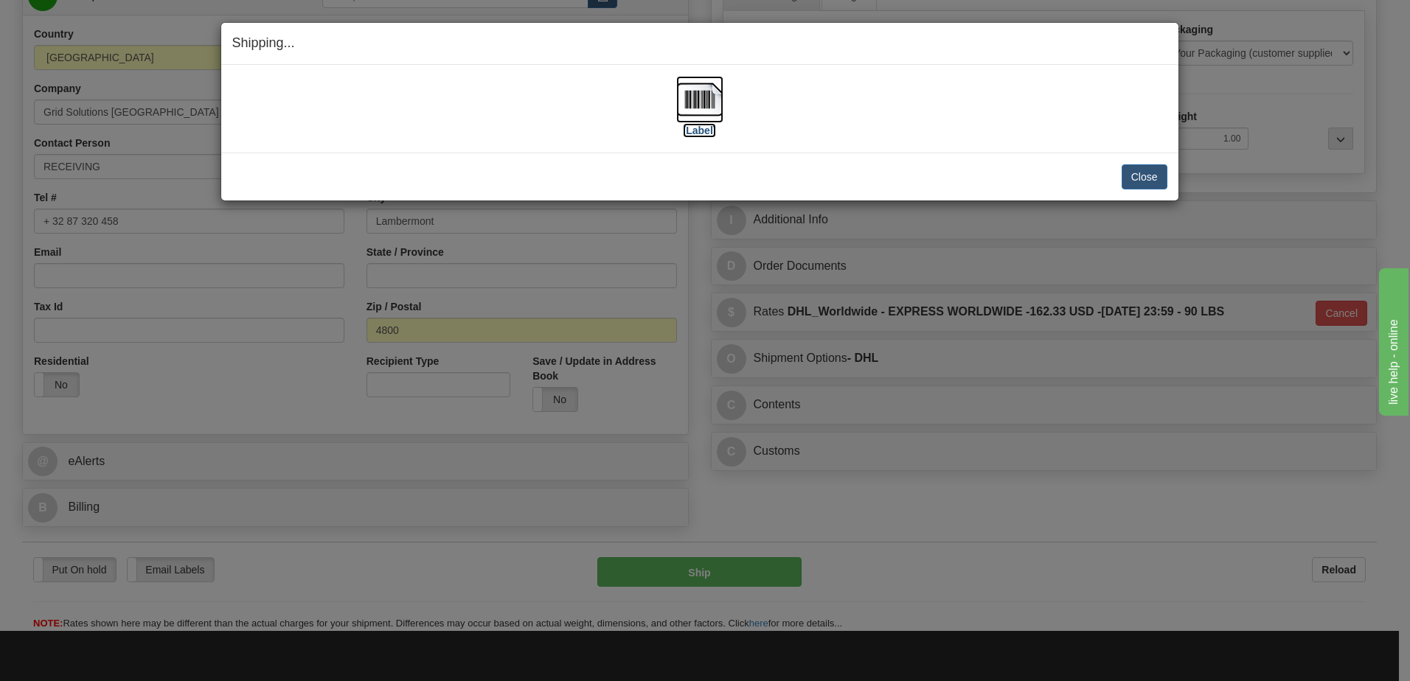
click at [713, 104] on img at bounding box center [699, 99] width 47 height 47
click at [1156, 177] on button "Close" at bounding box center [1145, 176] width 46 height 25
